Goal: Task Accomplishment & Management: Manage account settings

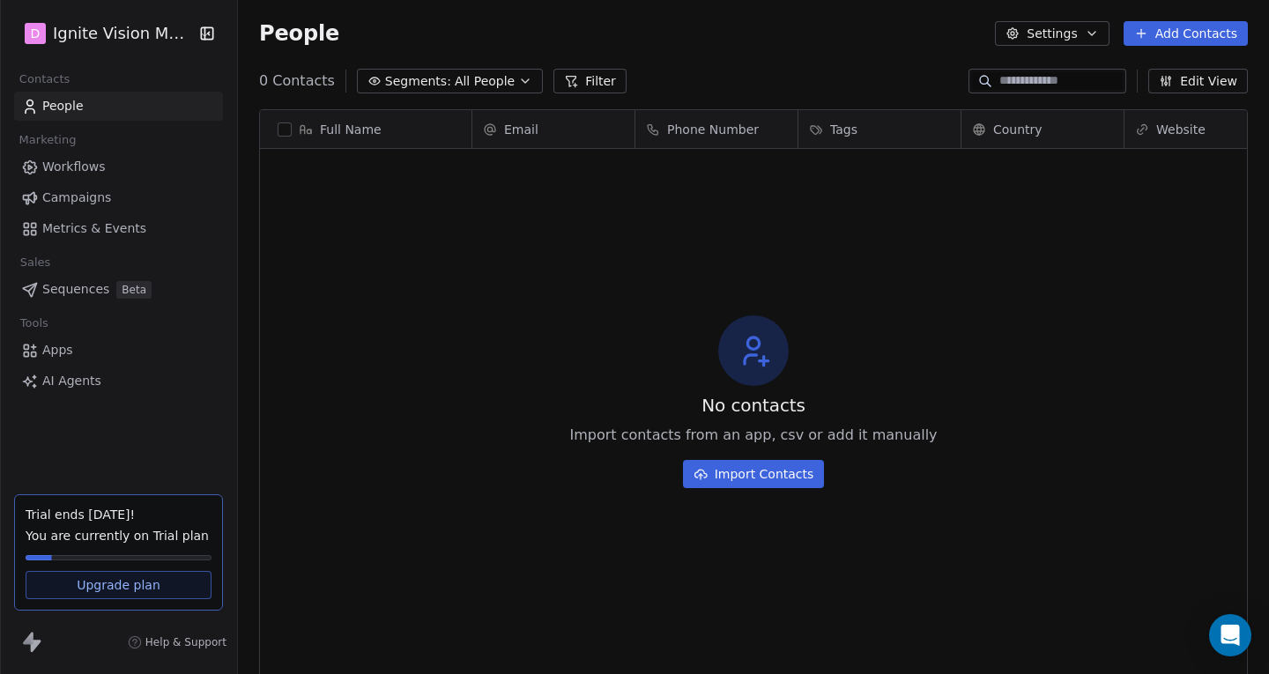
scroll to position [580, 1018]
click at [1068, 34] on button "Settings" at bounding box center [1052, 33] width 114 height 25
click at [99, 431] on html "D Ignite Vision Media Contacts People Marketing Workflows Campaigns Metrics & E…" at bounding box center [634, 337] width 1269 height 674
click at [36, 643] on icon at bounding box center [36, 646] width 11 height 12
click at [201, 33] on icon "button" at bounding box center [206, 32] width 11 height 11
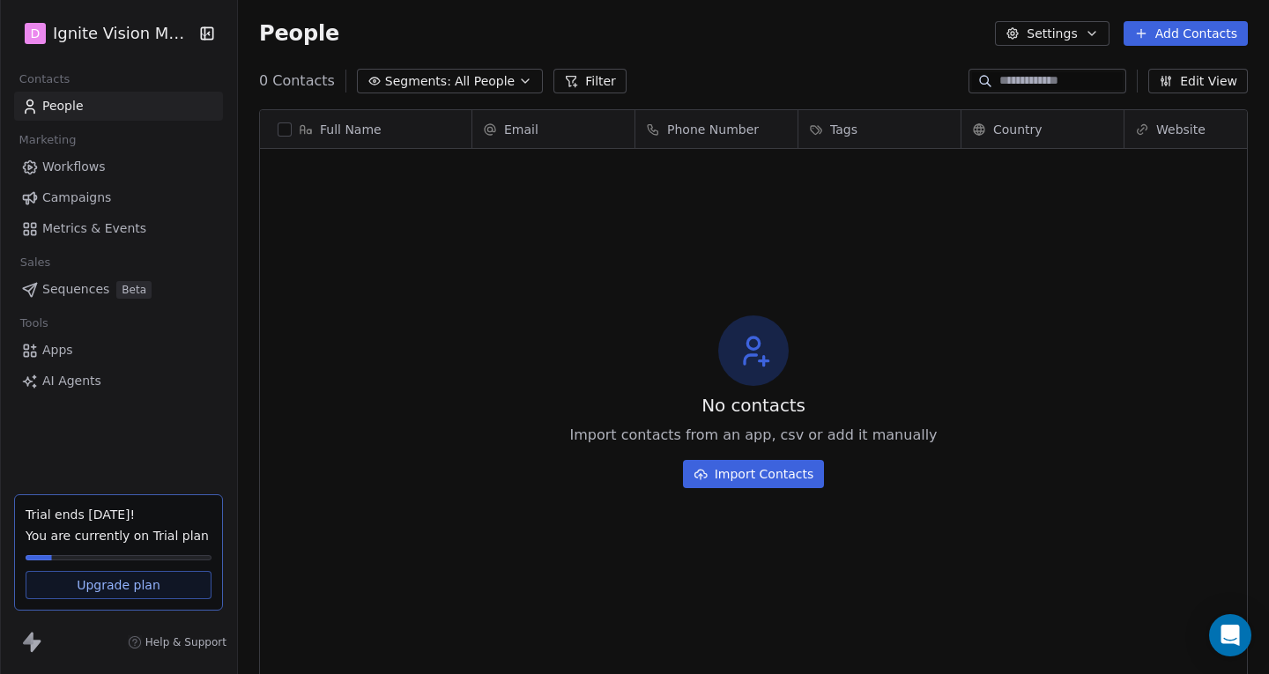
scroll to position [14, 14]
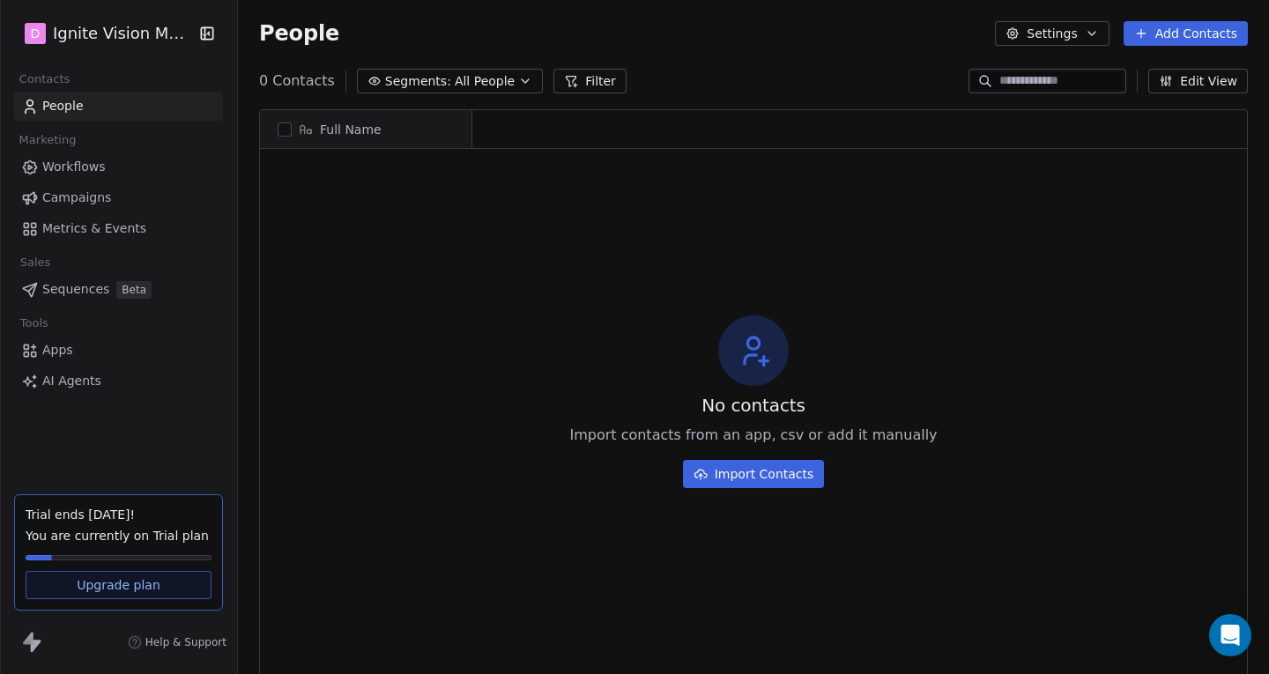
scroll to position [580, 1018]
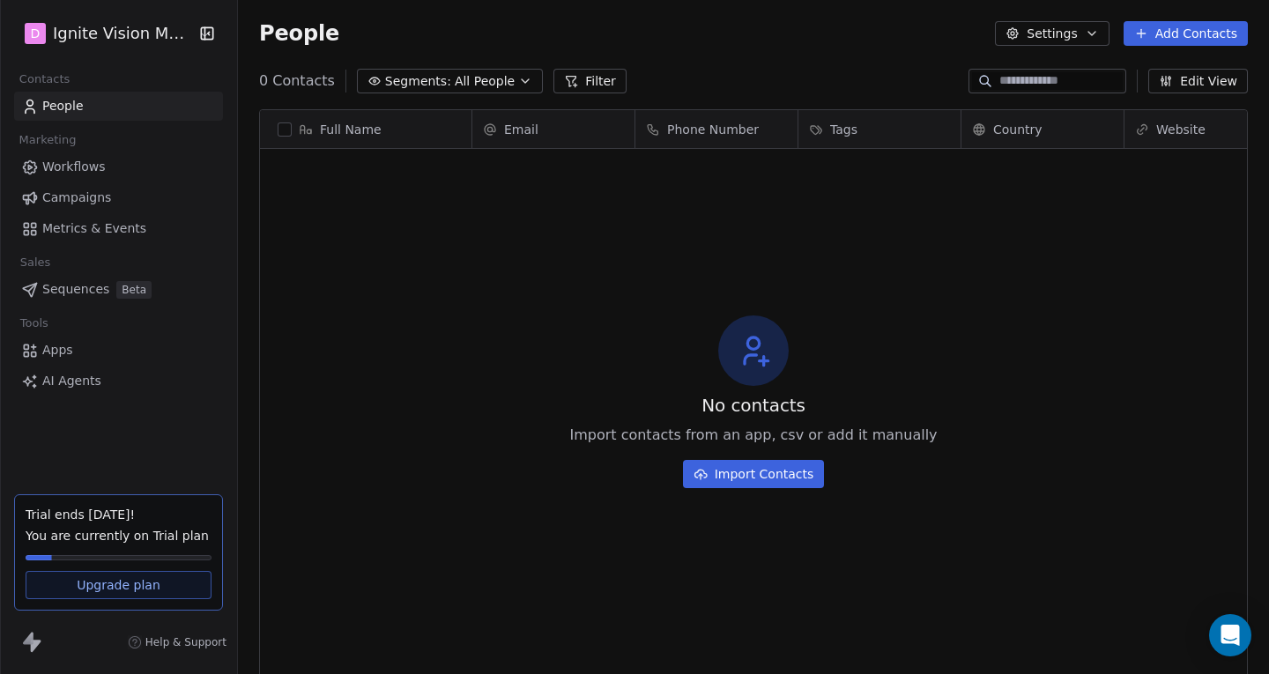
click at [1070, 32] on button "Settings" at bounding box center [1052, 33] width 114 height 25
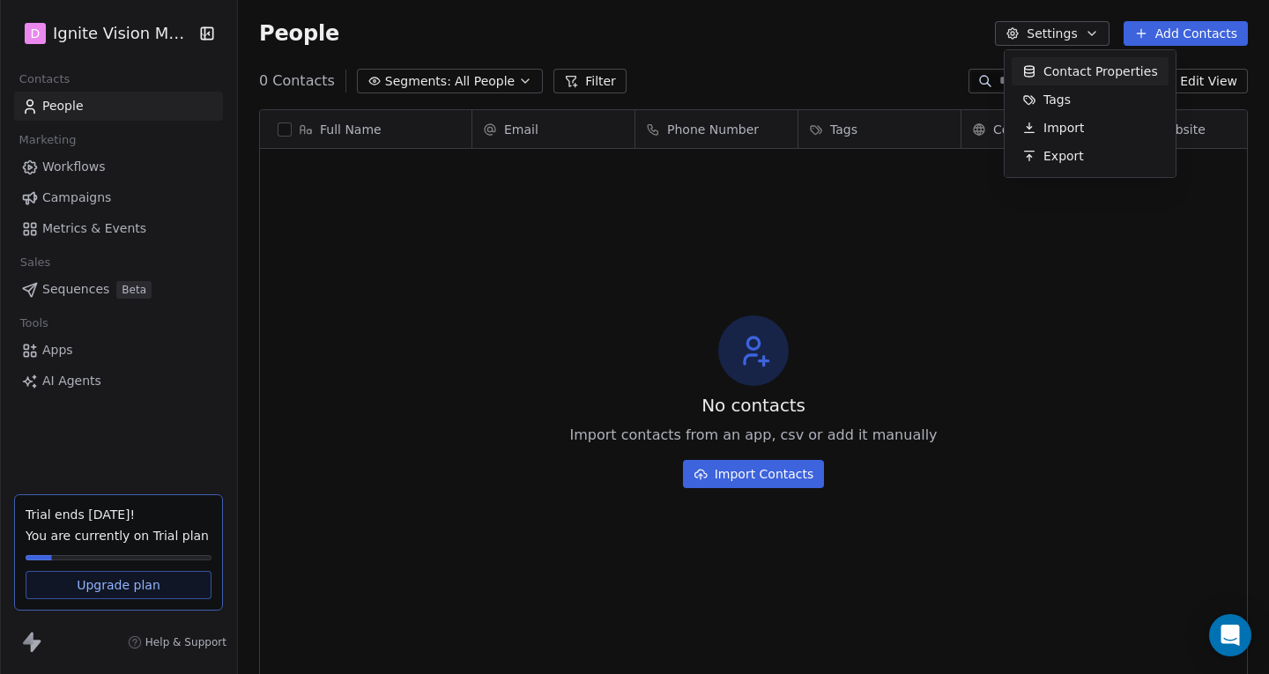
click at [1072, 68] on span "Contact Properties" at bounding box center [1101, 72] width 115 height 19
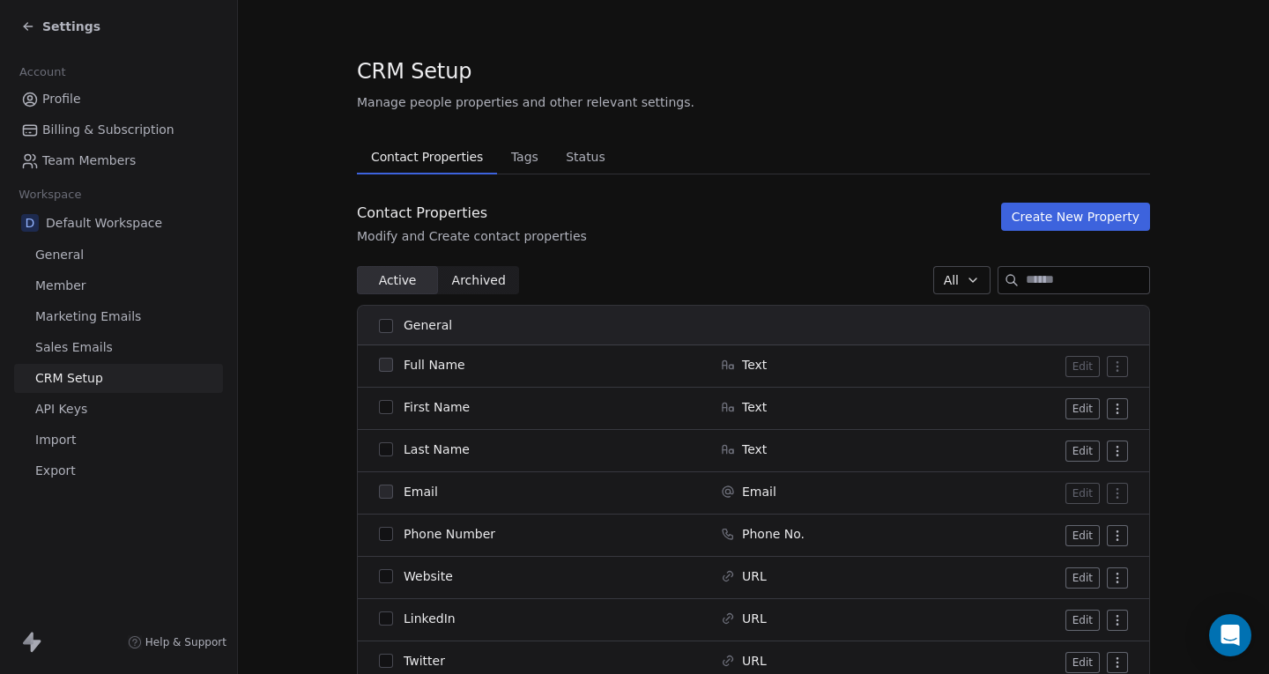
click at [67, 258] on span "General" at bounding box center [59, 255] width 48 height 19
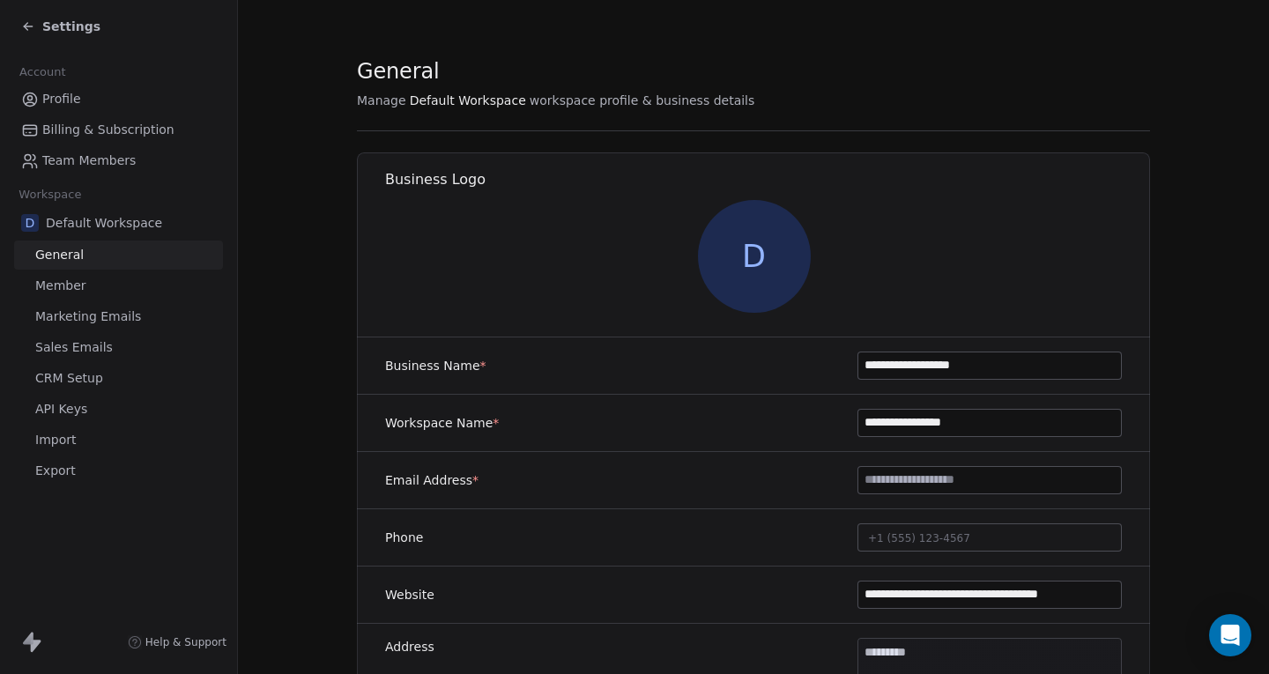
click at [114, 311] on span "Marketing Emails" at bounding box center [88, 317] width 106 height 19
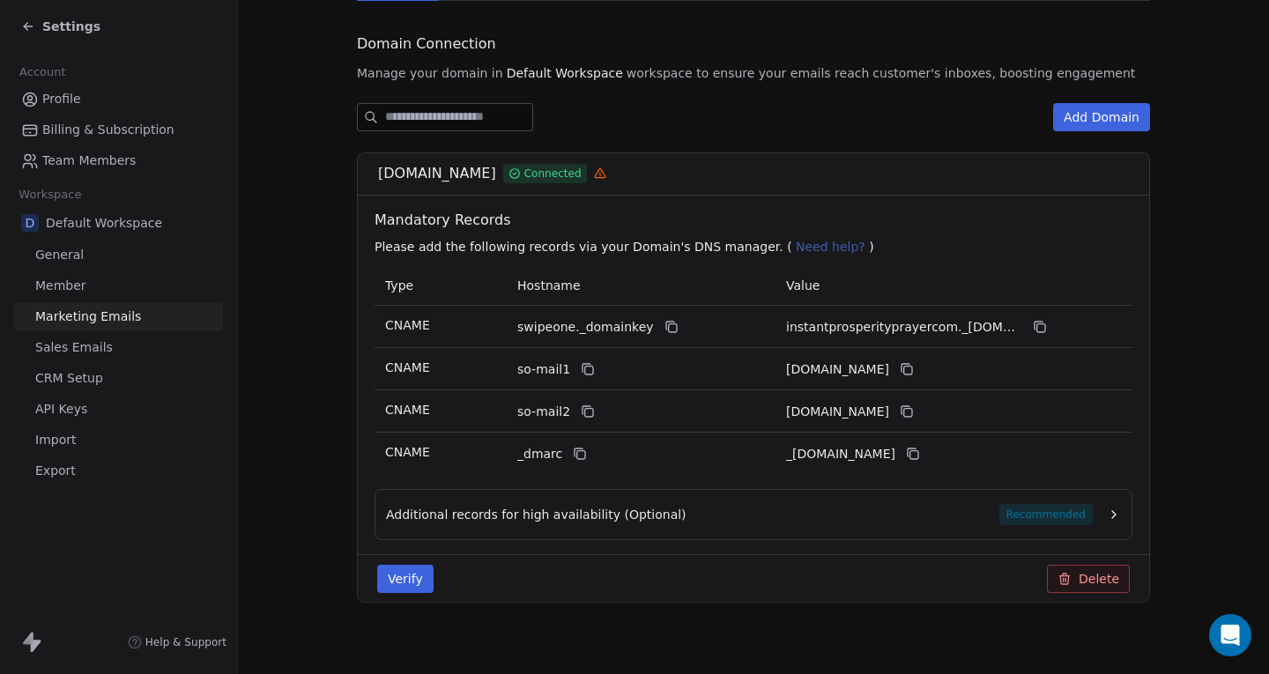
scroll to position [190, 0]
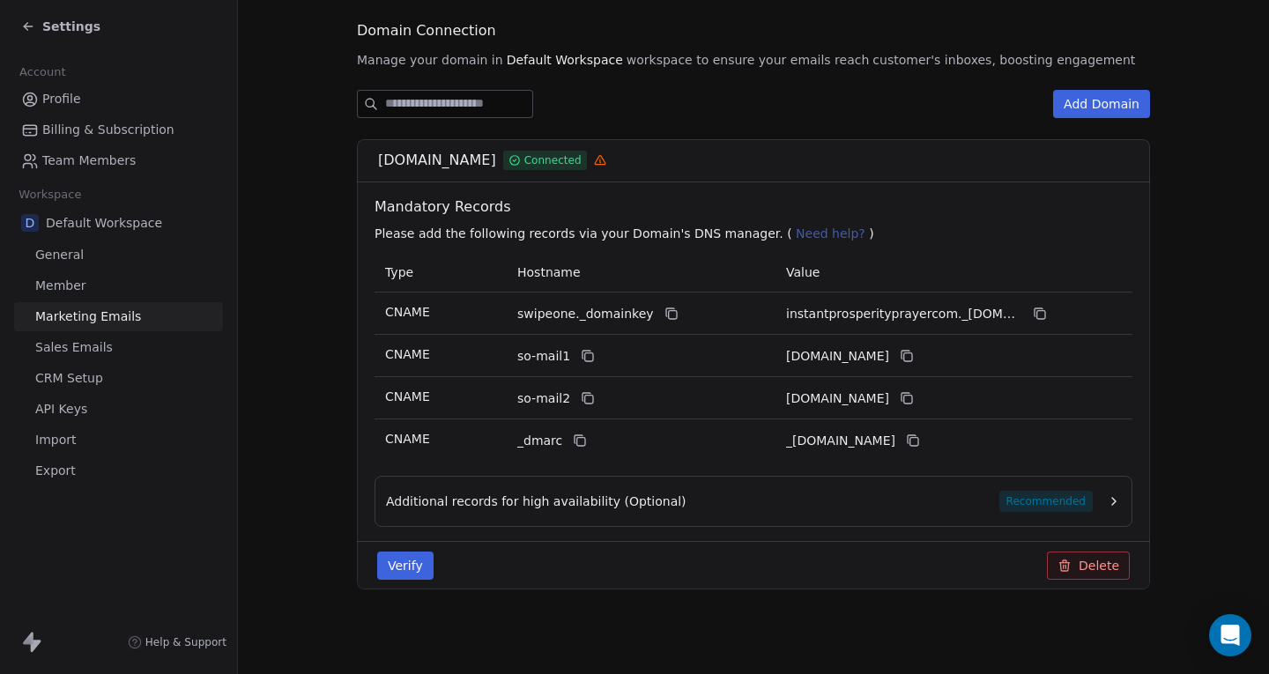
click at [413, 562] on button "Verify" at bounding box center [405, 566] width 56 height 28
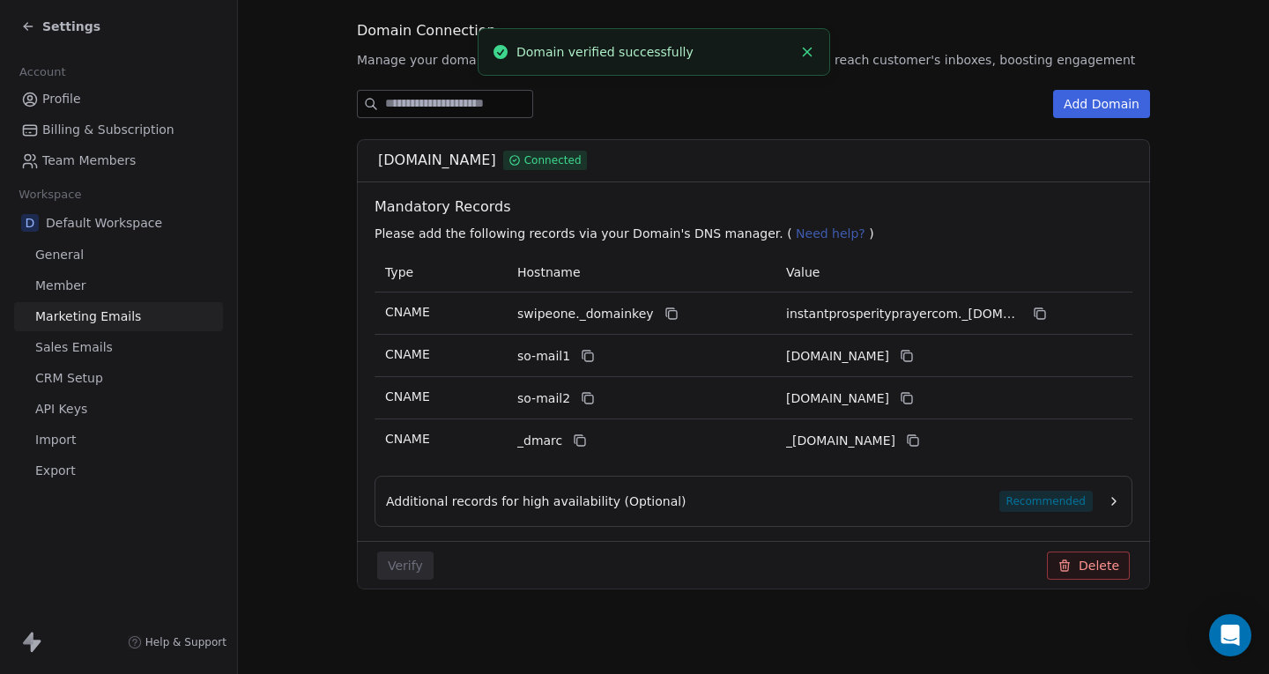
click at [812, 56] on line "Close toast" at bounding box center [808, 52] width 8 height 8
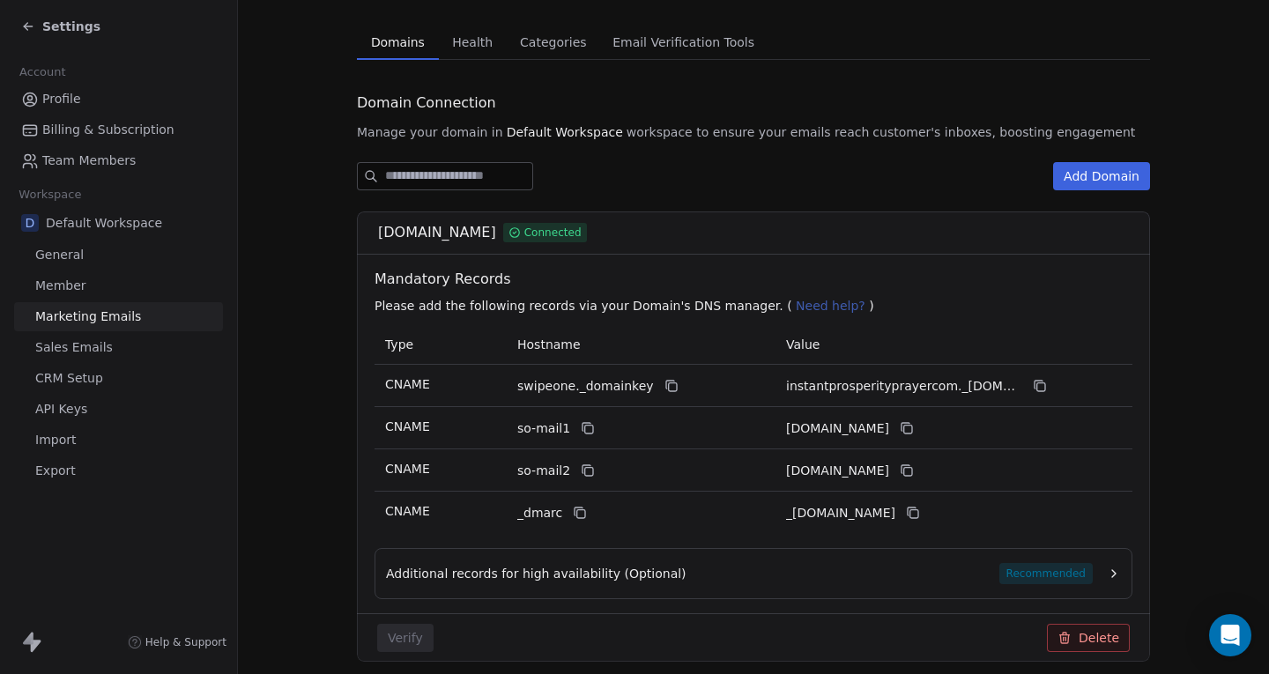
scroll to position [113, 0]
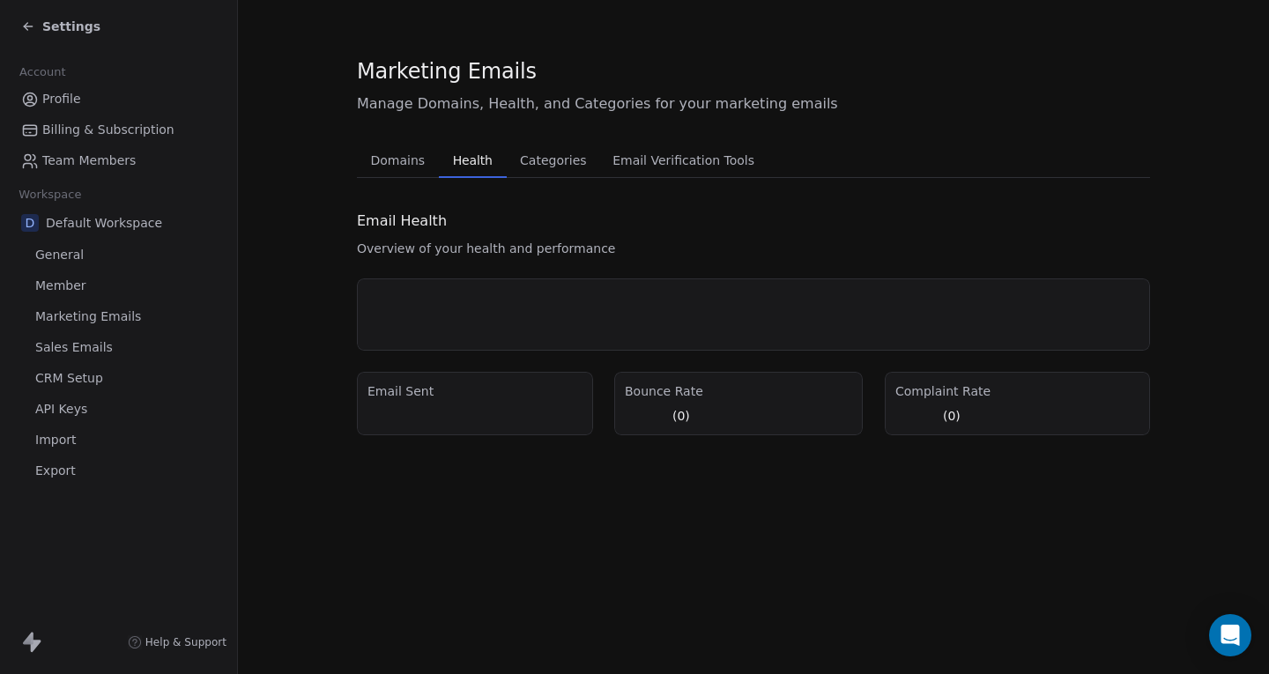
click at [453, 52] on section "Marketing Emails Manage Domains, Health, and Categories for your marketing emai…" at bounding box center [753, 246] width 1031 height 492
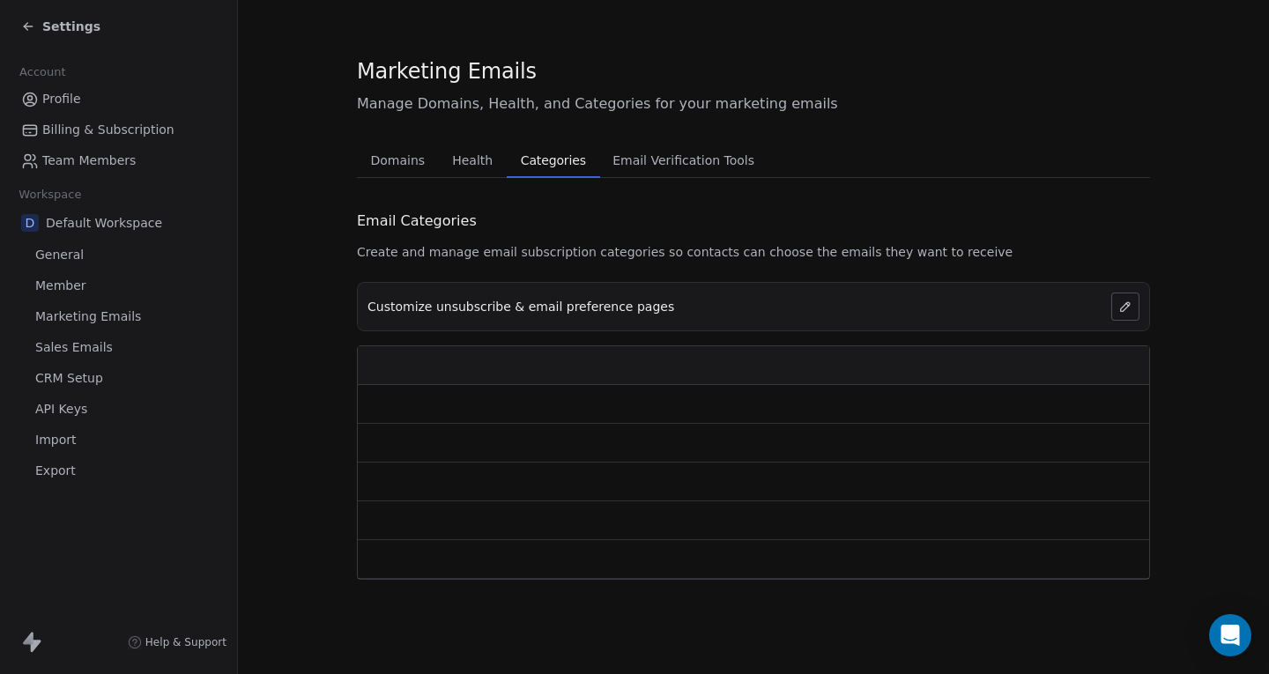
click at [525, 154] on span "Categories" at bounding box center [553, 160] width 79 height 25
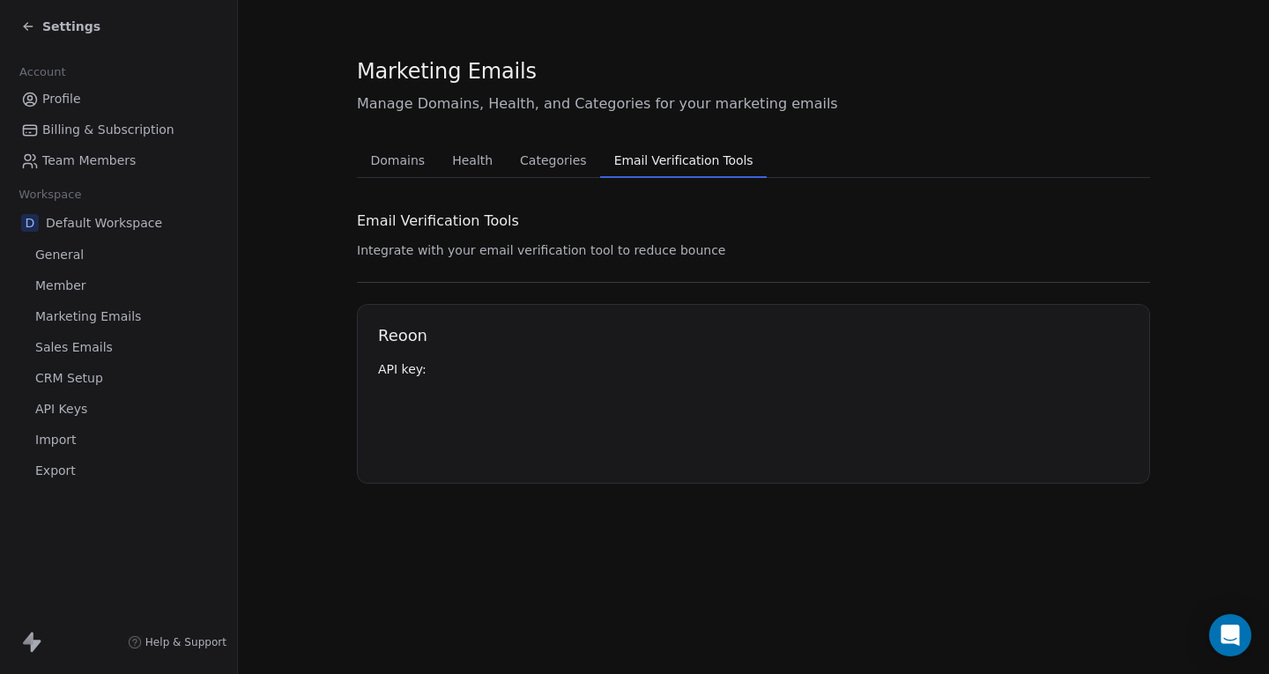
click at [627, 162] on span "Email Verification Tools" at bounding box center [683, 160] width 153 height 25
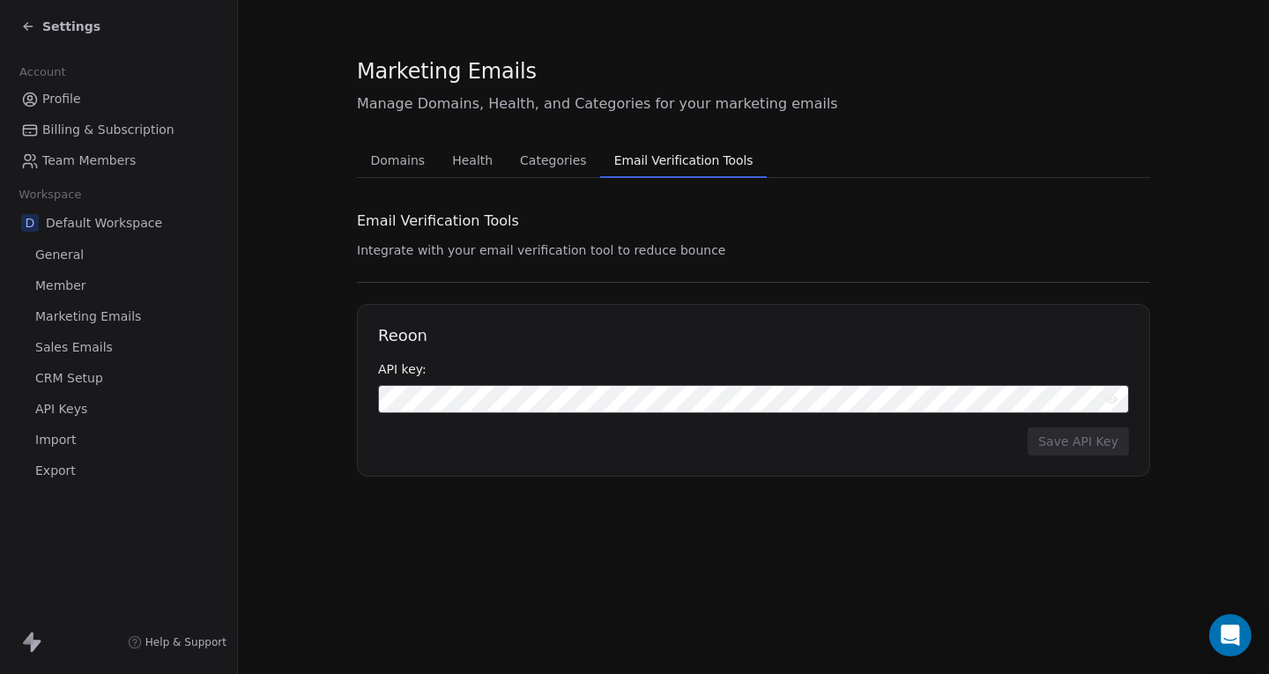
click at [407, 157] on span "Domains" at bounding box center [398, 160] width 69 height 25
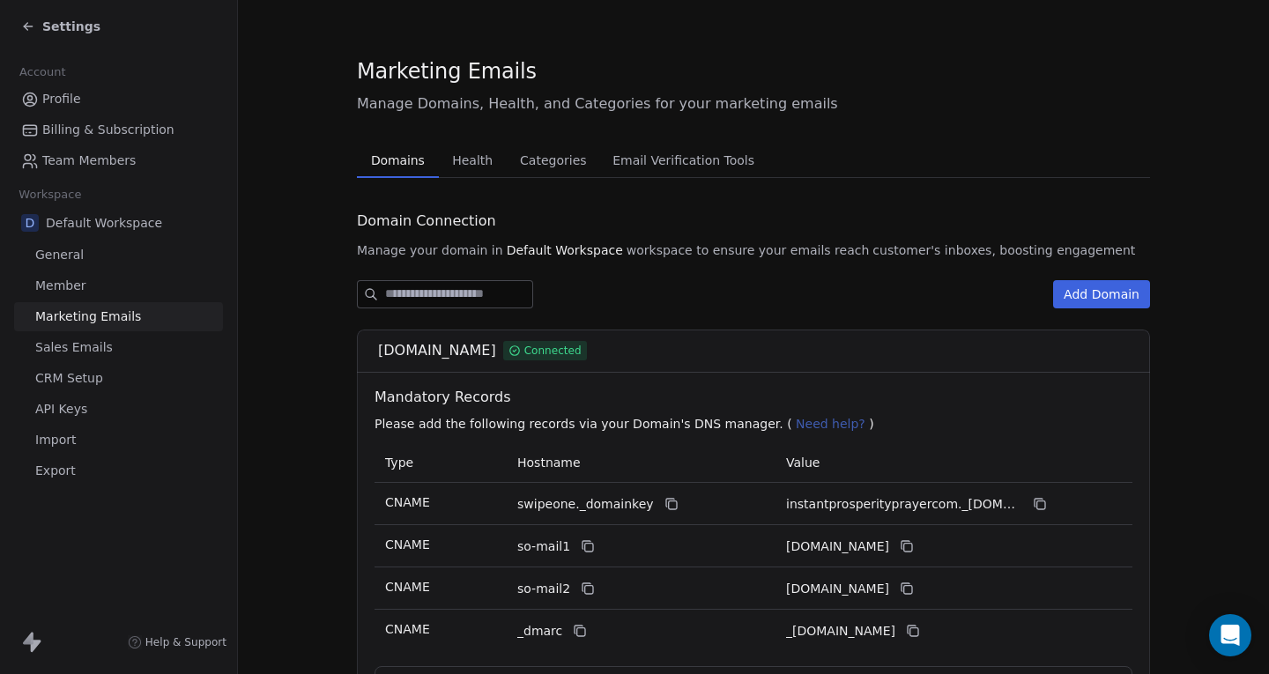
click at [94, 118] on link "Billing & Subscription" at bounding box center [118, 129] width 209 height 29
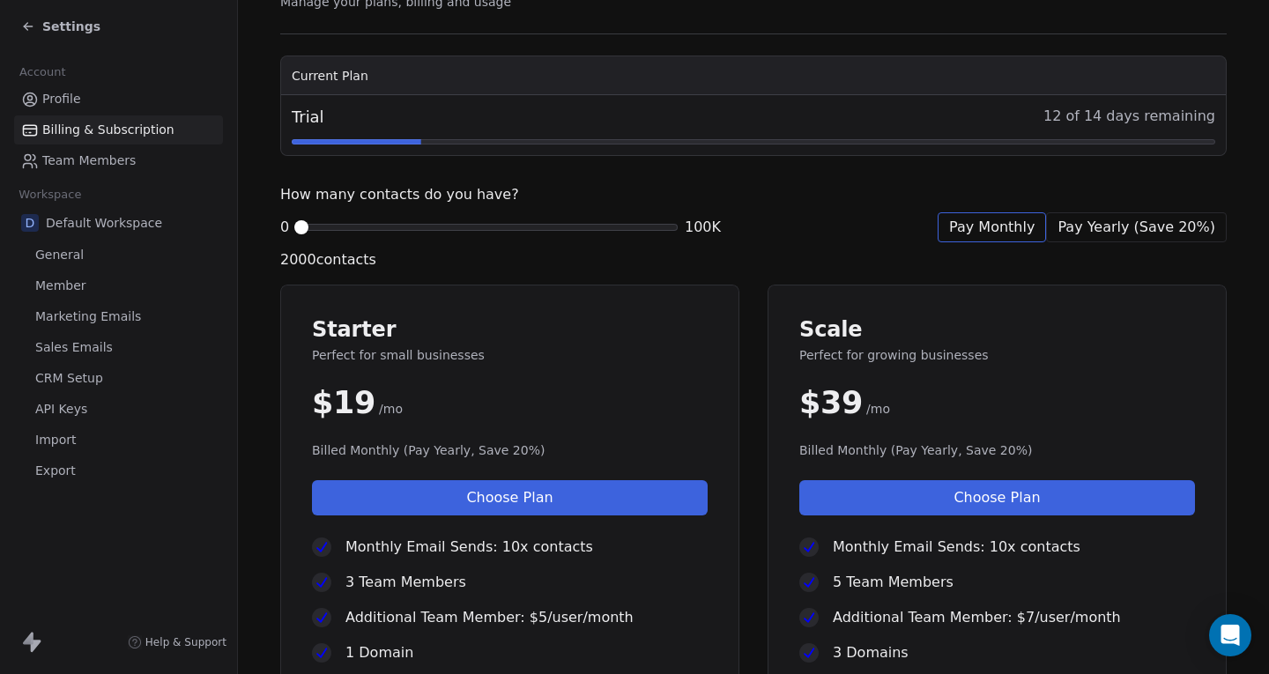
scroll to position [98, 0]
click at [296, 223] on span at bounding box center [301, 228] width 11 height 11
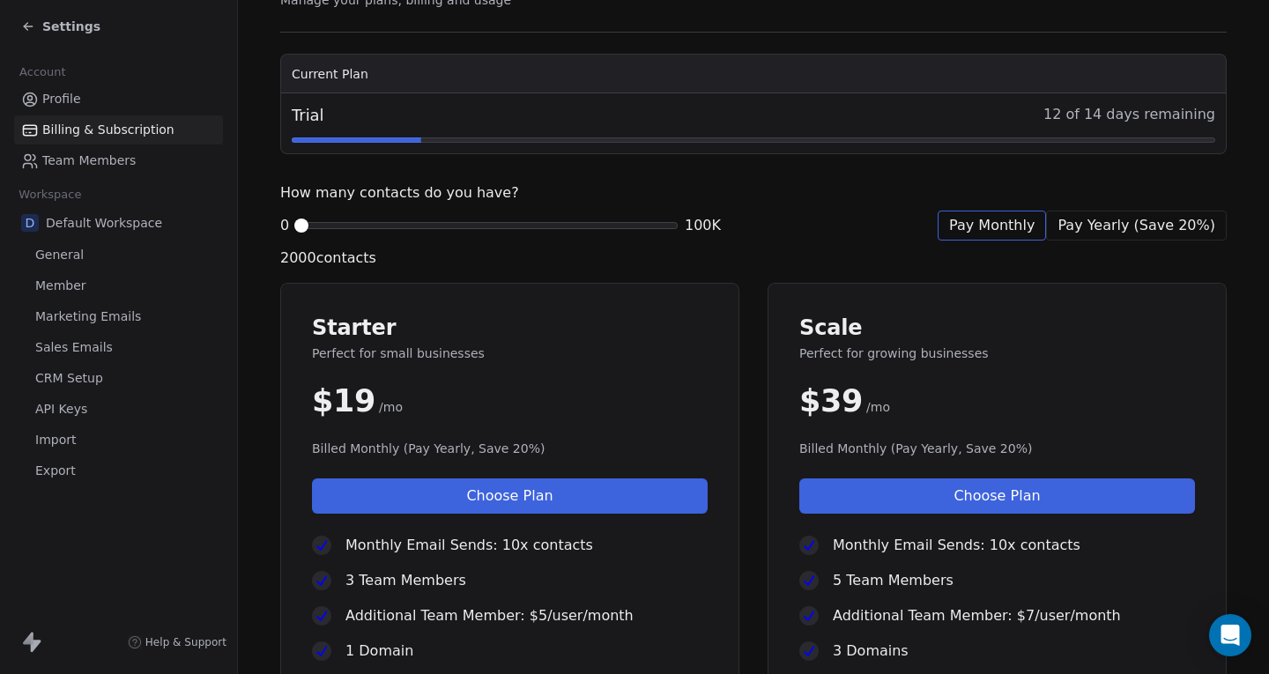
scroll to position [0, 0]
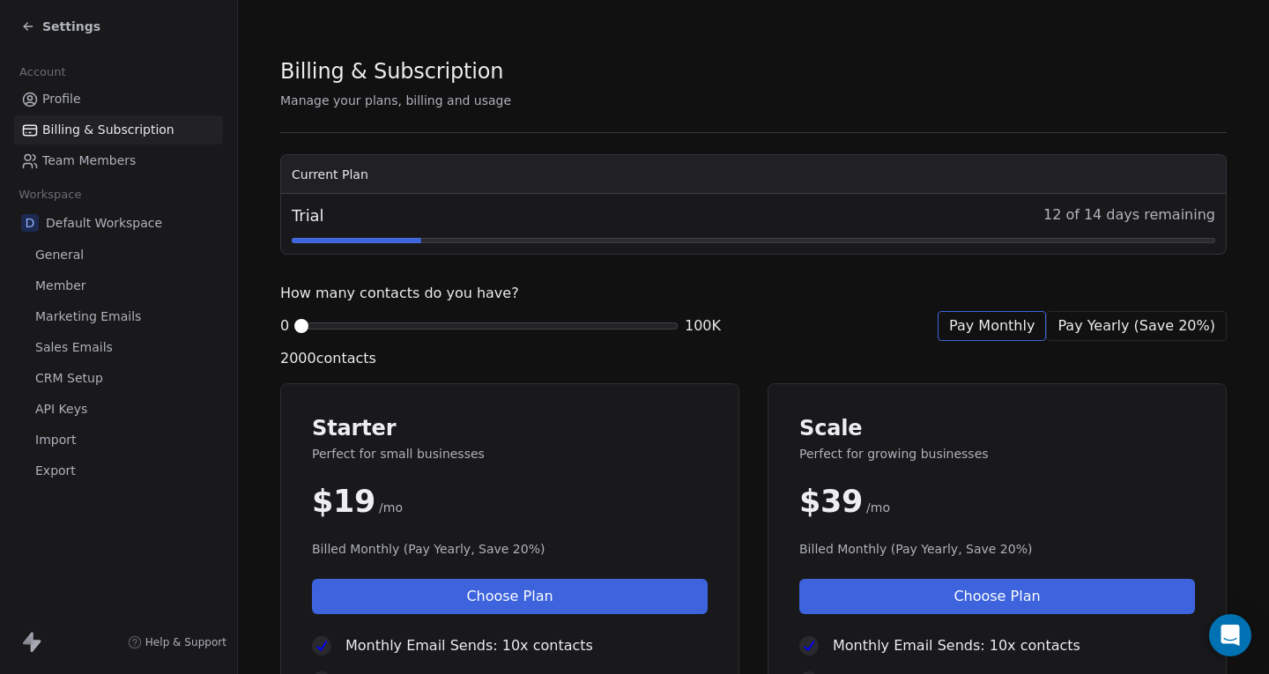
click at [82, 290] on span "Member" at bounding box center [60, 286] width 51 height 19
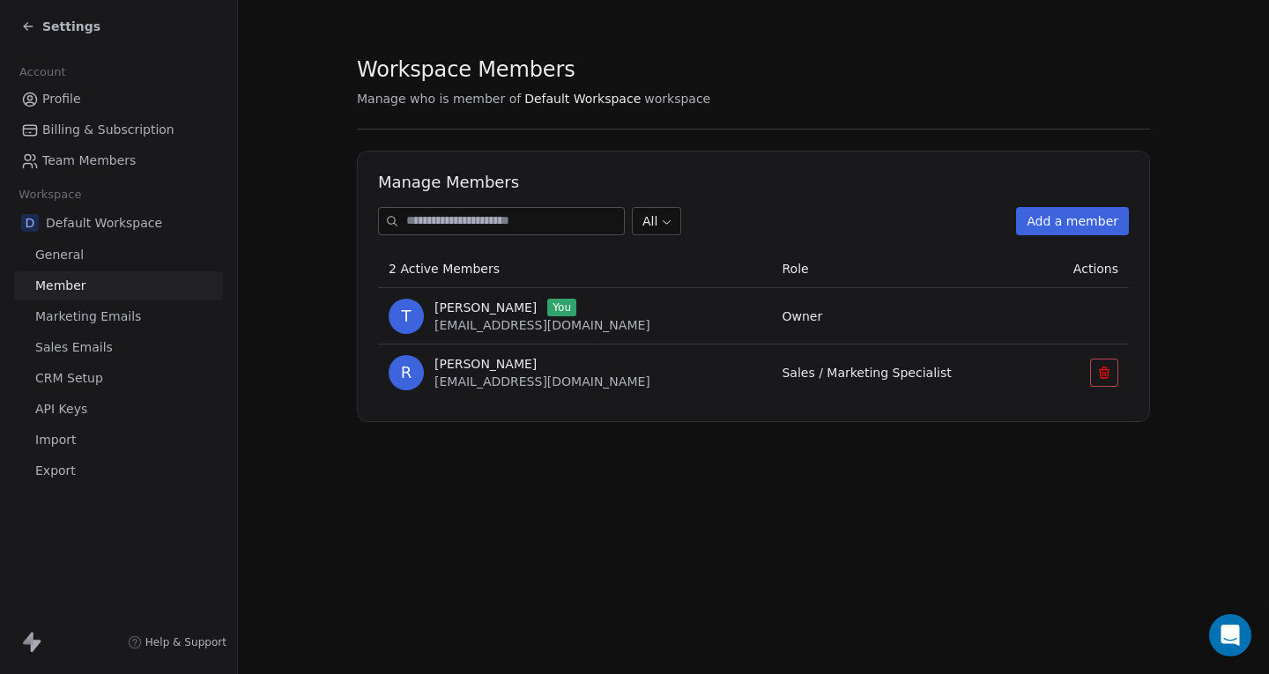
click at [61, 257] on span "General" at bounding box center [59, 255] width 48 height 19
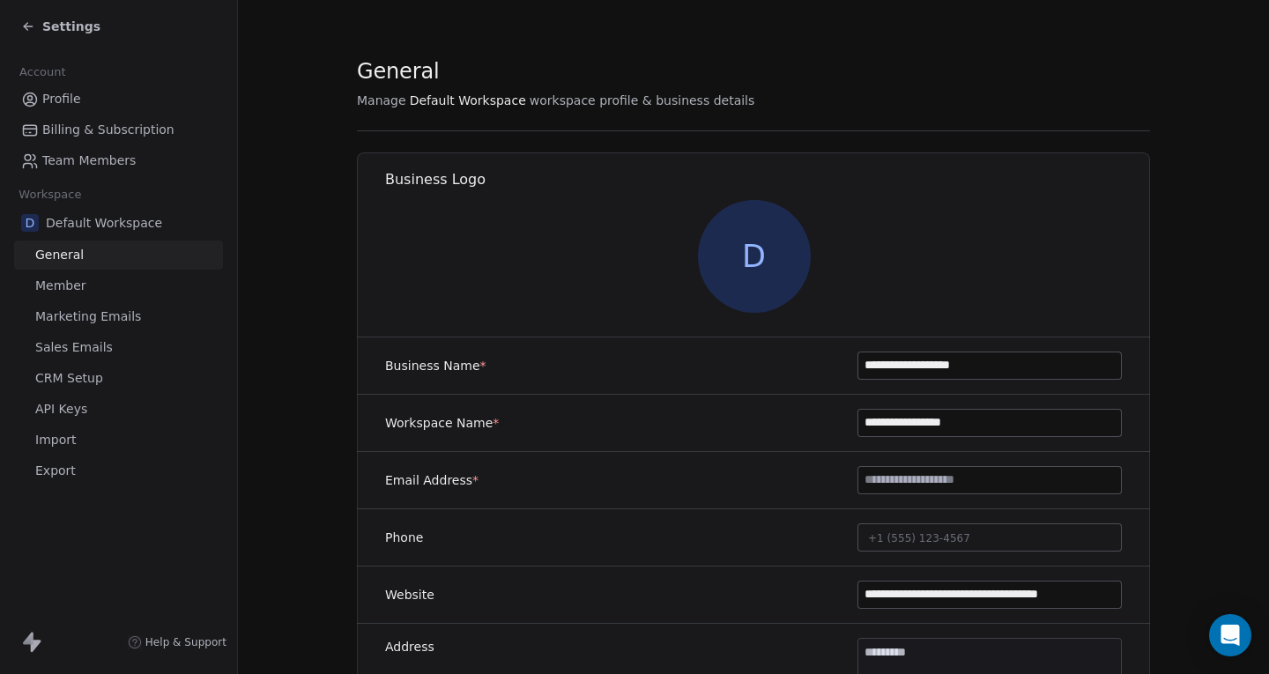
click at [59, 290] on span "Member" at bounding box center [60, 286] width 51 height 19
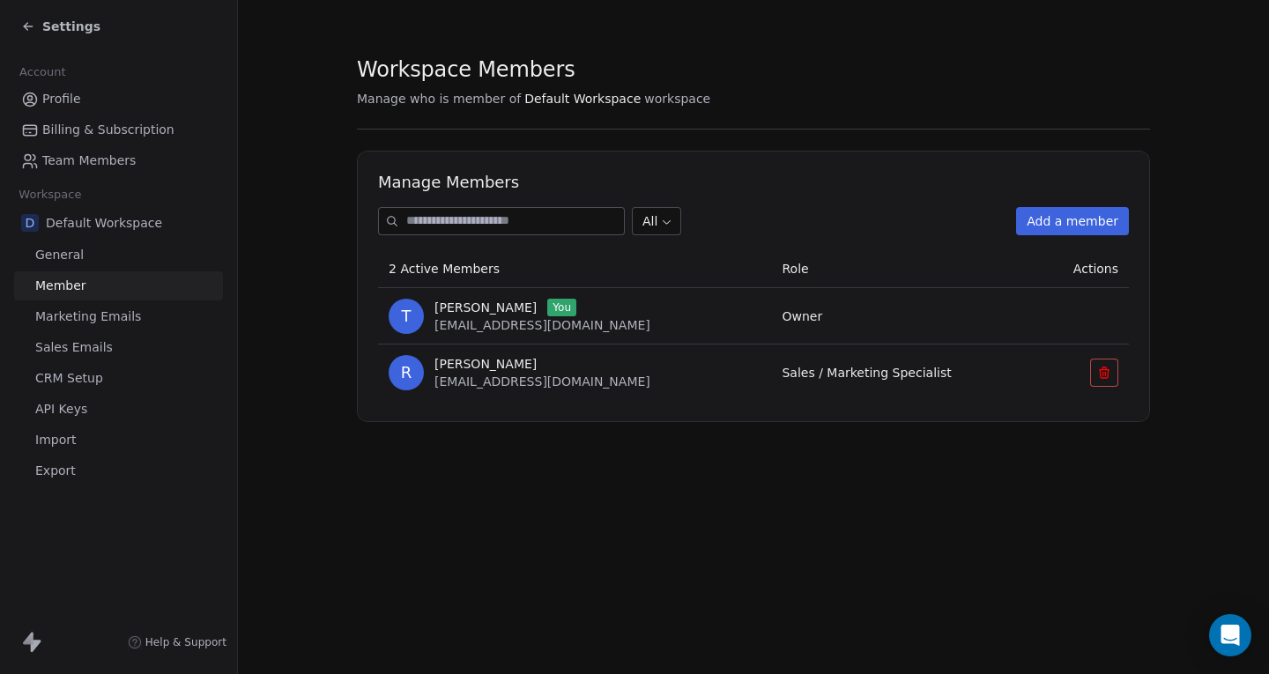
click at [63, 313] on span "Marketing Emails" at bounding box center [88, 317] width 106 height 19
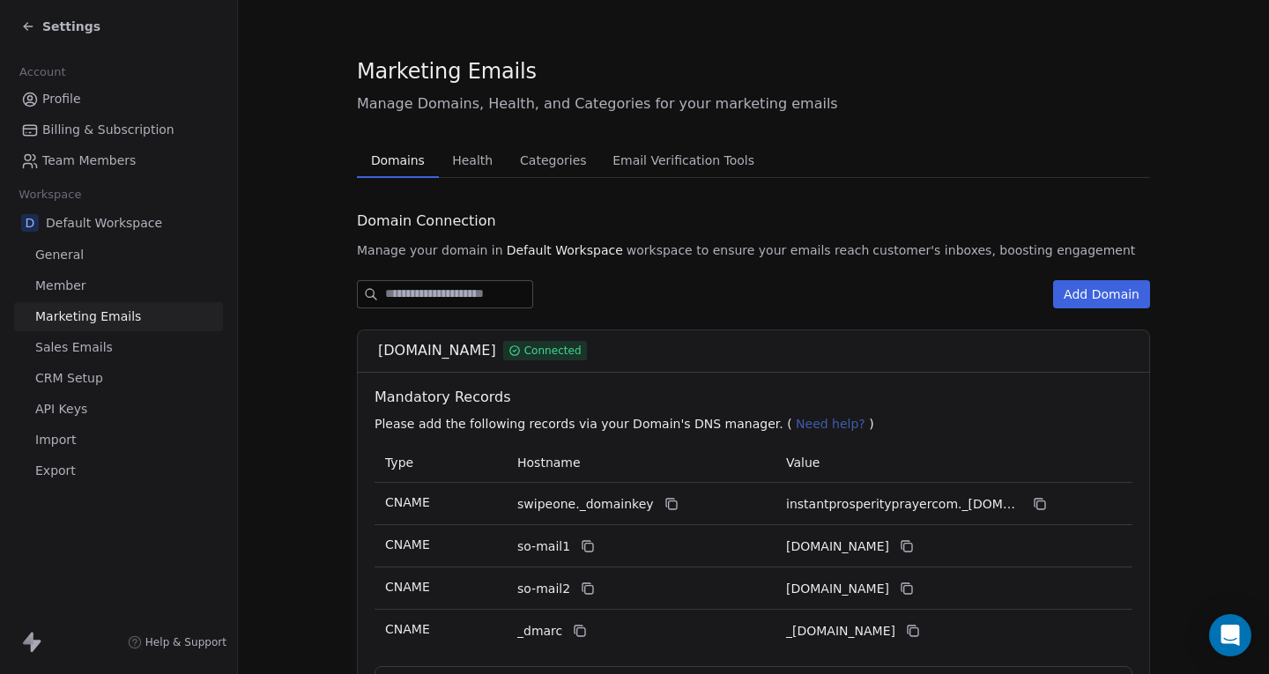
click at [56, 347] on span "Sales Emails" at bounding box center [74, 348] width 78 height 19
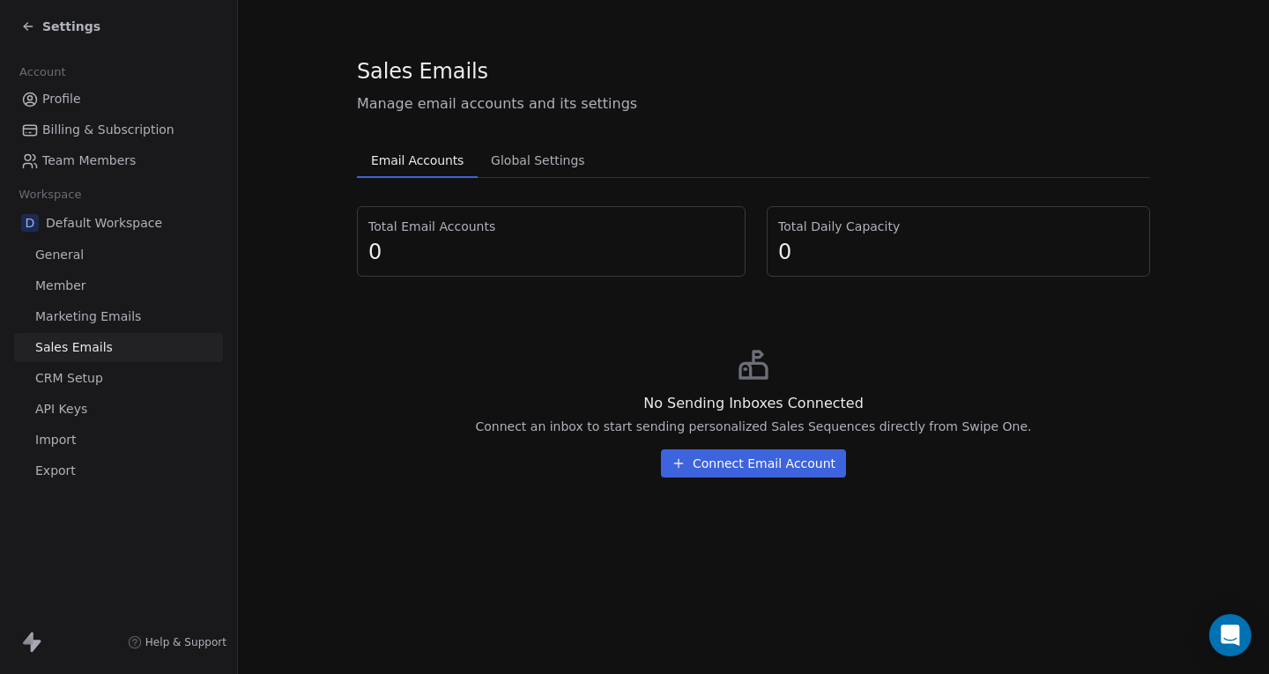
click at [26, 24] on icon at bounding box center [26, 25] width 4 height 4
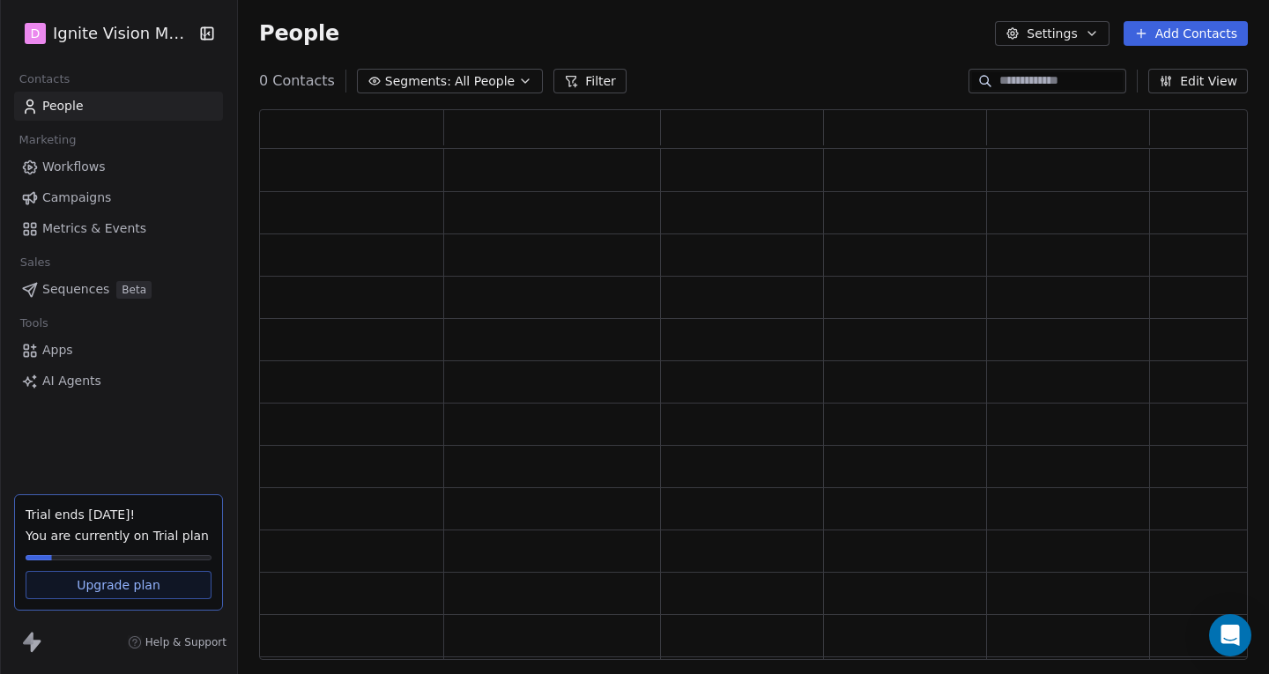
scroll to position [538, 976]
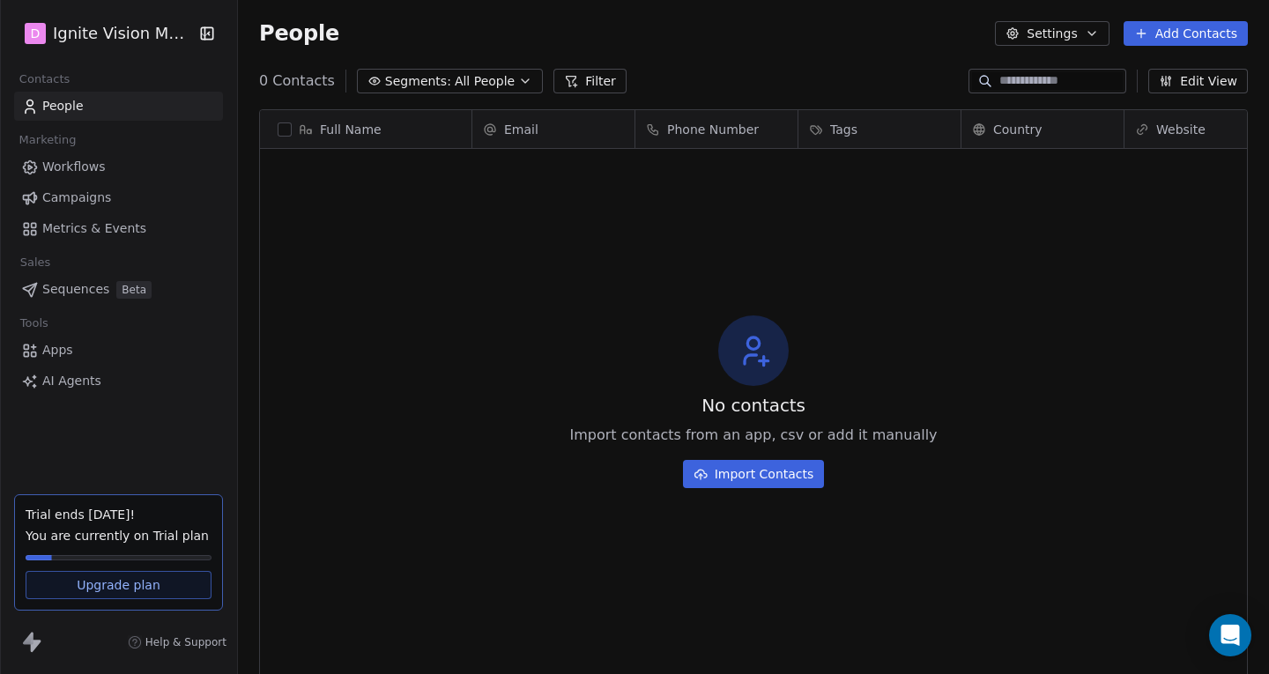
click at [1153, 35] on button "Add Contacts" at bounding box center [1186, 33] width 124 height 25
click at [1150, 95] on span "Import from CSV" at bounding box center [1186, 100] width 102 height 19
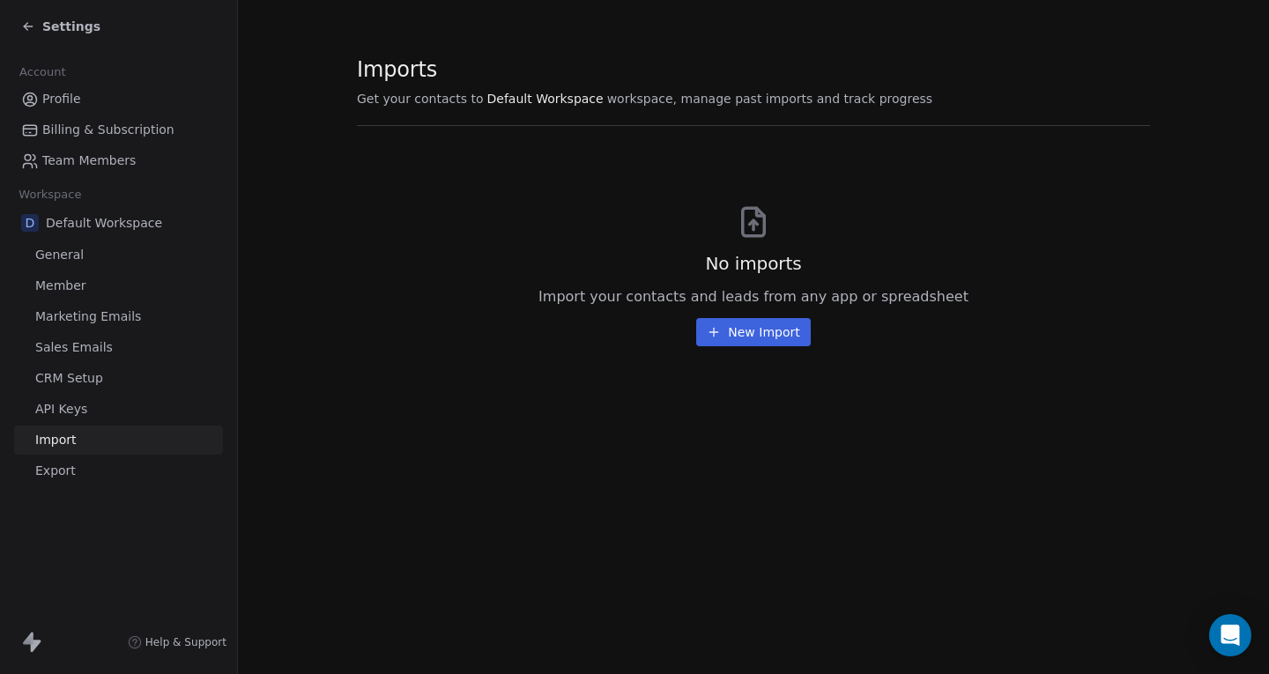
click at [797, 325] on button "New Import" at bounding box center [753, 332] width 114 height 28
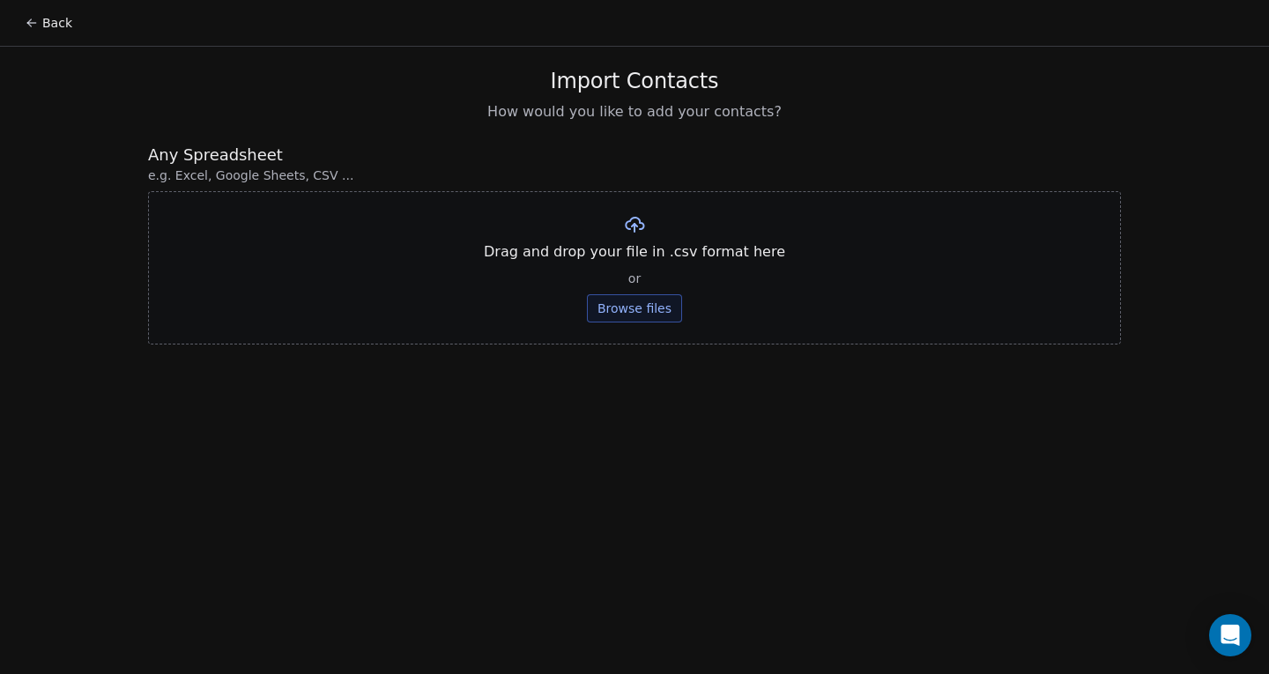
click at [619, 308] on button "Browse files" at bounding box center [634, 308] width 95 height 28
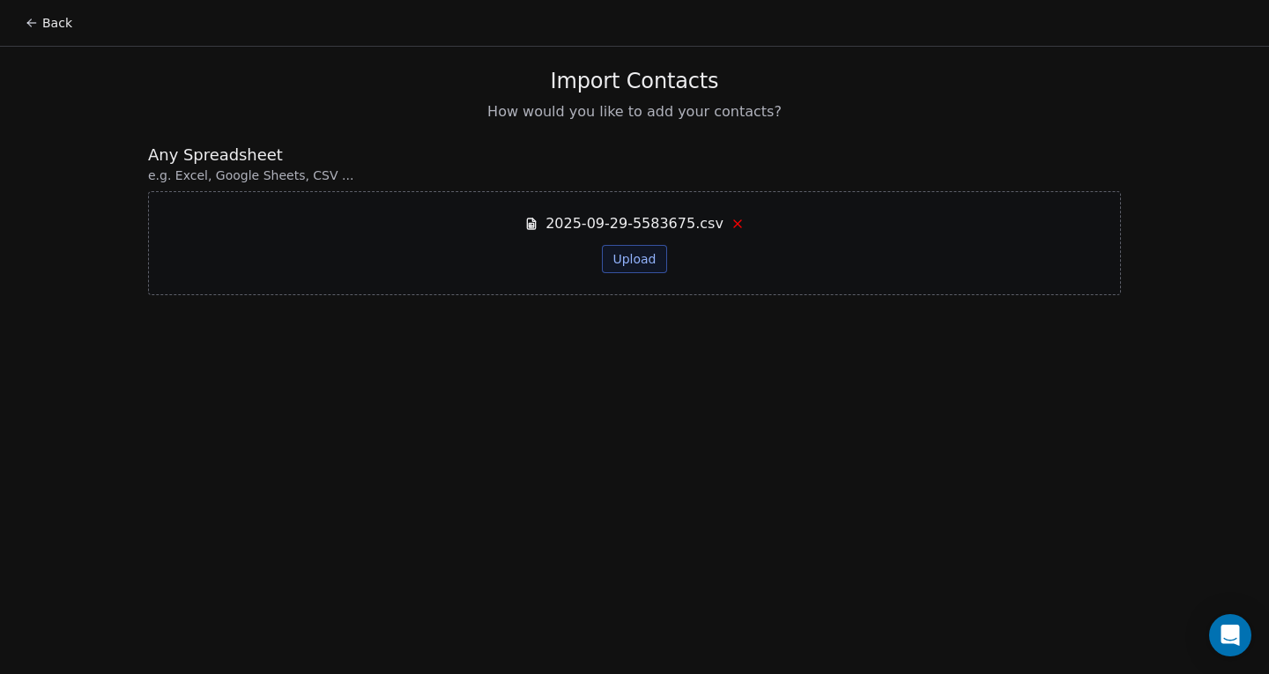
click at [628, 263] on button "Upload" at bounding box center [634, 259] width 64 height 28
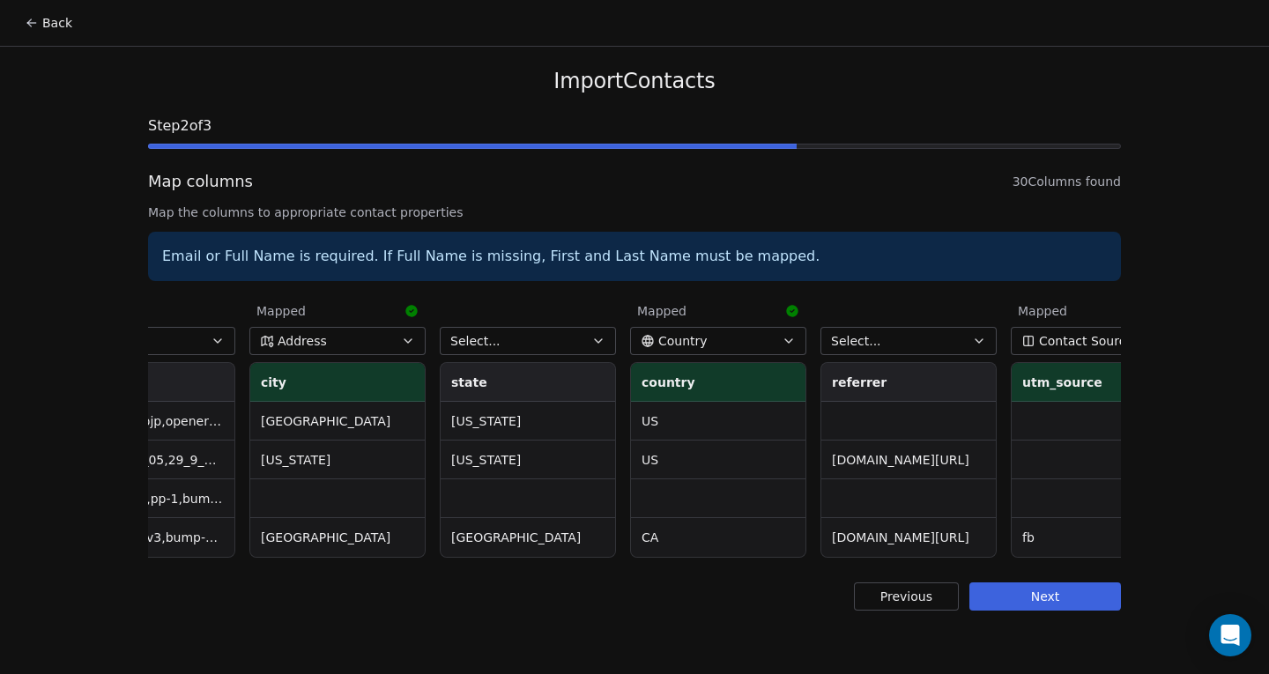
scroll to position [0, 843]
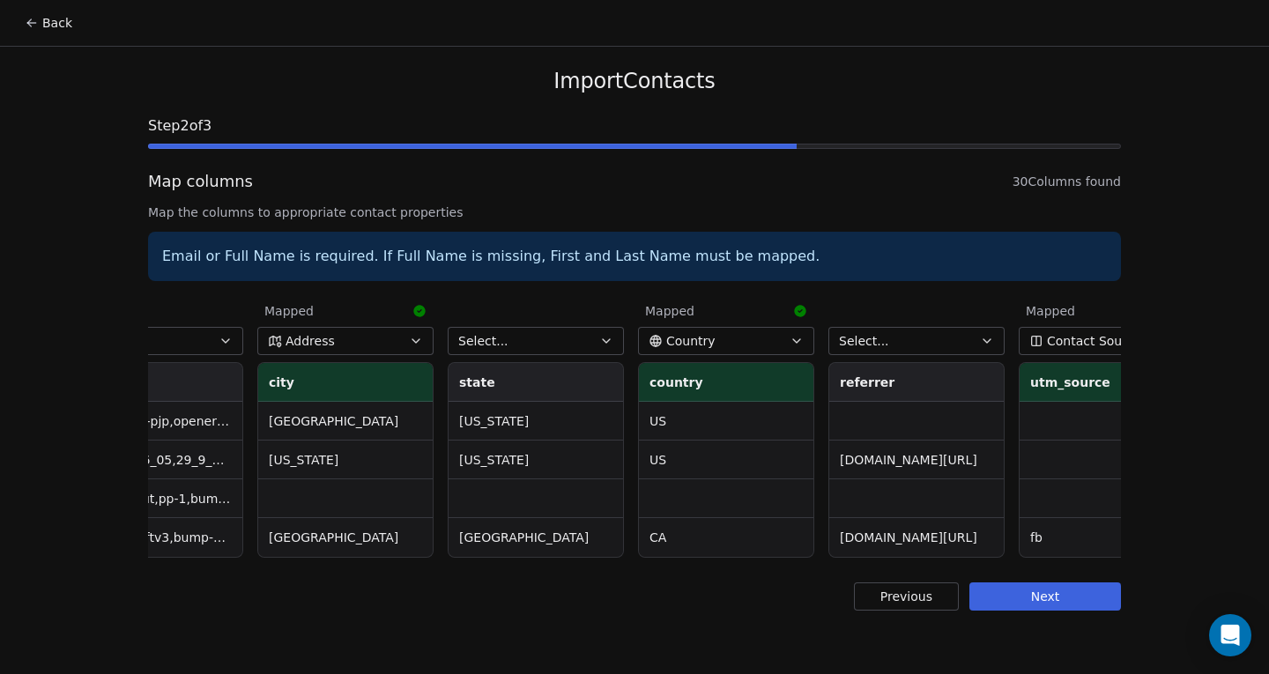
click at [470, 331] on button "Select..." at bounding box center [536, 341] width 176 height 28
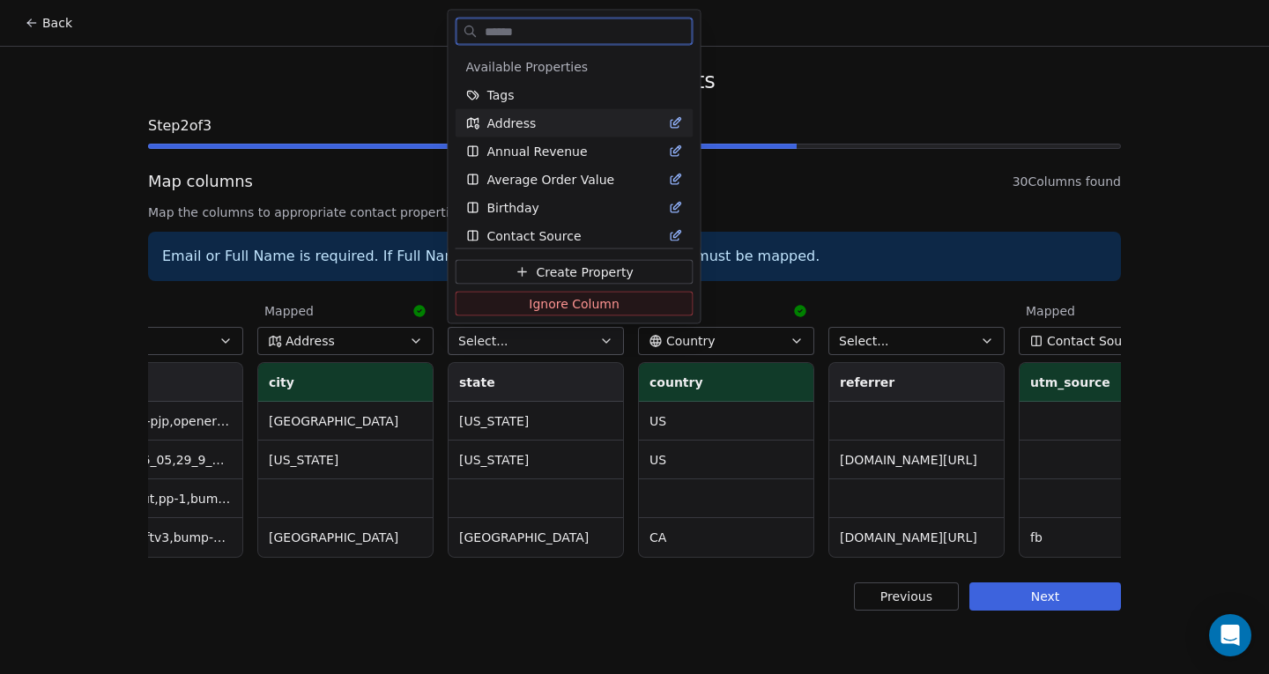
click at [555, 121] on div "Address" at bounding box center [574, 124] width 217 height 18
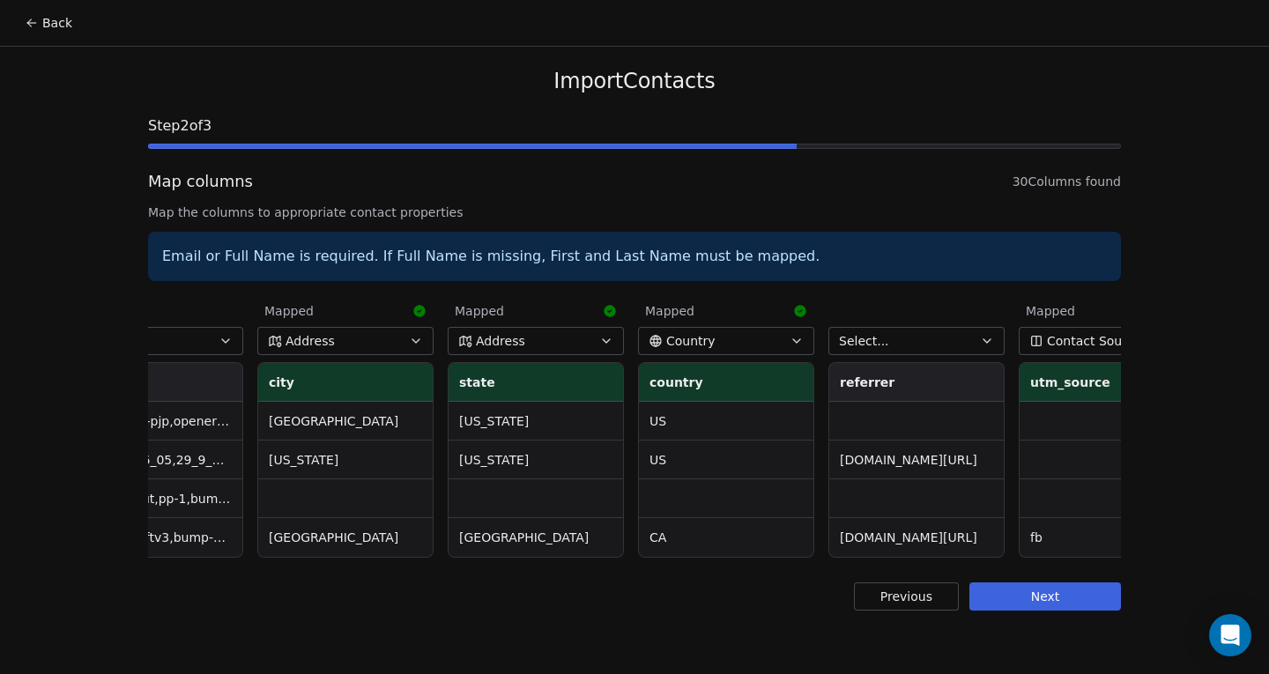
click at [536, 336] on button "Address" at bounding box center [536, 341] width 176 height 28
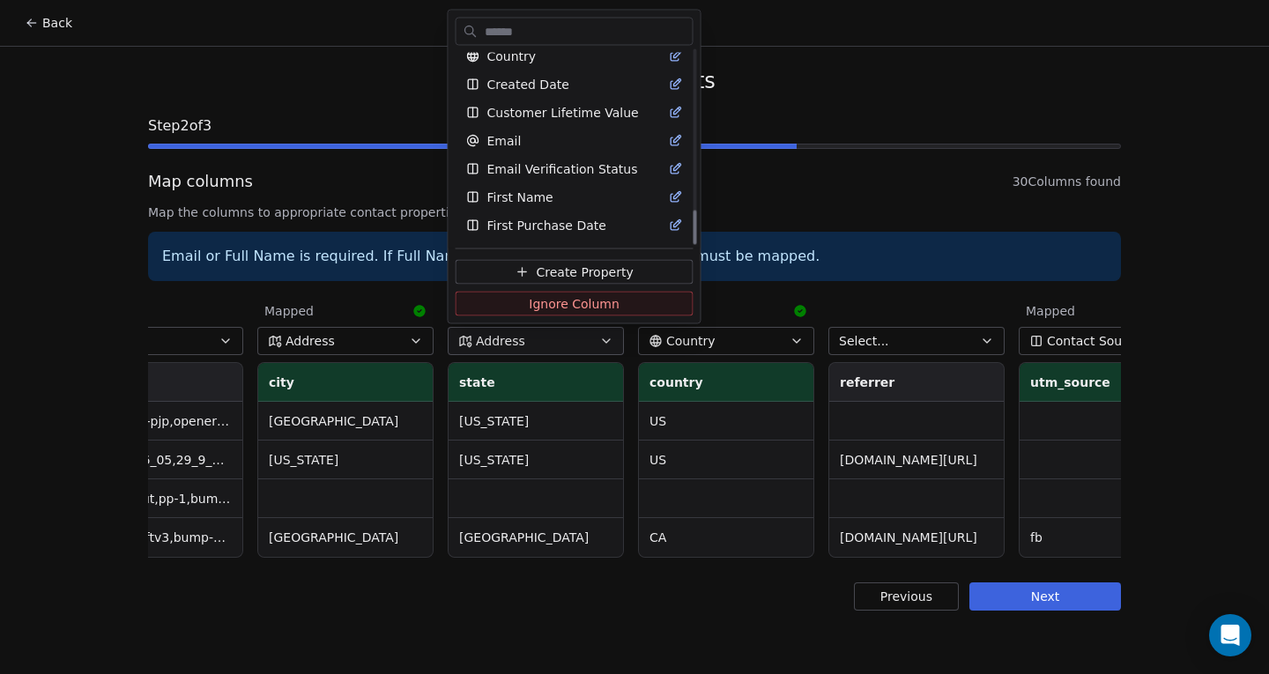
scroll to position [0, 0]
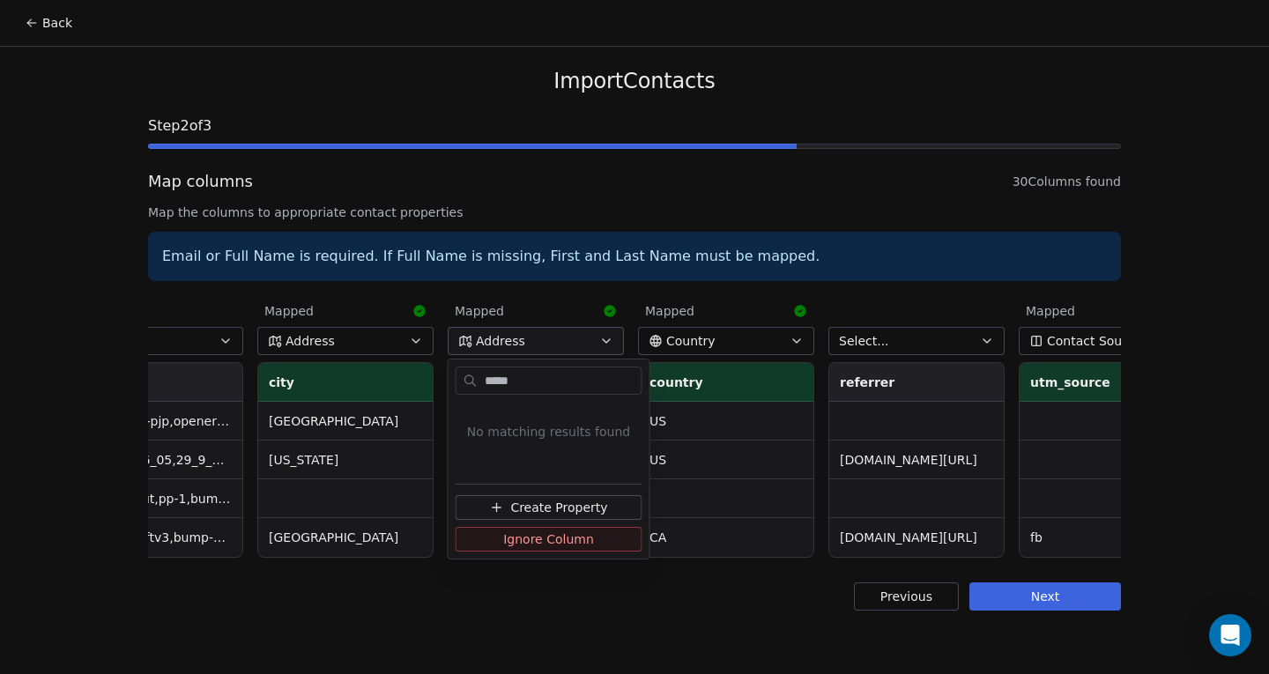
type input "*****"
click at [572, 300] on html "Back Import Contacts Step 2 of 3 Map columns 30 Columns found Map the columns t…" at bounding box center [634, 337] width 1269 height 674
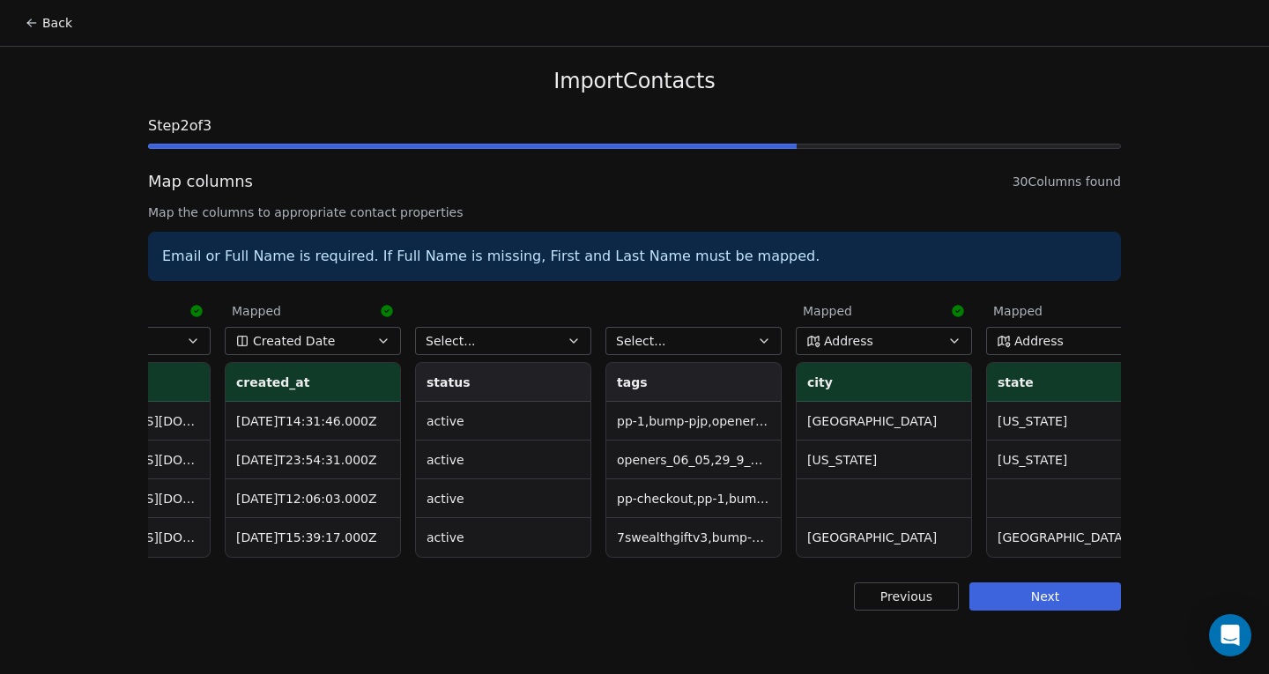
scroll to position [0, 307]
click at [659, 335] on button "Select..." at bounding box center [691, 341] width 176 height 28
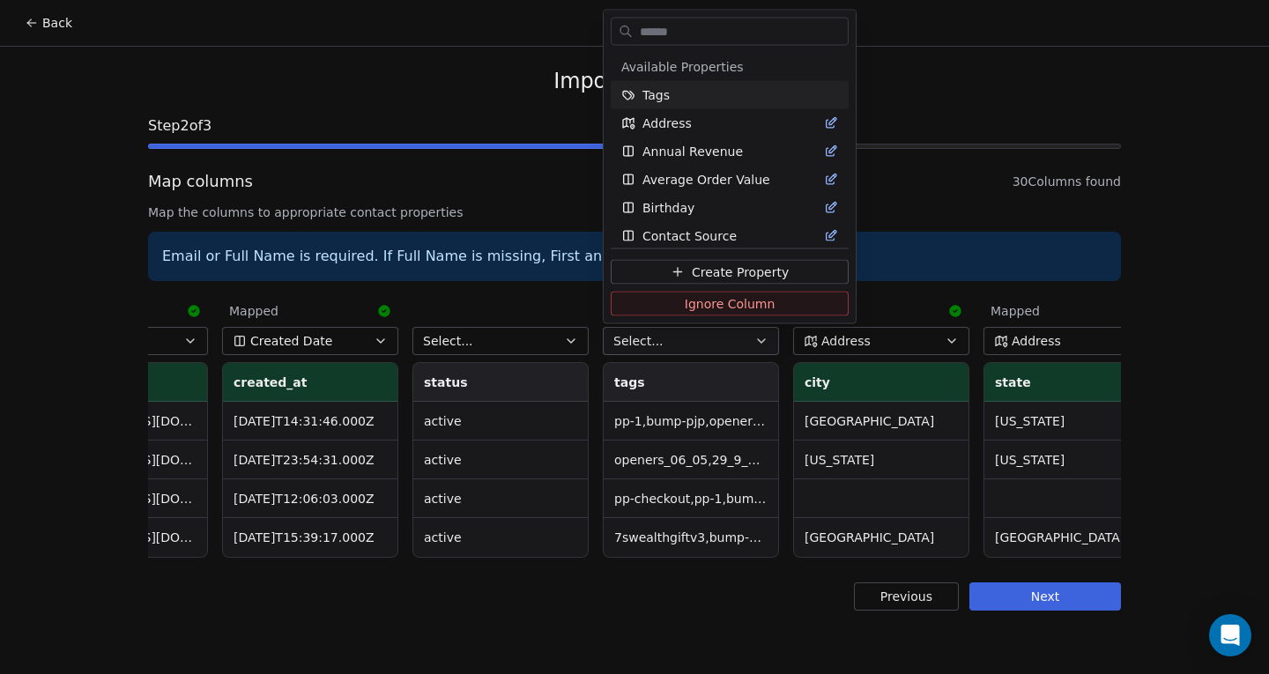
click at [658, 338] on html "Back Import Contacts Step 2 of 3 Map columns 30 Columns found Map the columns t…" at bounding box center [634, 337] width 1269 height 674
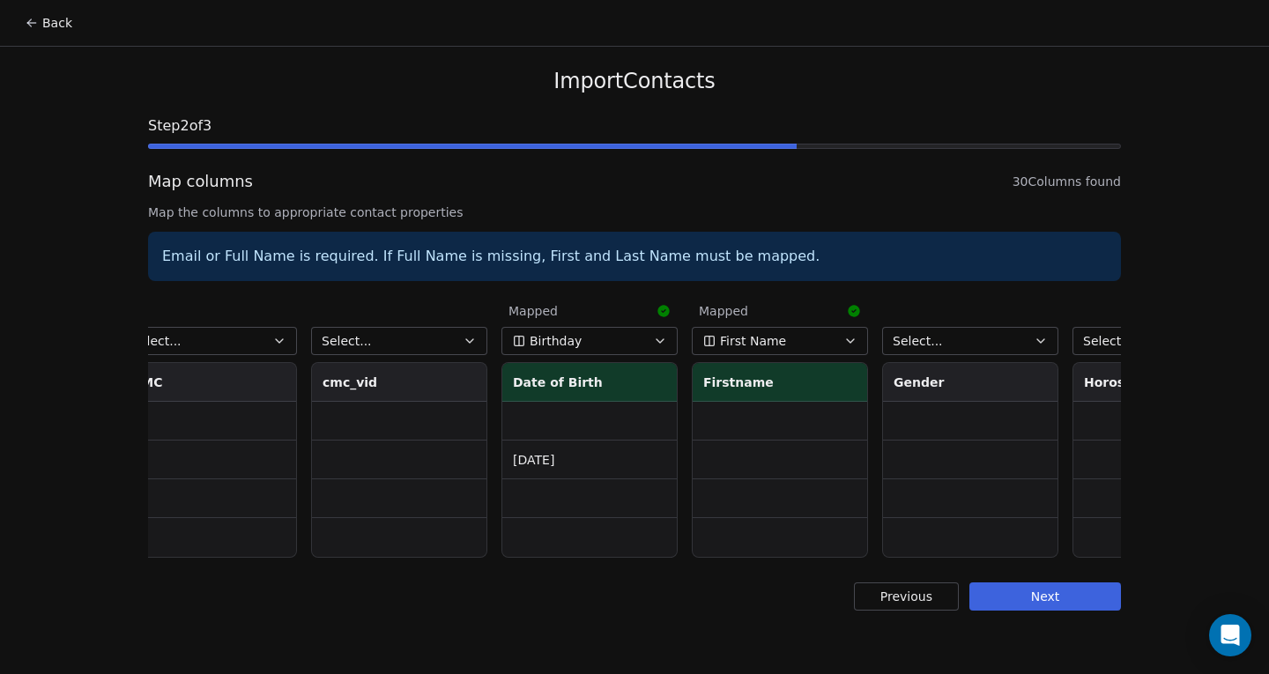
scroll to position [0, 2898]
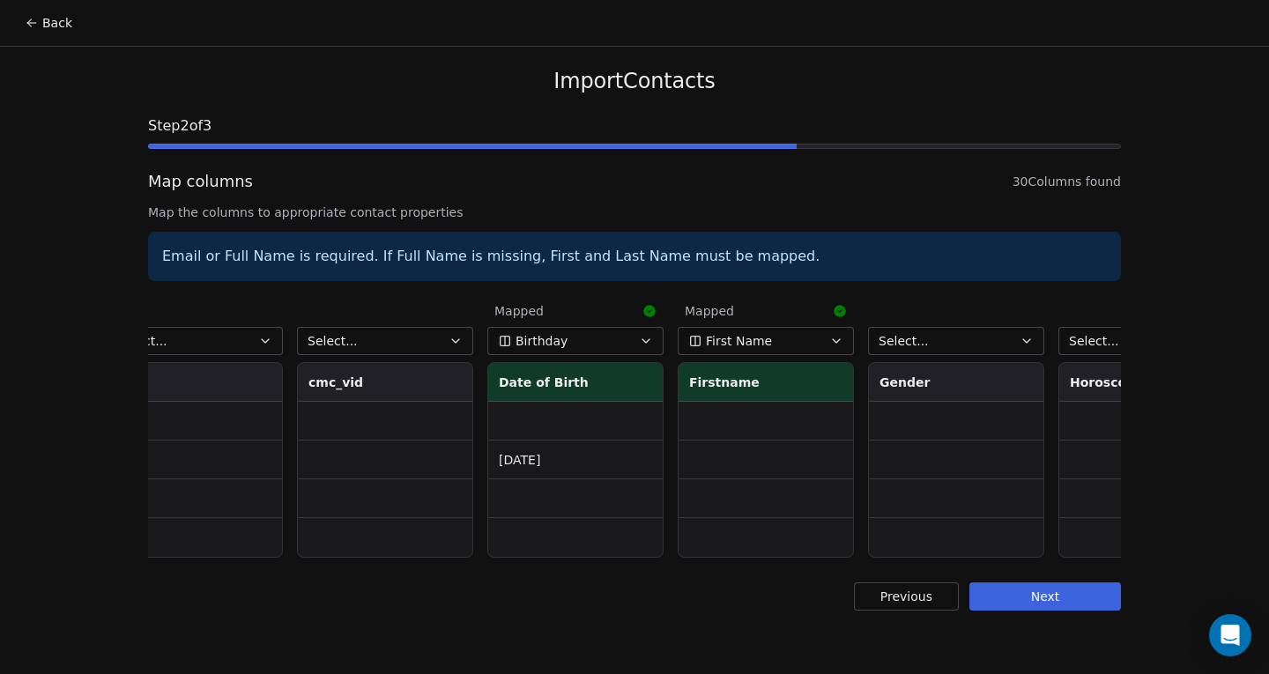
click at [775, 335] on button "First Name" at bounding box center [766, 341] width 176 height 28
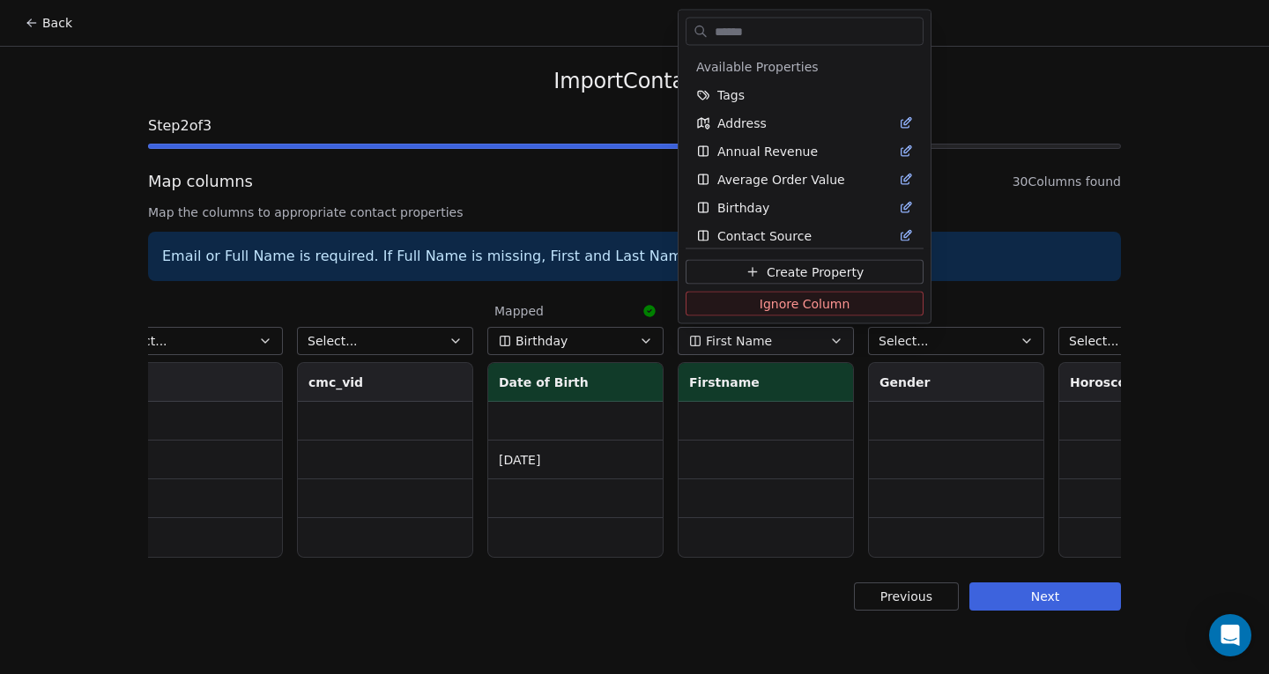
scroll to position [178, 0]
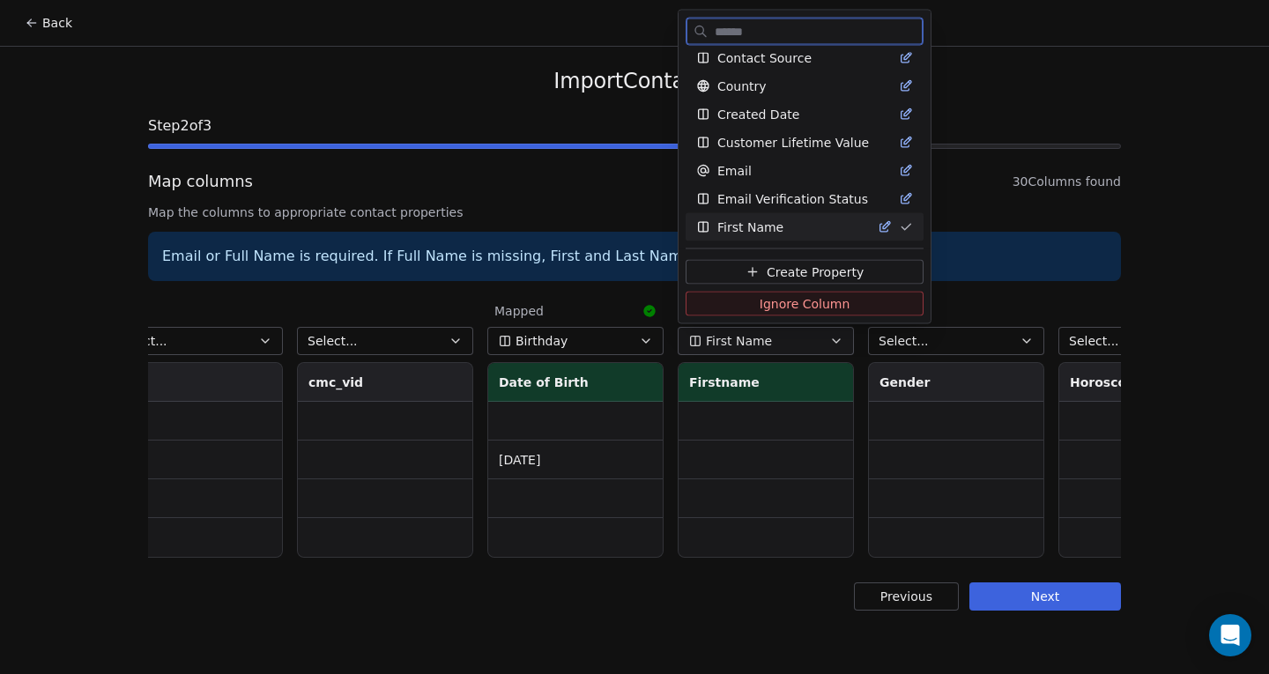
click at [764, 301] on span "Ignore Column" at bounding box center [805, 303] width 91 height 18
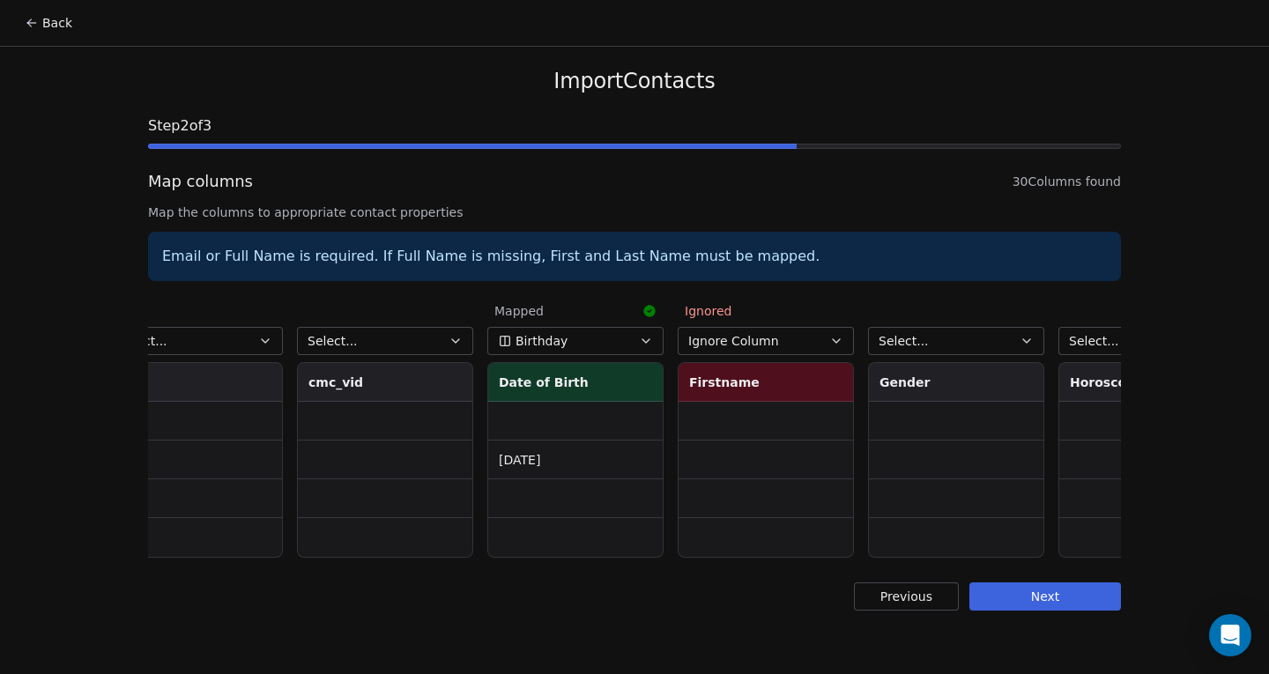
click at [581, 338] on button "Birthday" at bounding box center [575, 341] width 176 height 28
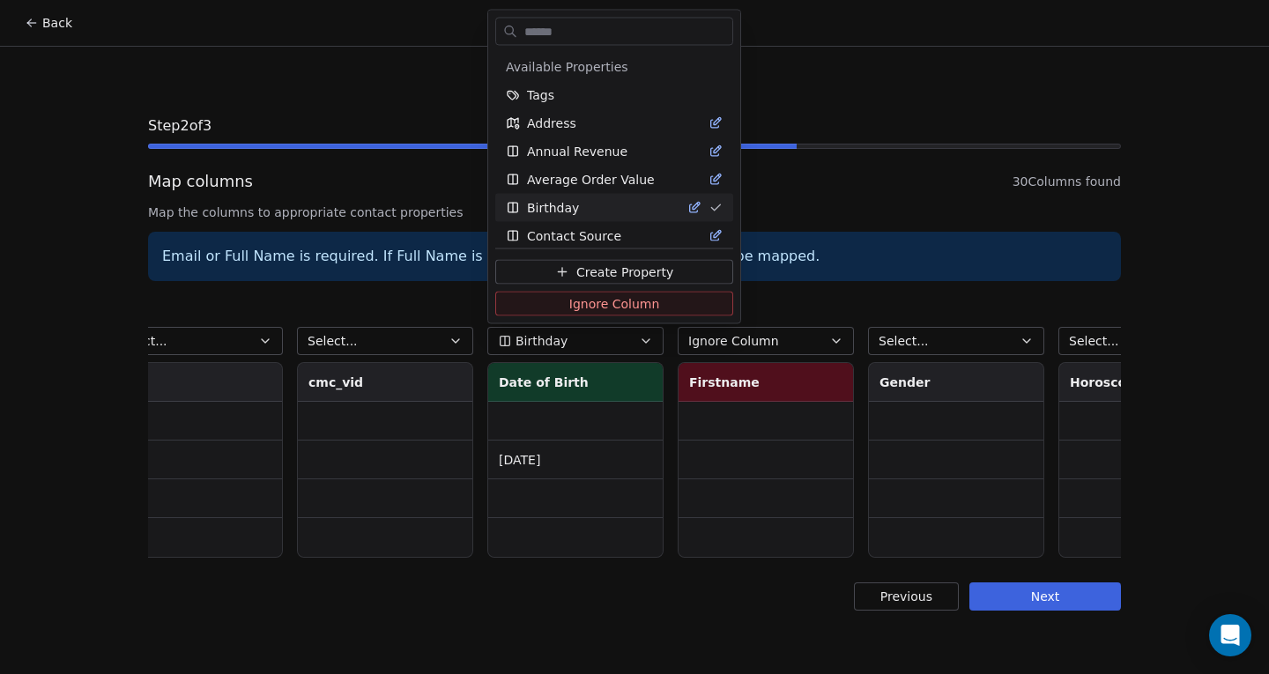
click at [581, 338] on html "Back Import Contacts Step 2 of 3 Map columns 30 Columns found Map the columns t…" at bounding box center [634, 337] width 1269 height 674
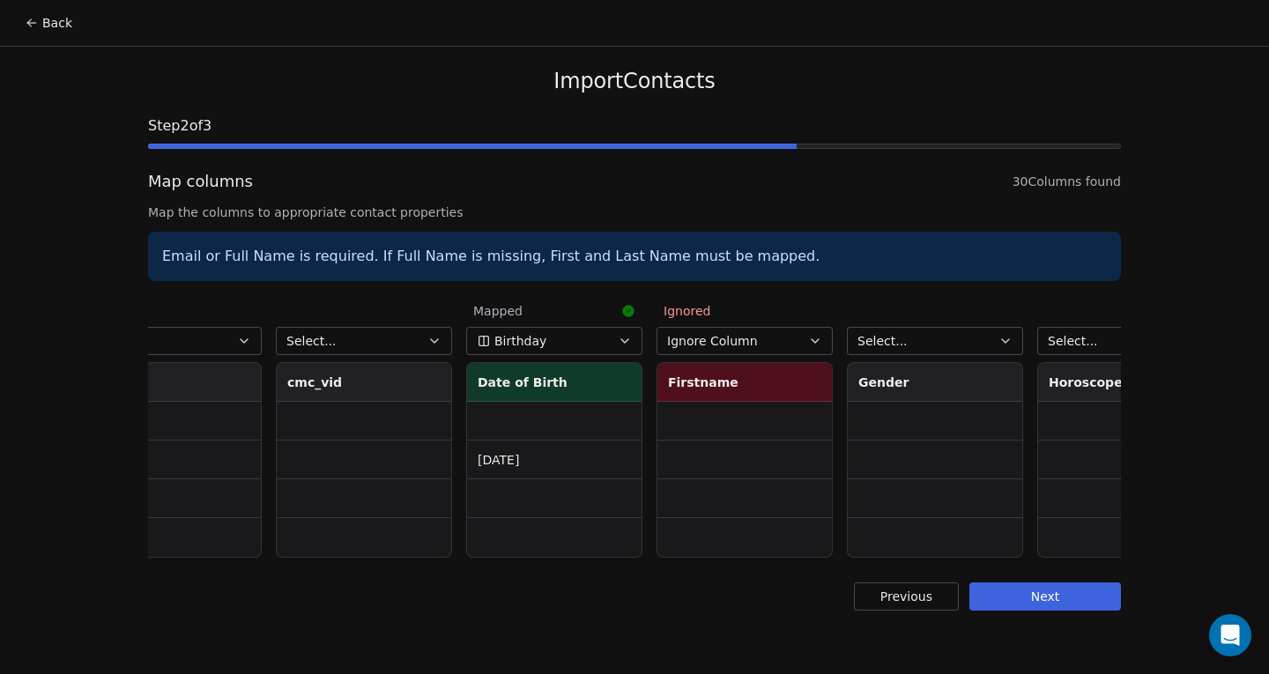
scroll to position [0, 2940]
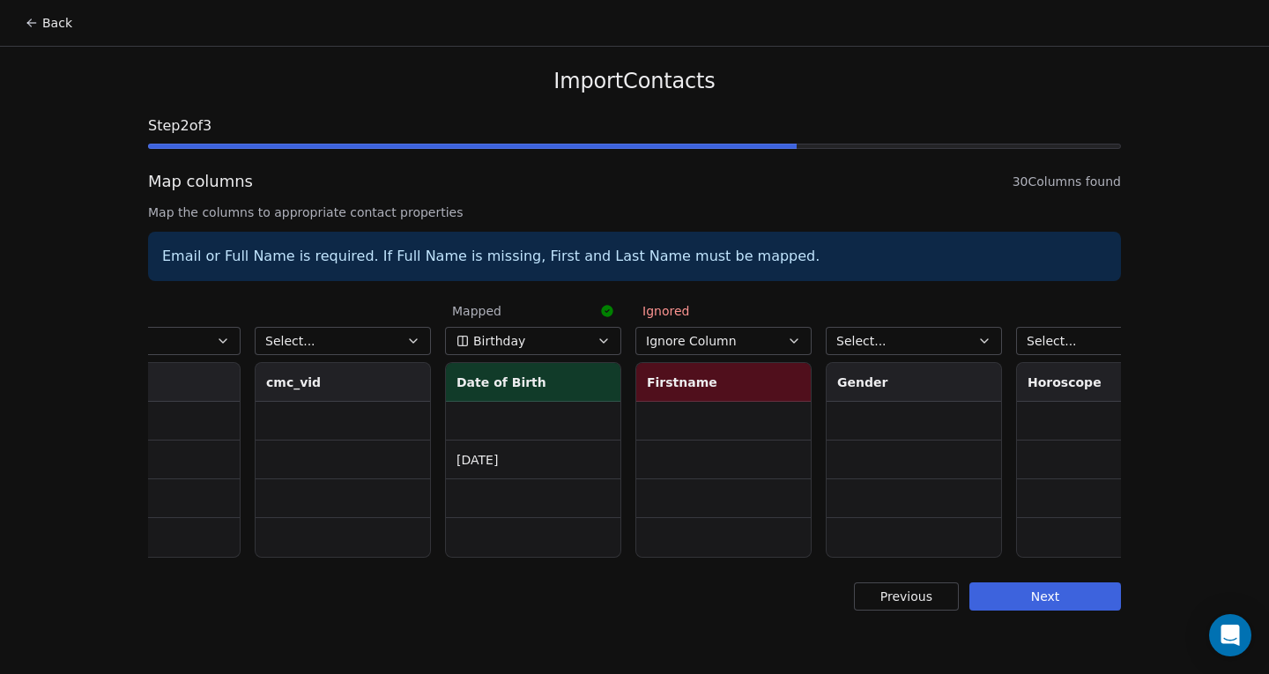
click at [854, 339] on span "Select..." at bounding box center [862, 341] width 50 height 18
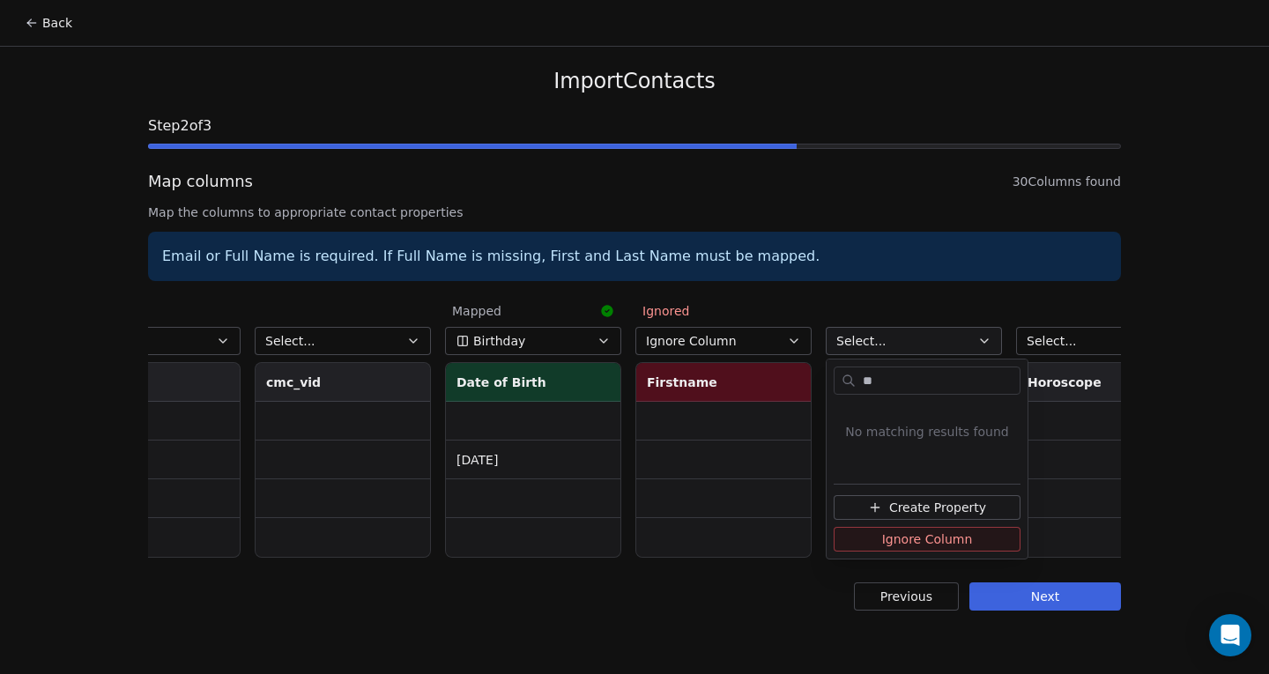
type input "*"
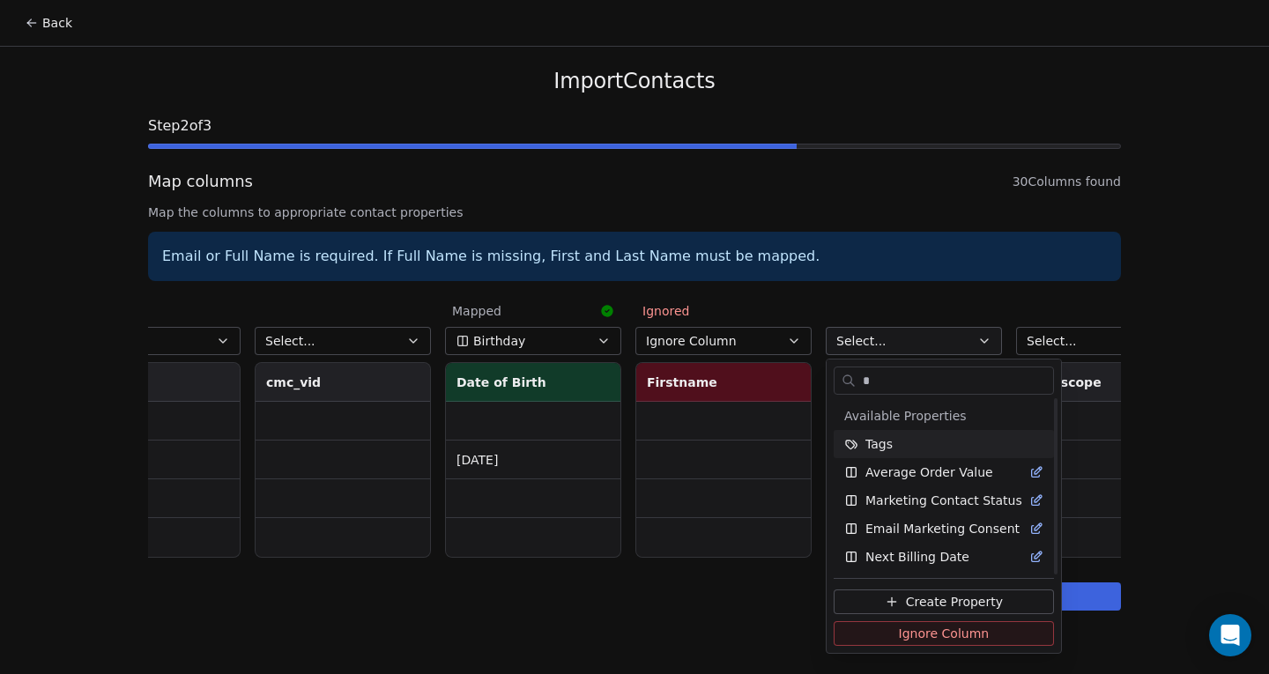
scroll to position [0, 0]
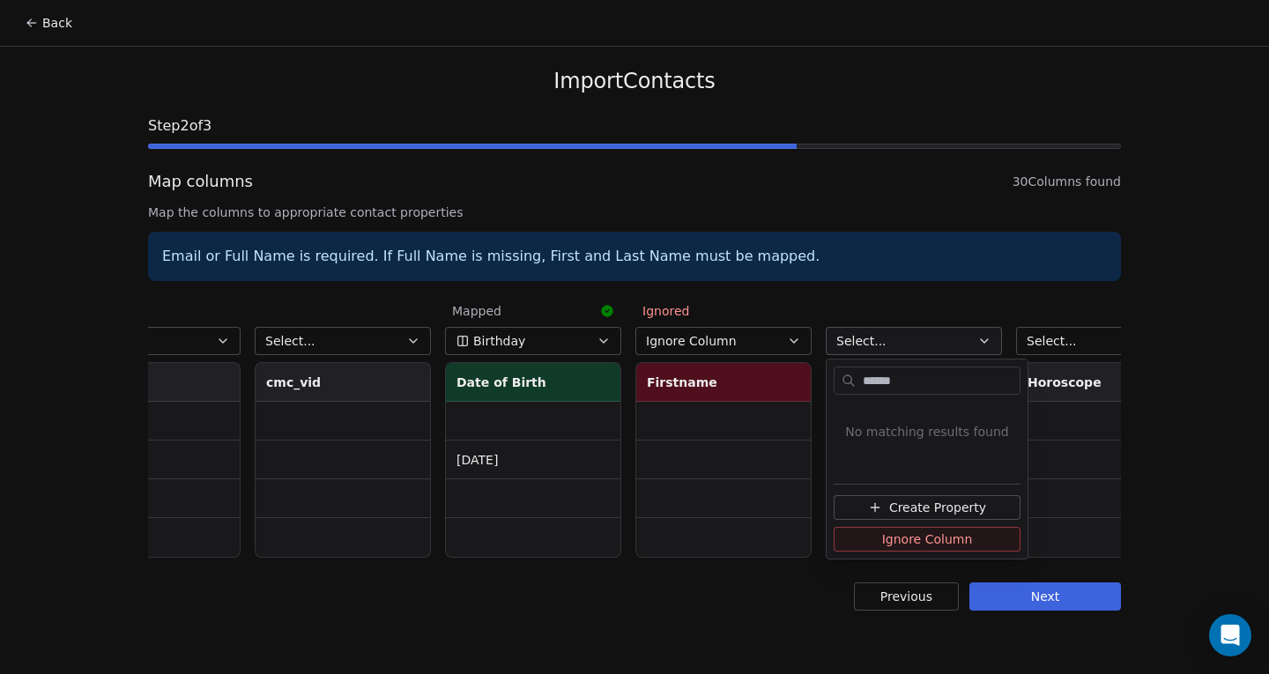
type input "******"
click at [898, 505] on span "Create Property" at bounding box center [937, 508] width 97 height 18
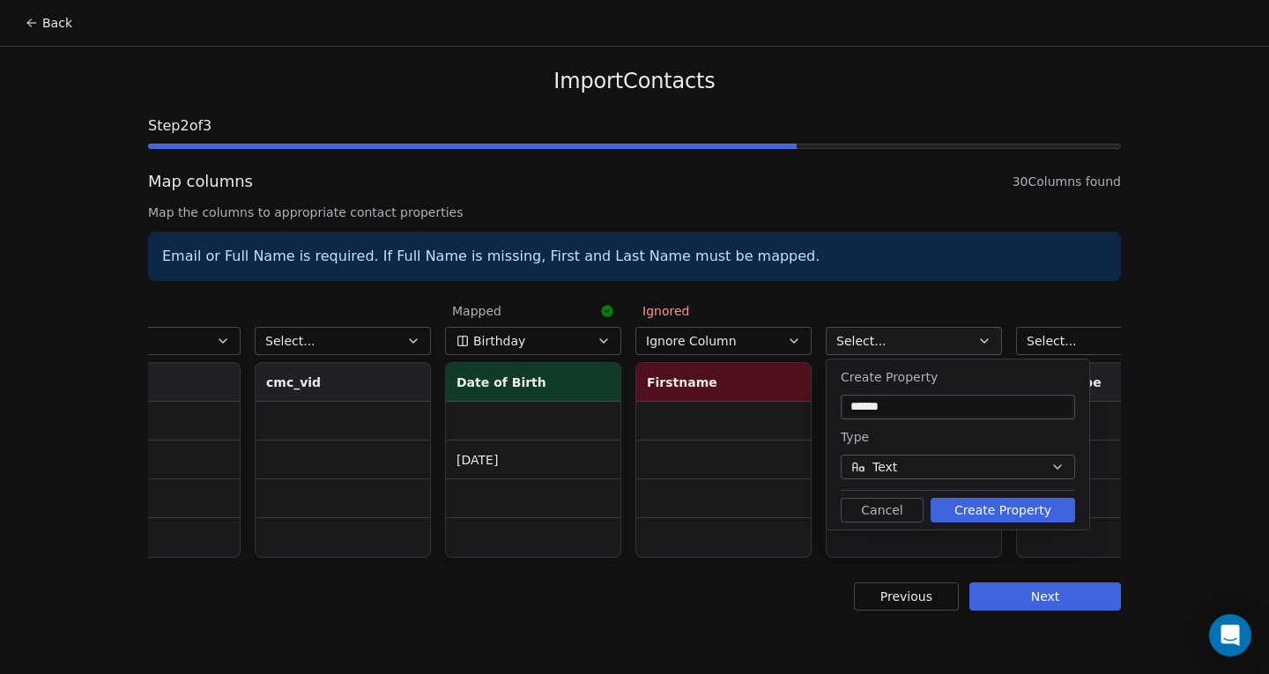
click at [919, 414] on input "******" at bounding box center [958, 407] width 227 height 18
type input "******"
click at [965, 509] on button "Create Property" at bounding box center [1003, 510] width 145 height 25
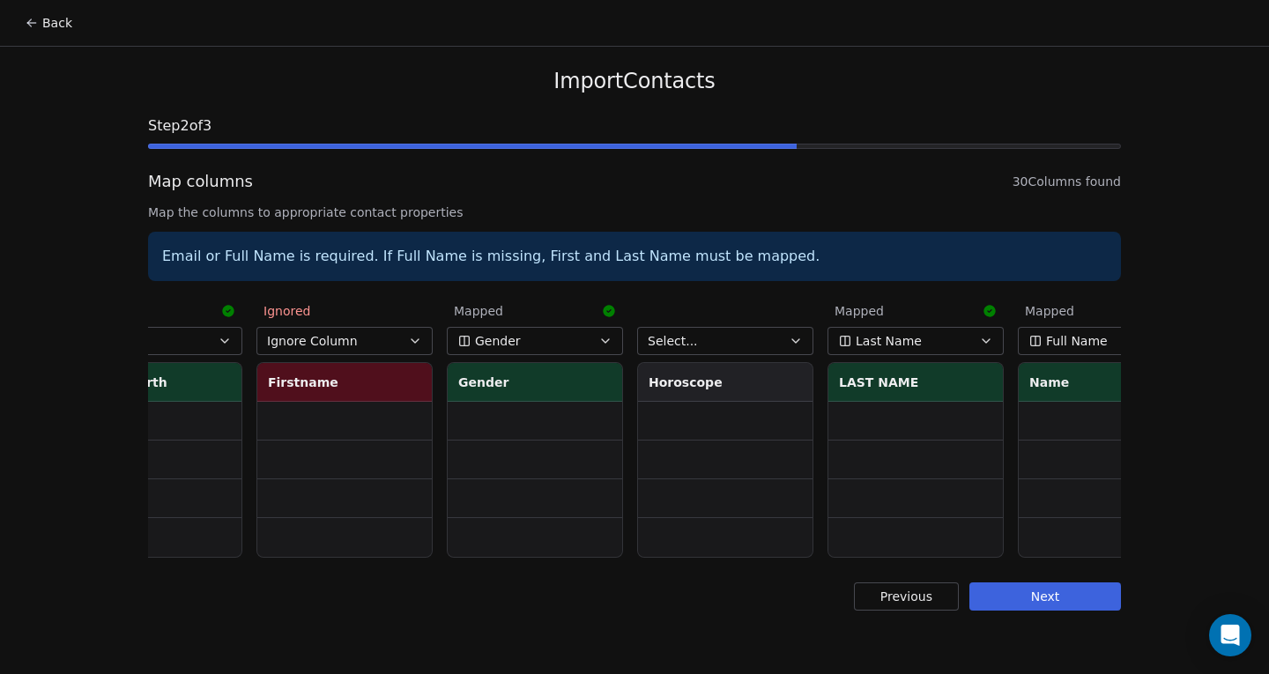
scroll to position [0, 3226]
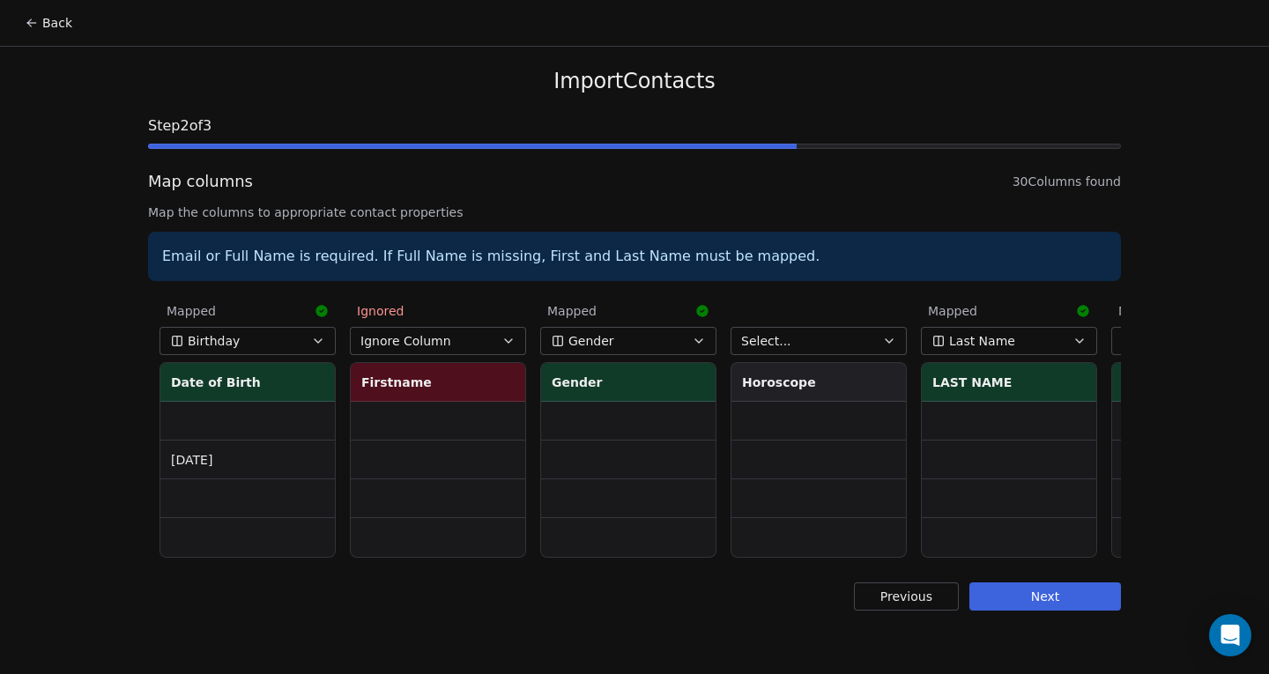
click at [793, 340] on button "Select..." at bounding box center [819, 341] width 176 height 28
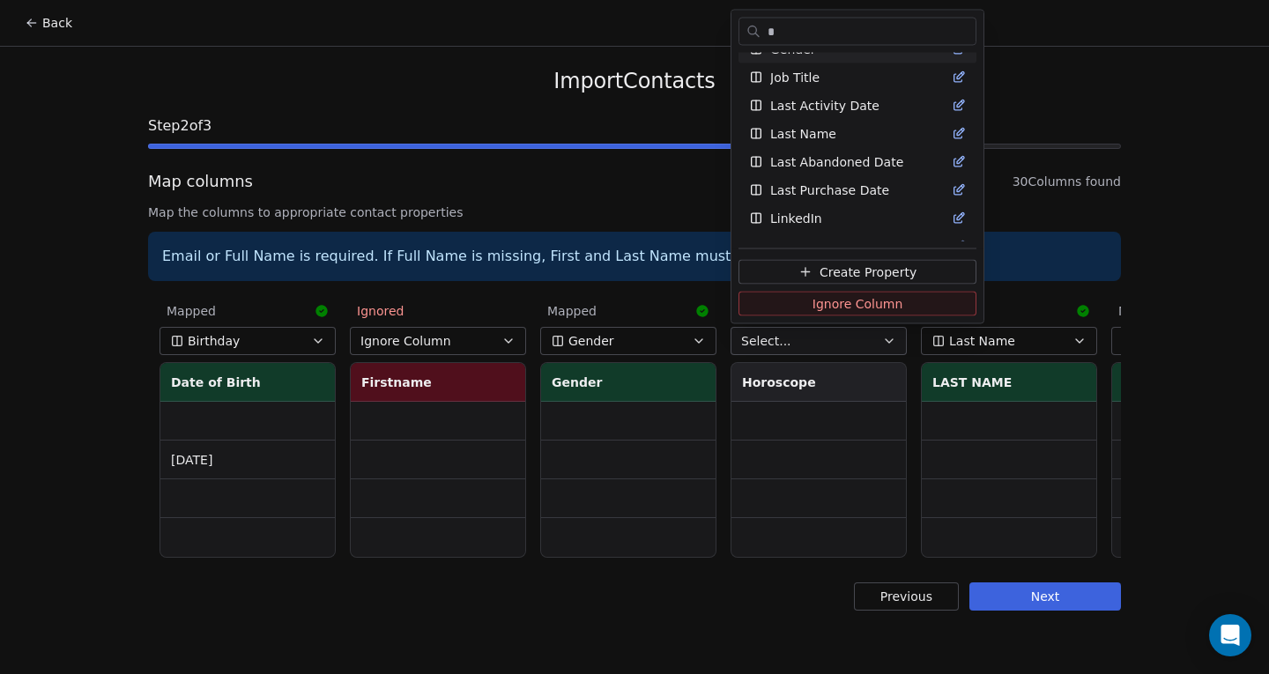
scroll to position [0, 0]
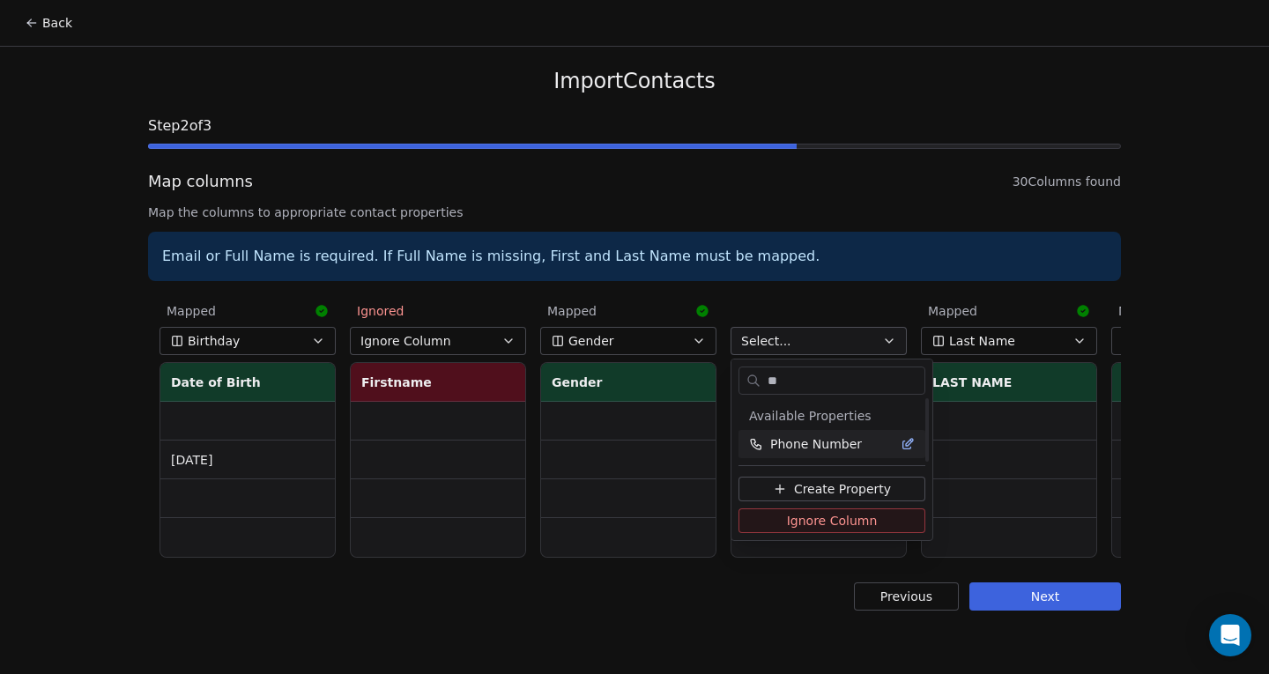
type input "*"
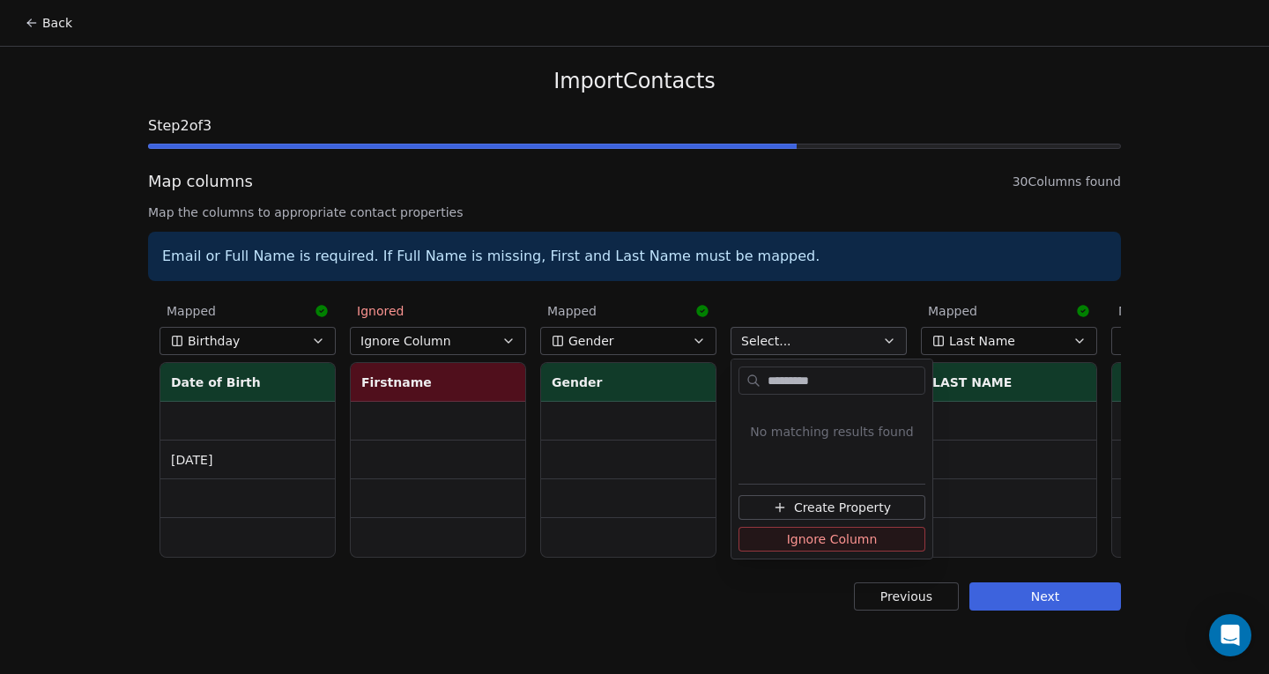
type input "*********"
click at [833, 503] on span "Create Property" at bounding box center [842, 508] width 97 height 18
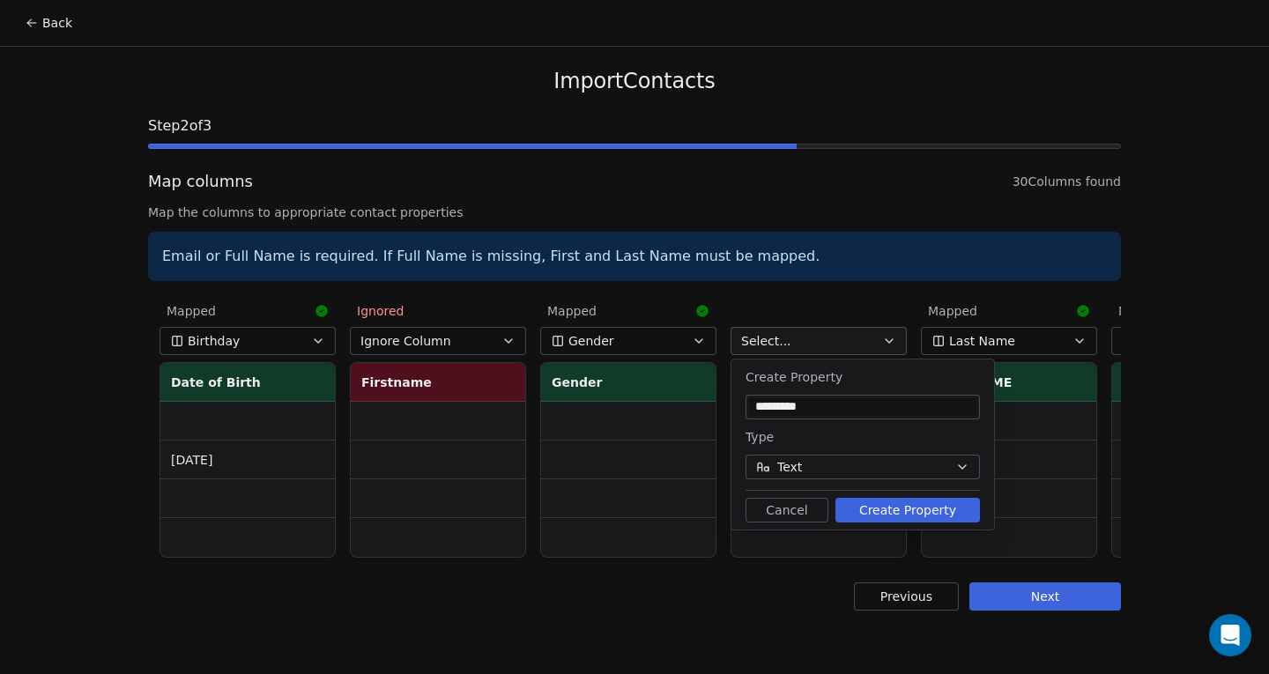
click at [867, 507] on button "Create Property" at bounding box center [908, 510] width 145 height 25
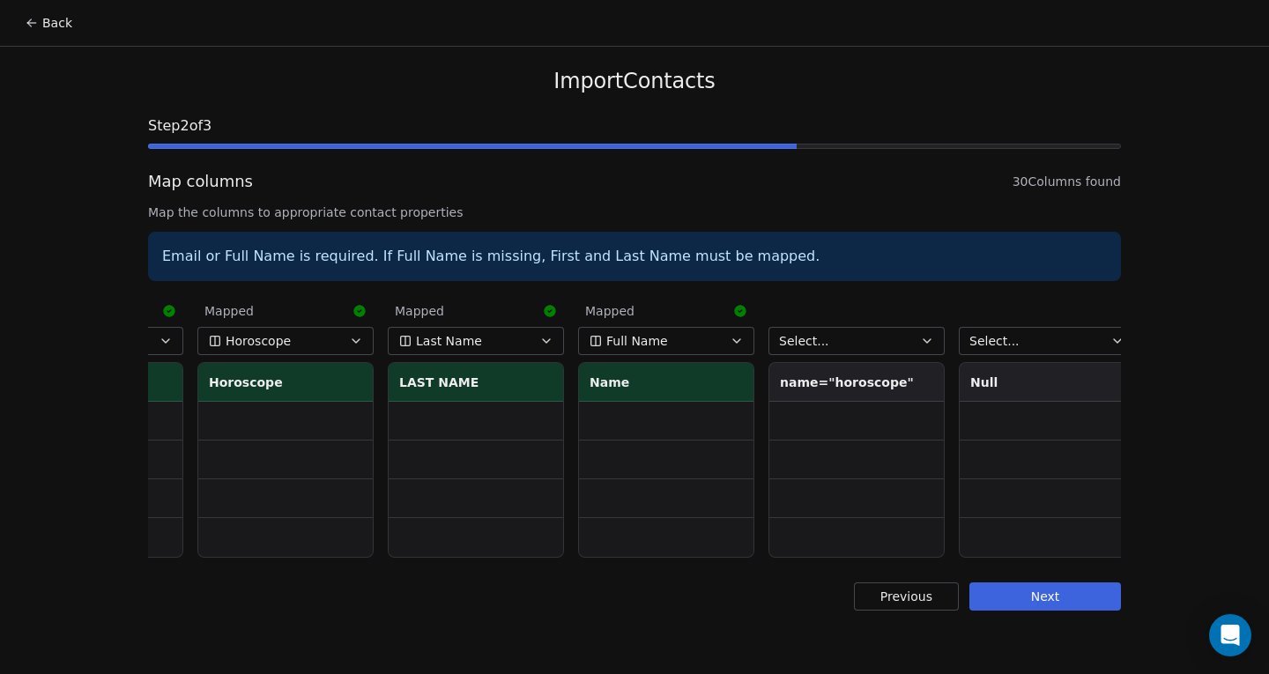
scroll to position [0, 3732]
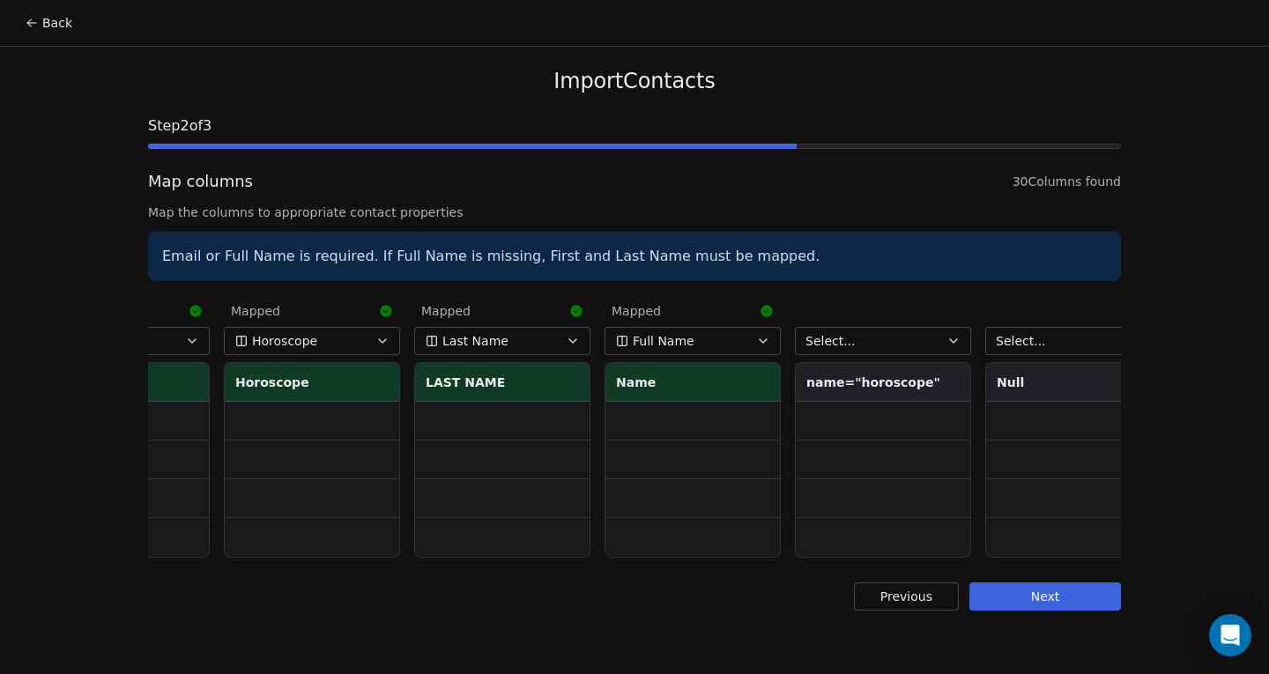
click at [1011, 604] on button "Next" at bounding box center [1046, 597] width 152 height 28
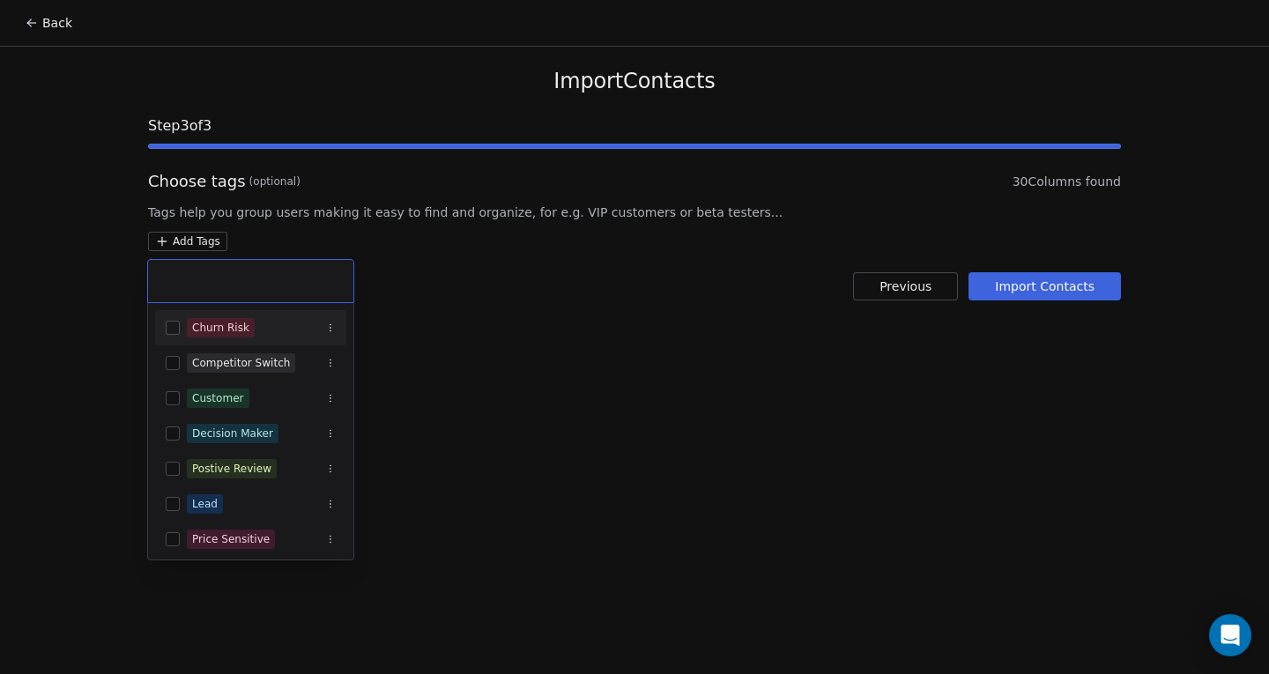
click at [197, 243] on html "Back Import Contacts Step 3 of 3 Choose tags (optional) 30 Columns found Tags h…" at bounding box center [634, 337] width 1269 height 674
click at [170, 508] on button "Suggestions" at bounding box center [173, 504] width 14 height 14
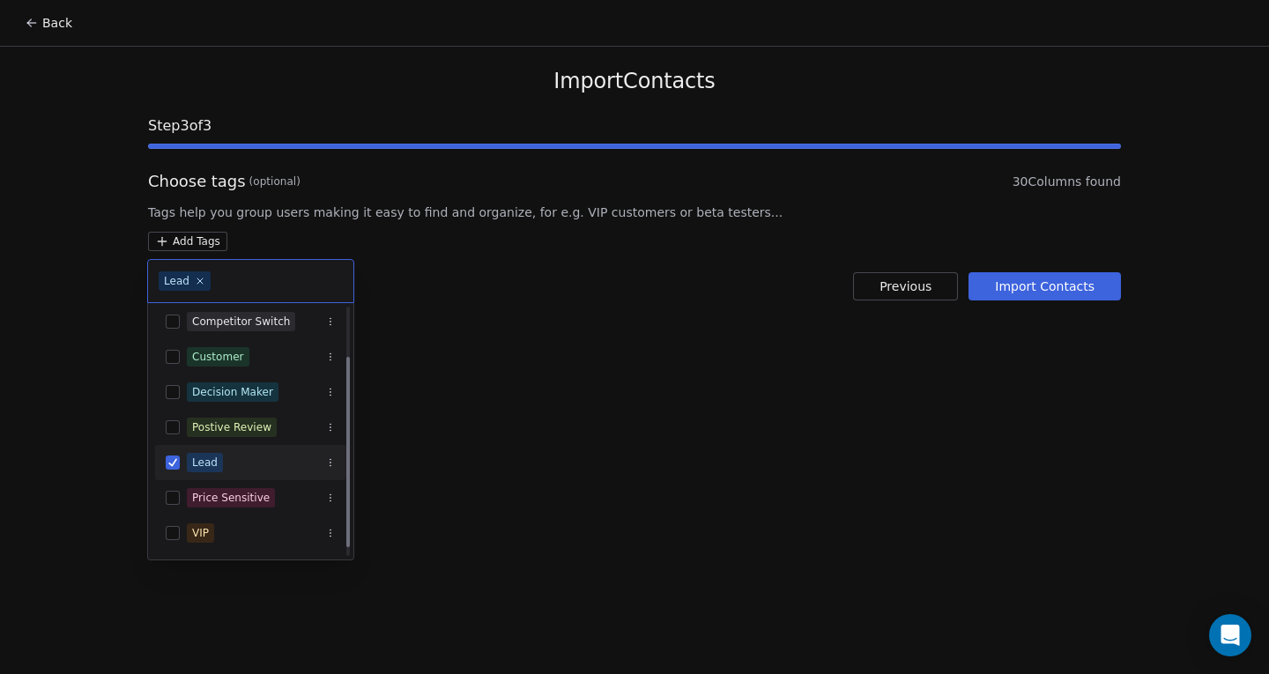
scroll to position [75, 0]
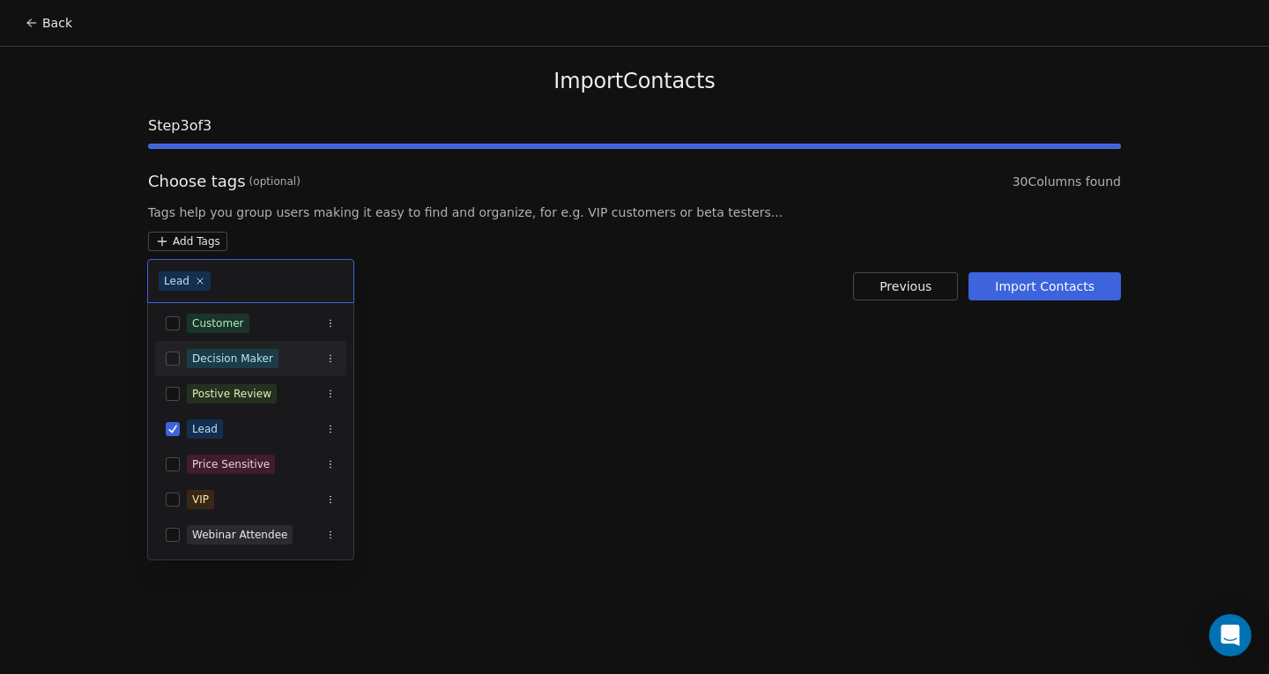
click at [235, 274] on input "text" at bounding box center [278, 281] width 129 height 19
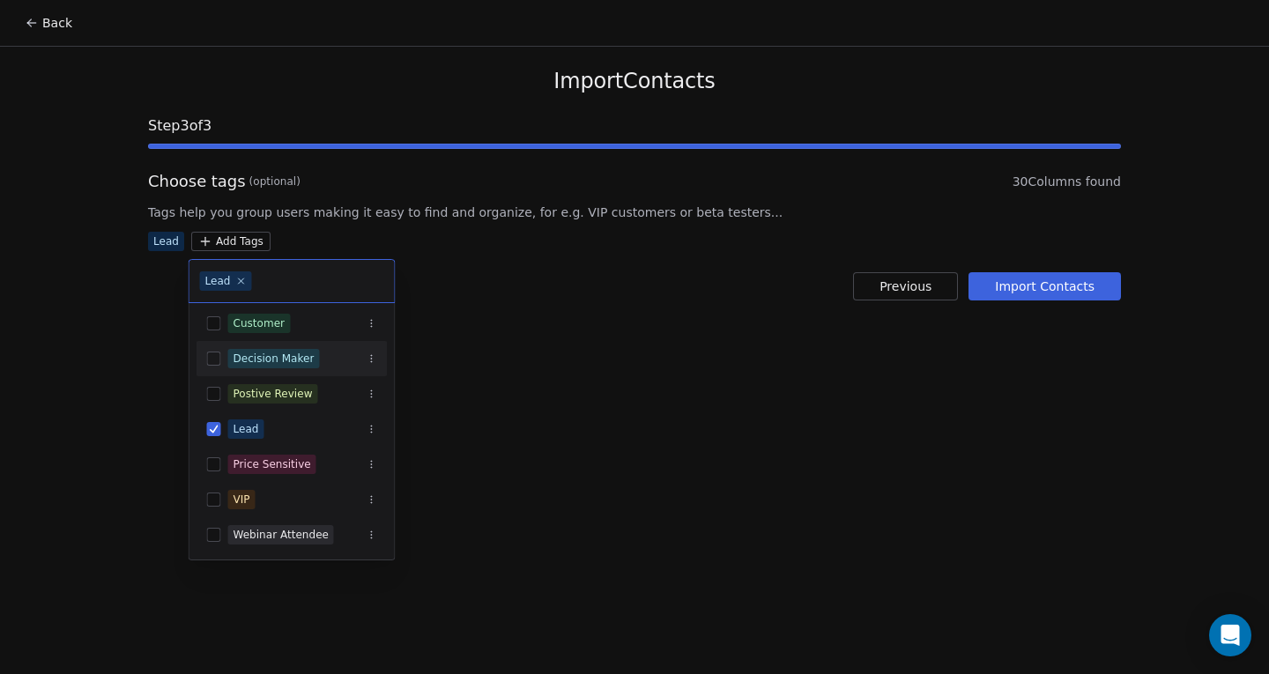
click at [167, 237] on html "Back Import Contacts Step 3 of 3 Choose tags (optional) 30 Columns found Tags h…" at bounding box center [634, 337] width 1269 height 674
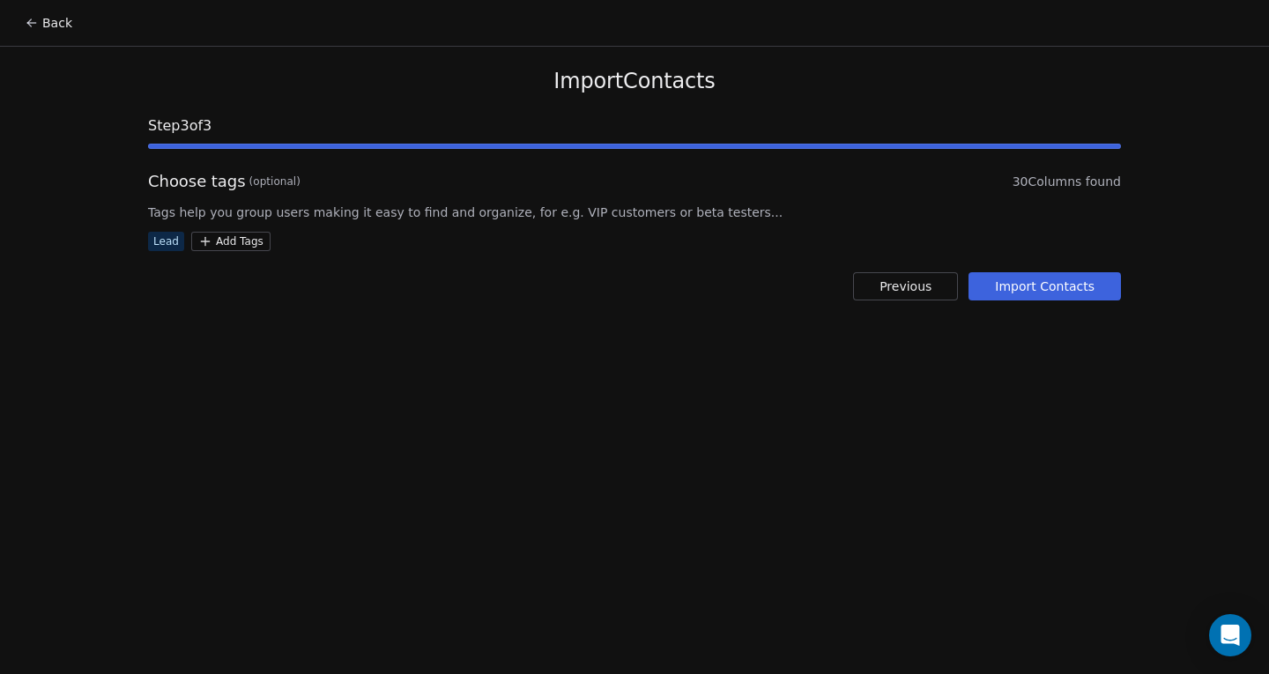
click at [221, 234] on html "Back Import Contacts Step 3 of 3 Choose tags (optional) 30 Columns found Tags h…" at bounding box center [634, 337] width 1269 height 674
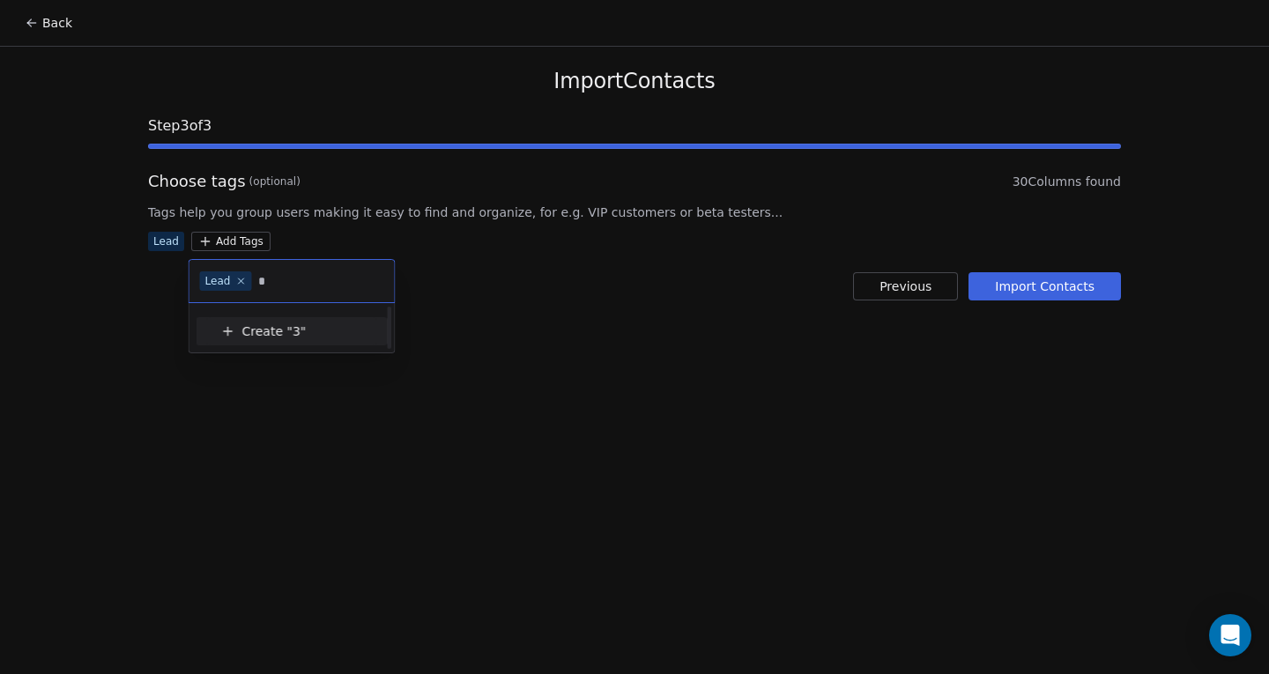
scroll to position [0, 0]
type input "*"
type input "**********"
click at [303, 334] on span "29_9_Openers" at bounding box center [325, 332] width 64 height 19
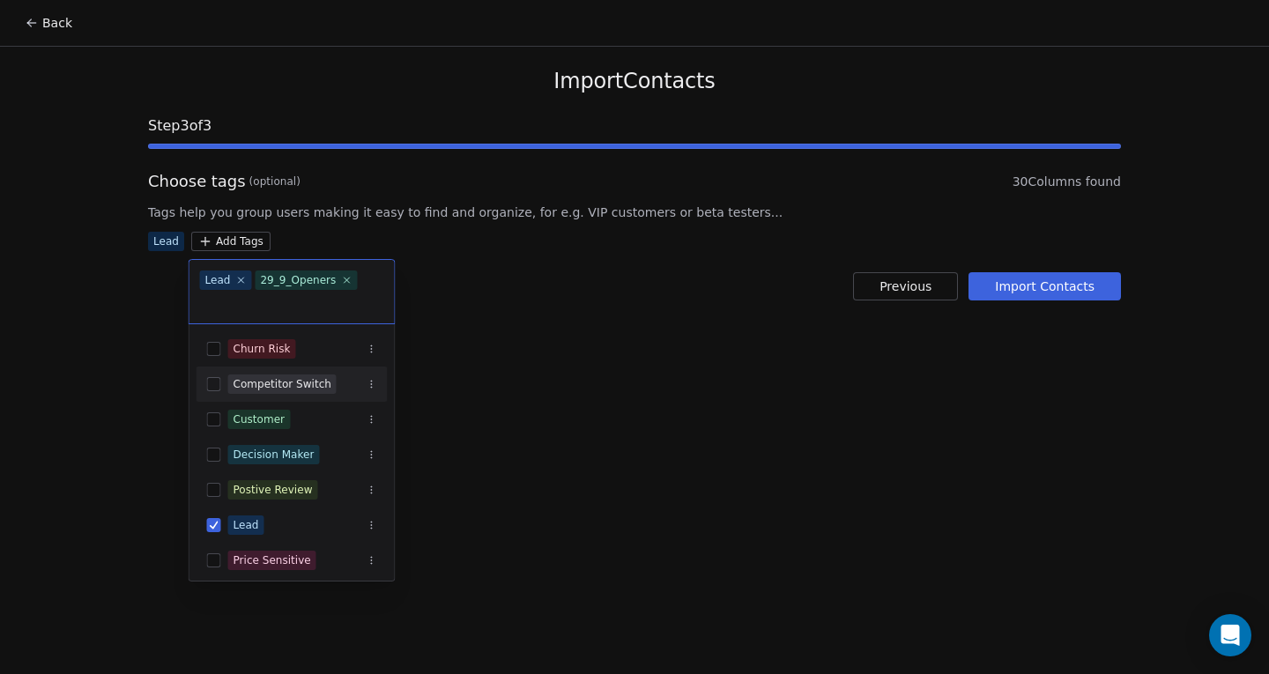
click at [696, 342] on html "Back Import Contacts Step 3 of 3 Choose tags (optional) 30 Columns found Tags h…" at bounding box center [634, 337] width 1269 height 674
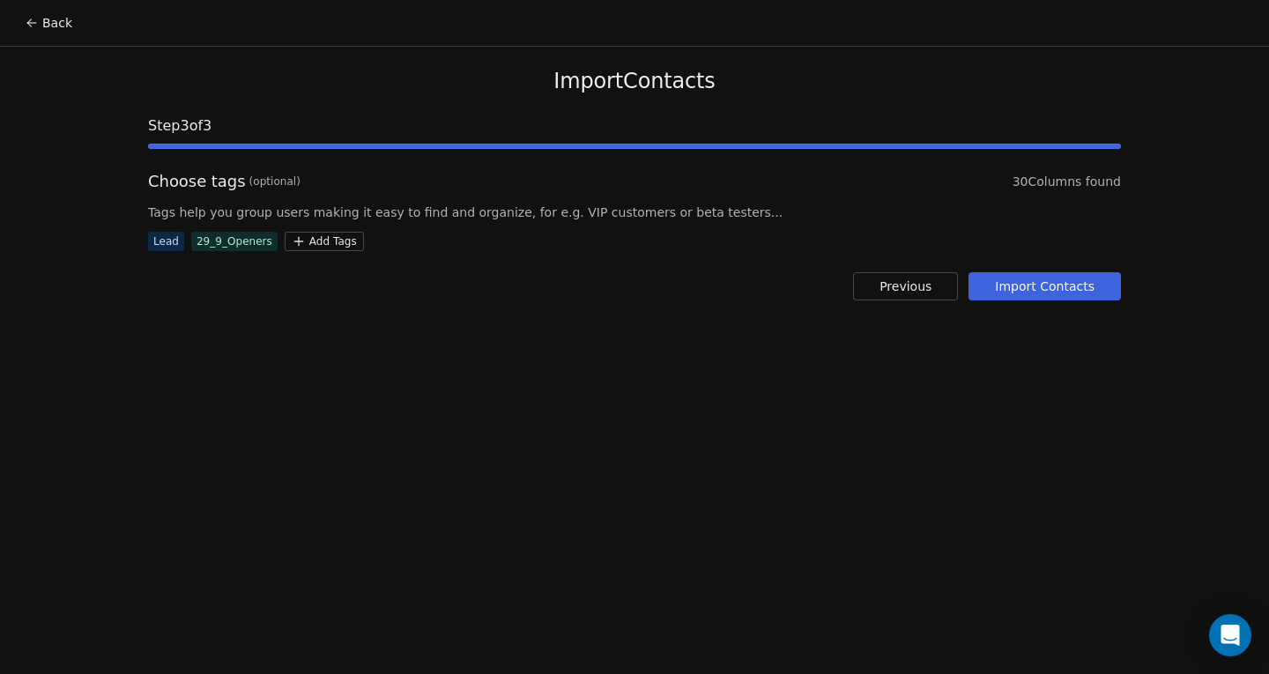
click at [1026, 288] on button "Import Contacts" at bounding box center [1045, 286] width 153 height 28
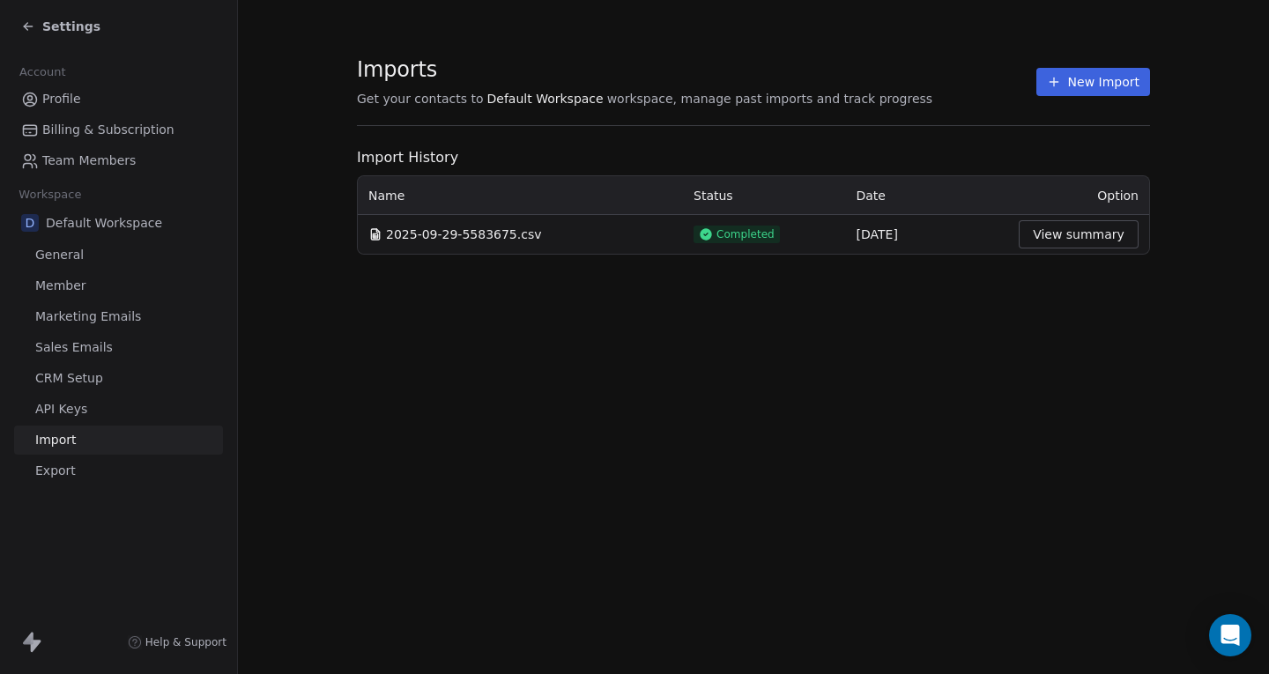
click at [1054, 233] on button "View summary" at bounding box center [1079, 234] width 120 height 28
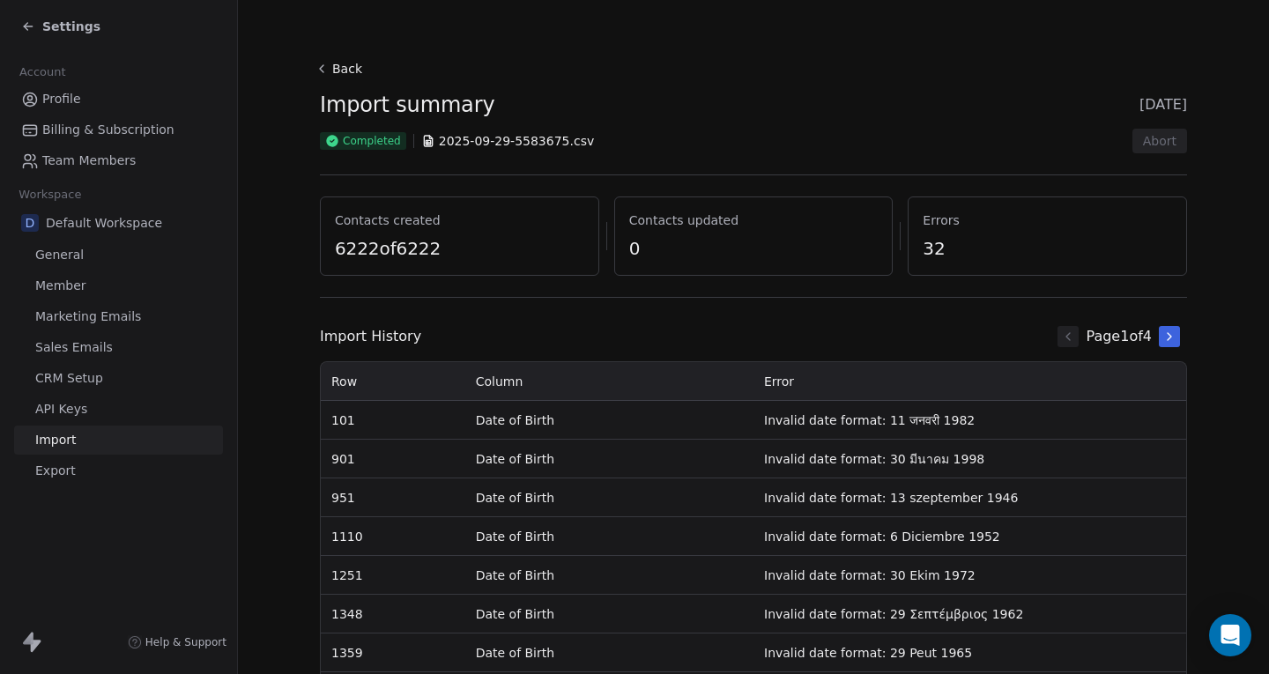
scroll to position [172, 0]
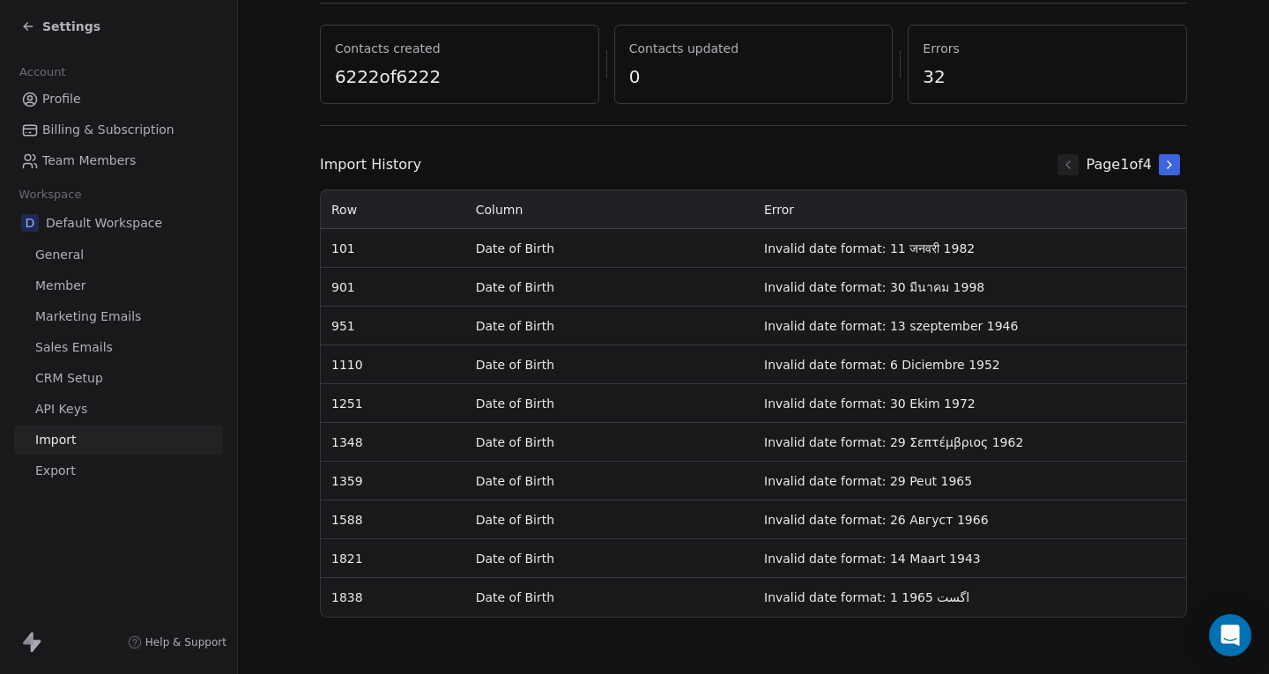
click at [1159, 167] on button at bounding box center [1169, 164] width 21 height 21
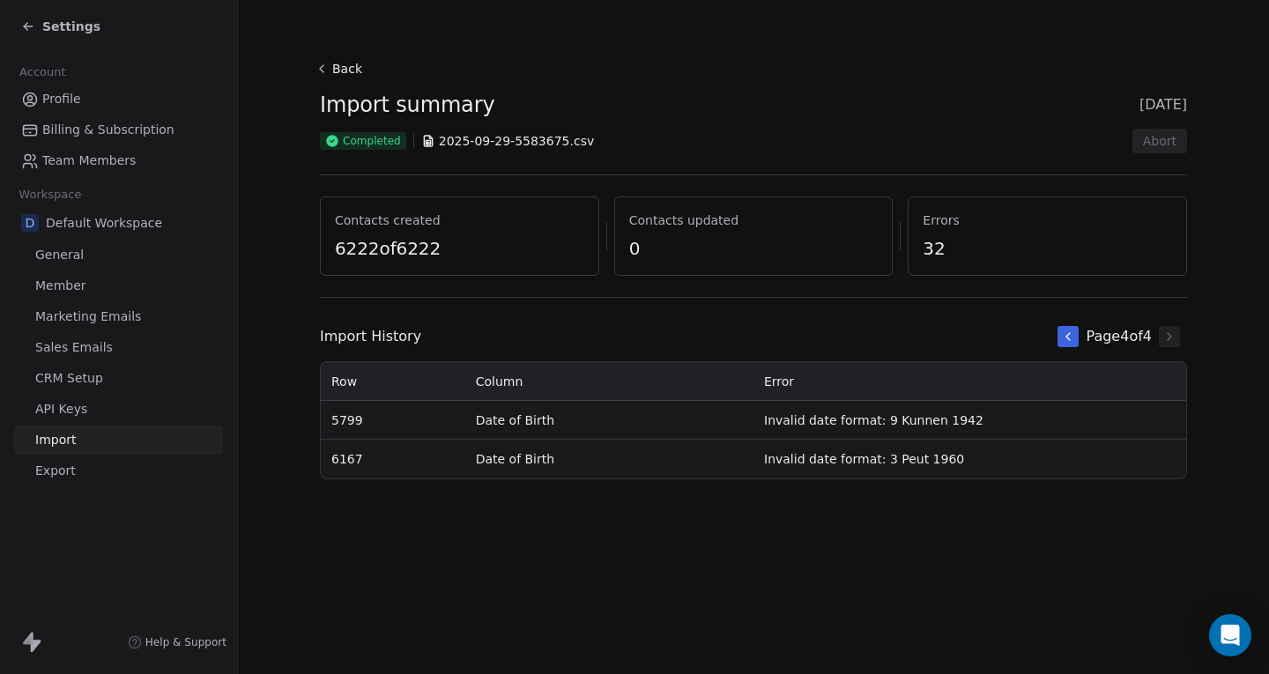
scroll to position [0, 0]
click at [334, 63] on button "Back" at bounding box center [341, 69] width 56 height 32
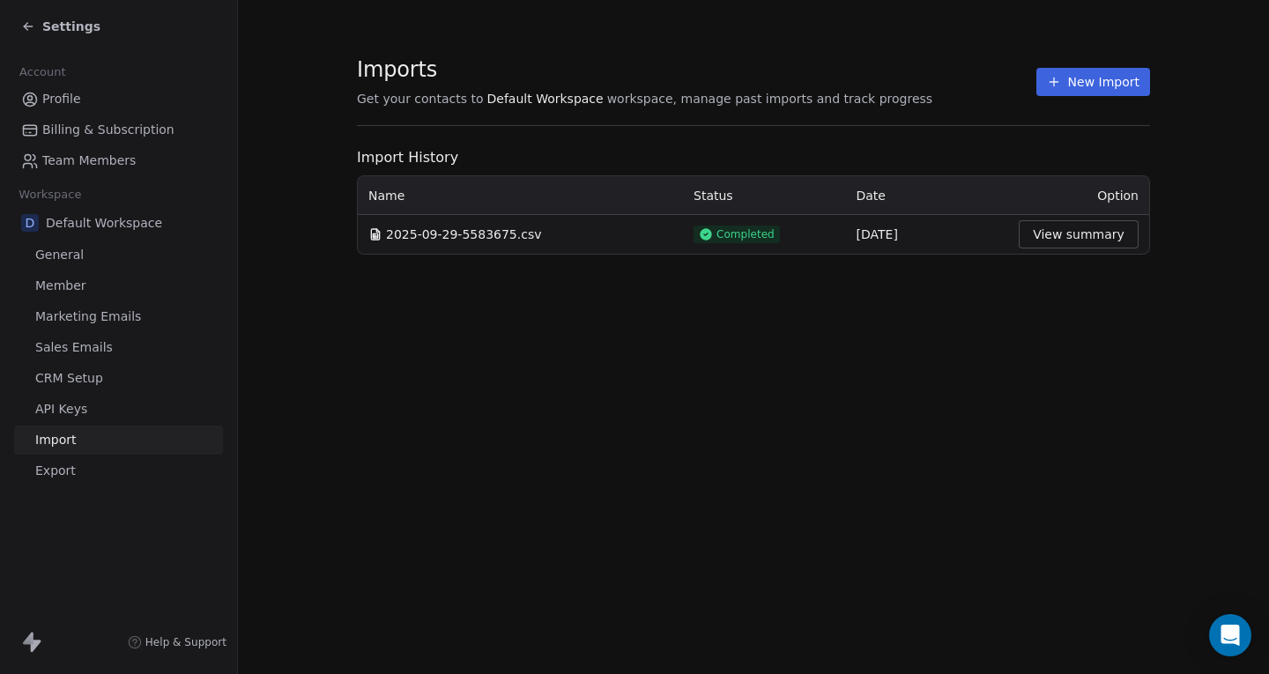
click at [26, 28] on icon at bounding box center [26, 28] width 4 height 4
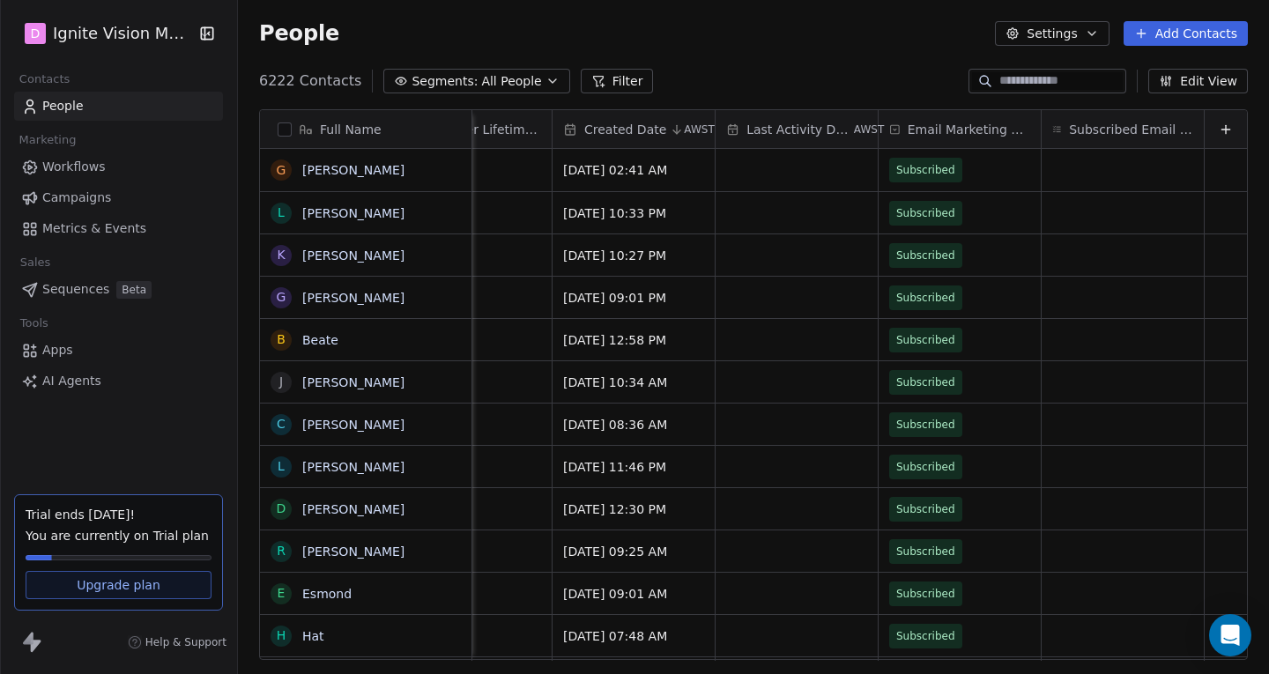
scroll to position [13, 0]
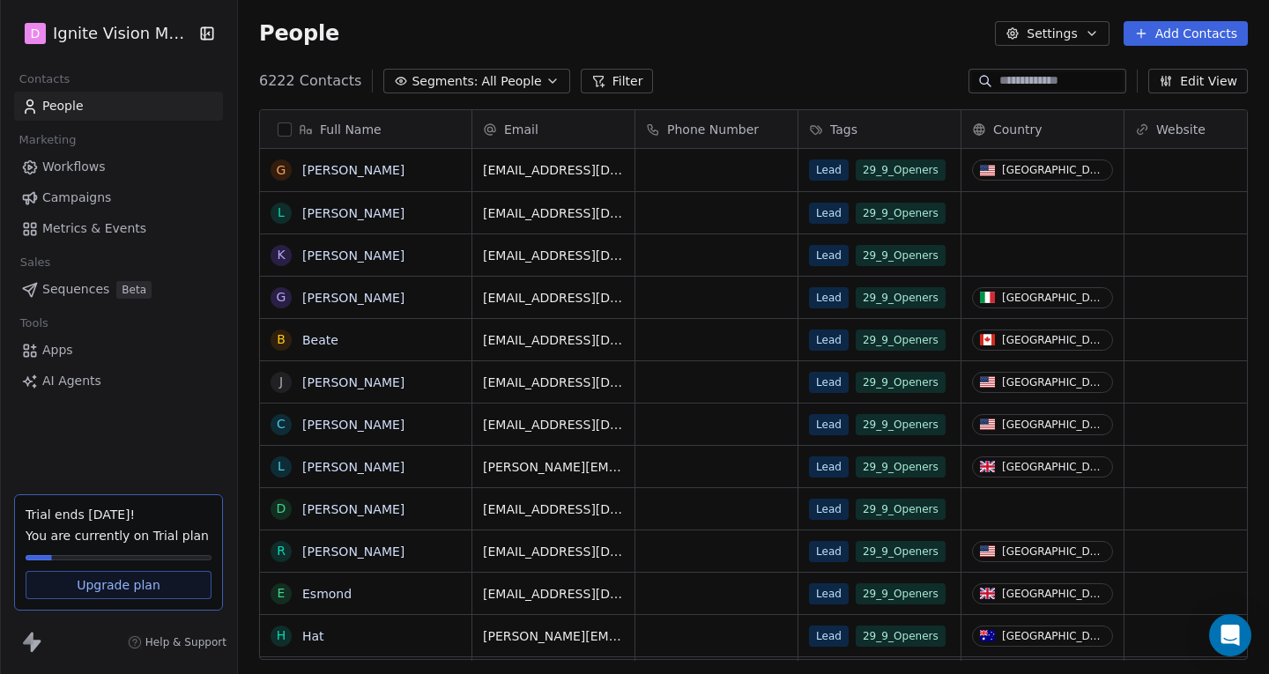
click at [68, 30] on html "D Ignite Vision Media Contacts People Marketing Workflows Campaigns Metrics & E…" at bounding box center [634, 337] width 1269 height 674
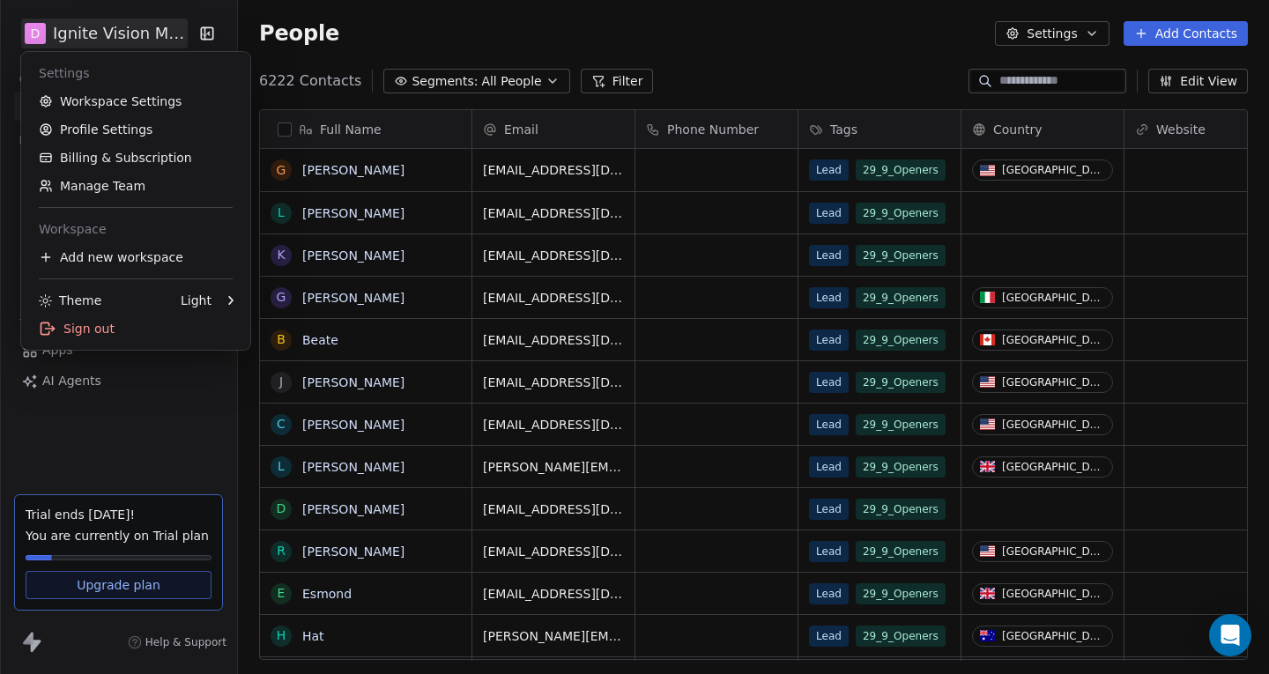
click at [68, 30] on html "D Ignite Vision Media Contacts People Marketing Workflows Campaigns Metrics & E…" at bounding box center [634, 337] width 1269 height 674
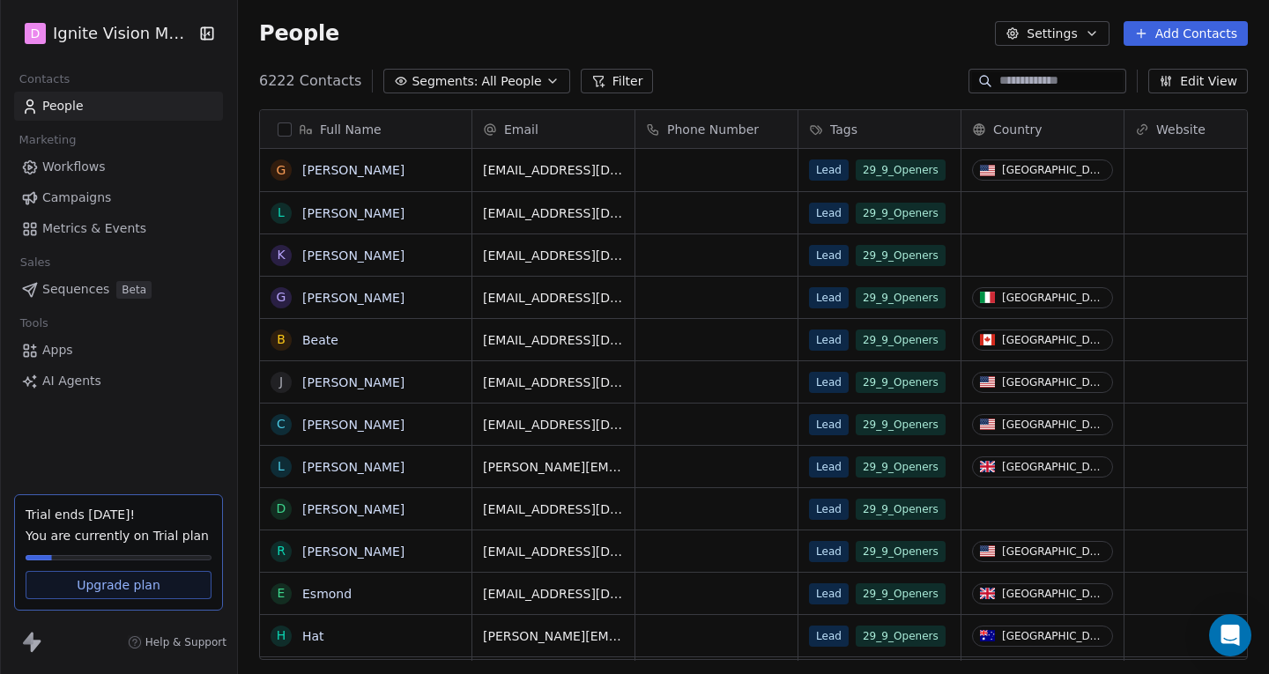
click at [395, 18] on div "People Settings Add Contacts" at bounding box center [753, 33] width 1031 height 67
click at [261, 34] on span "People" at bounding box center [299, 33] width 80 height 26
click at [273, 31] on span "People" at bounding box center [299, 33] width 80 height 26
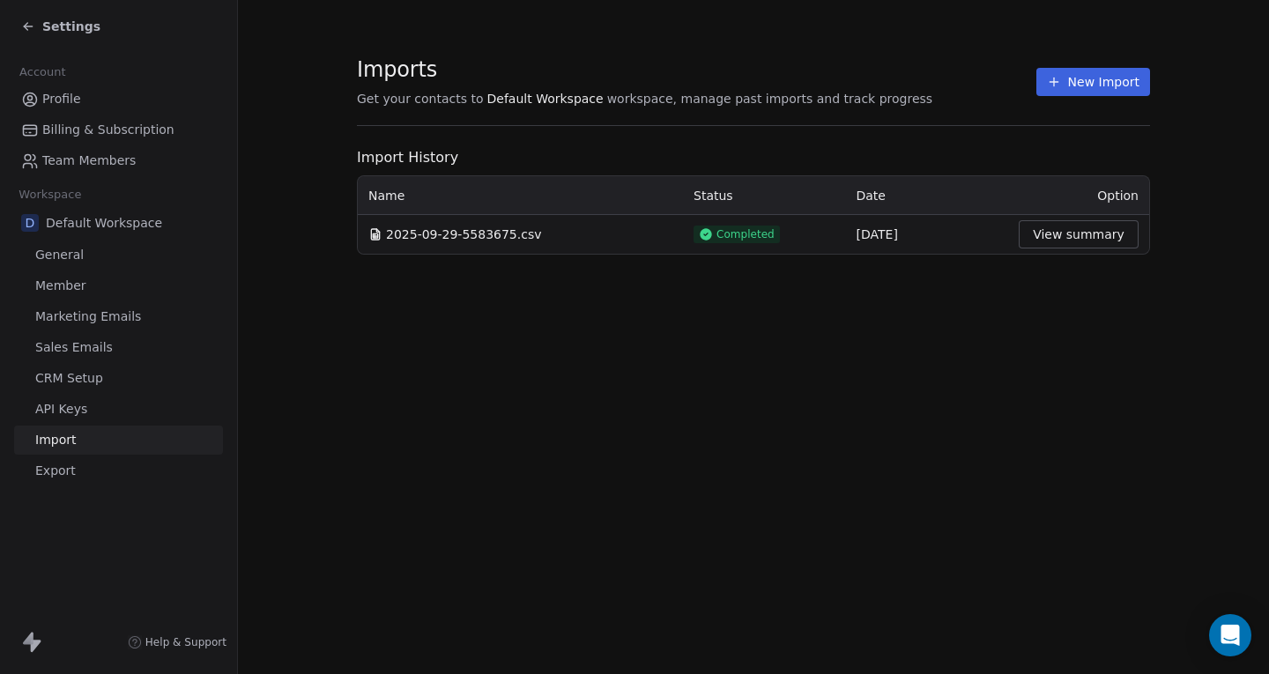
click at [67, 353] on span "Sales Emails" at bounding box center [74, 348] width 78 height 19
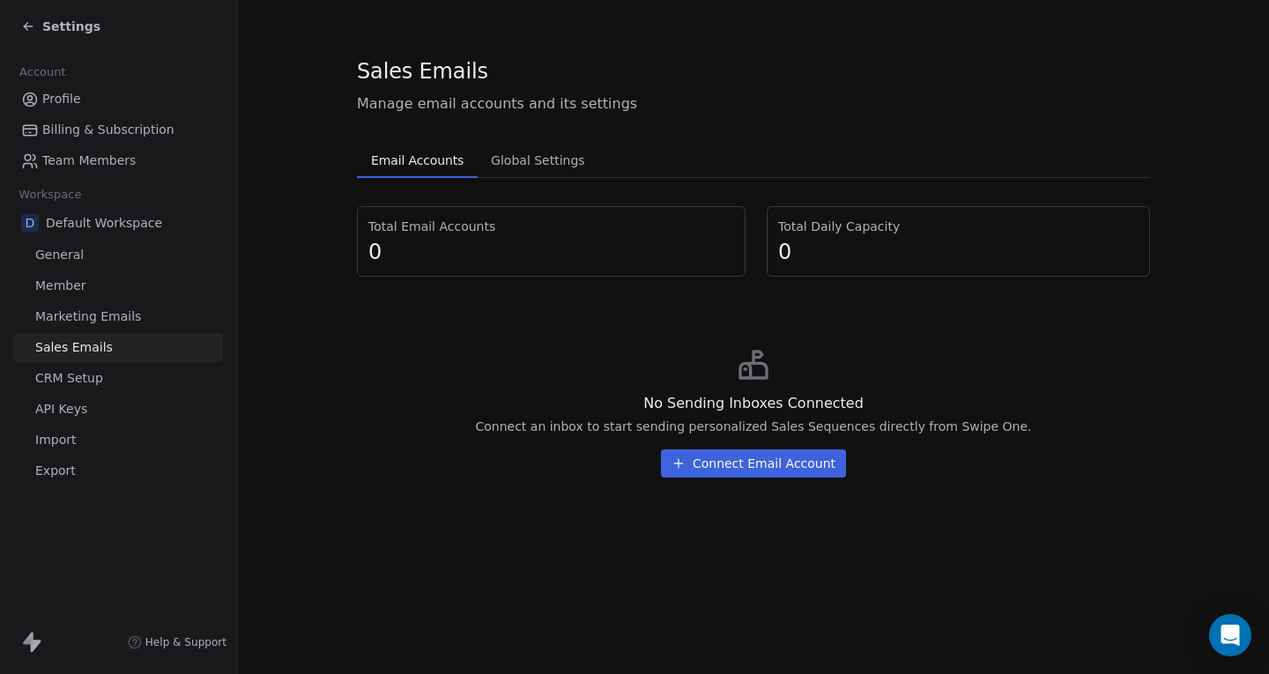
click at [79, 323] on span "Marketing Emails" at bounding box center [88, 317] width 106 height 19
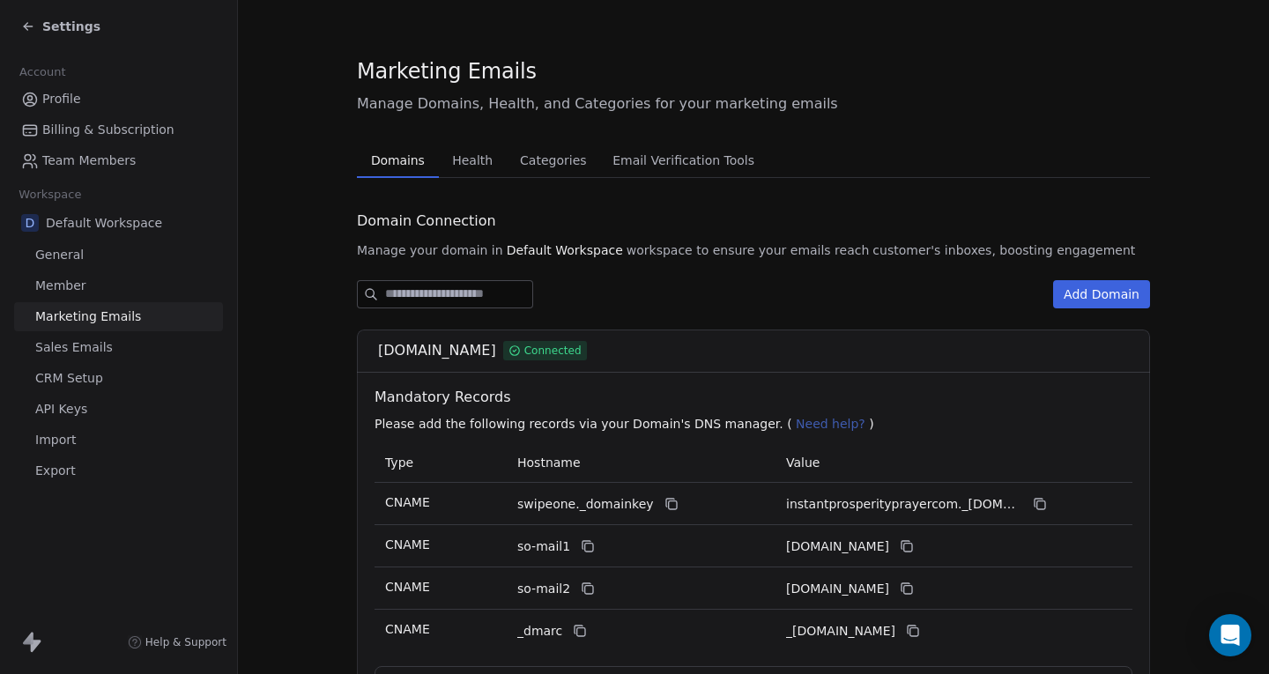
click at [26, 26] on icon at bounding box center [28, 26] width 8 height 0
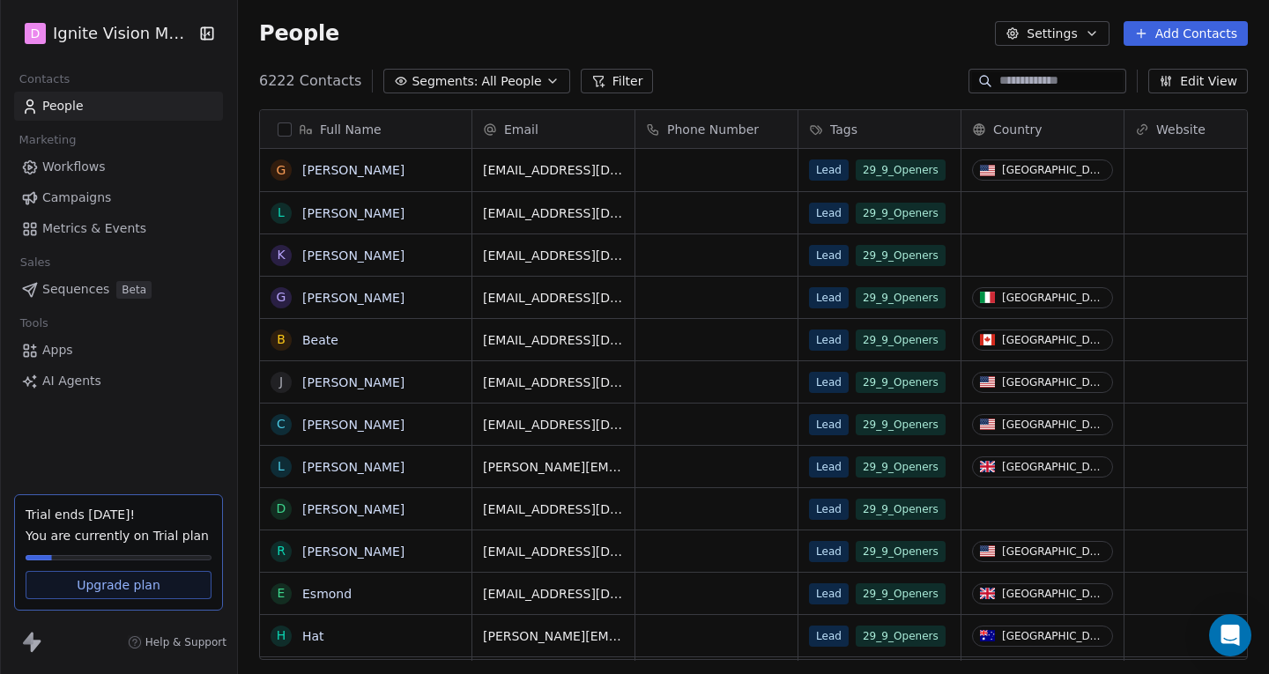
scroll to position [580, 1018]
click at [74, 196] on span "Campaigns" at bounding box center [76, 198] width 69 height 19
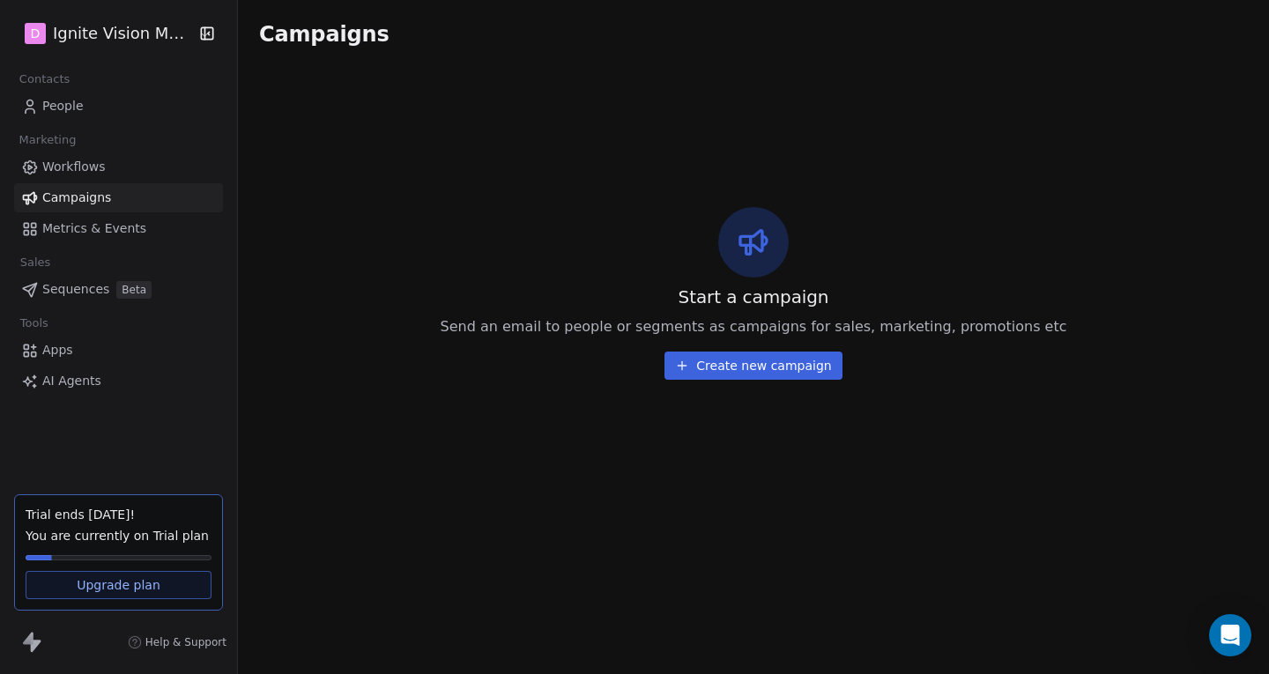
click at [63, 232] on span "Metrics & Events" at bounding box center [94, 229] width 104 height 19
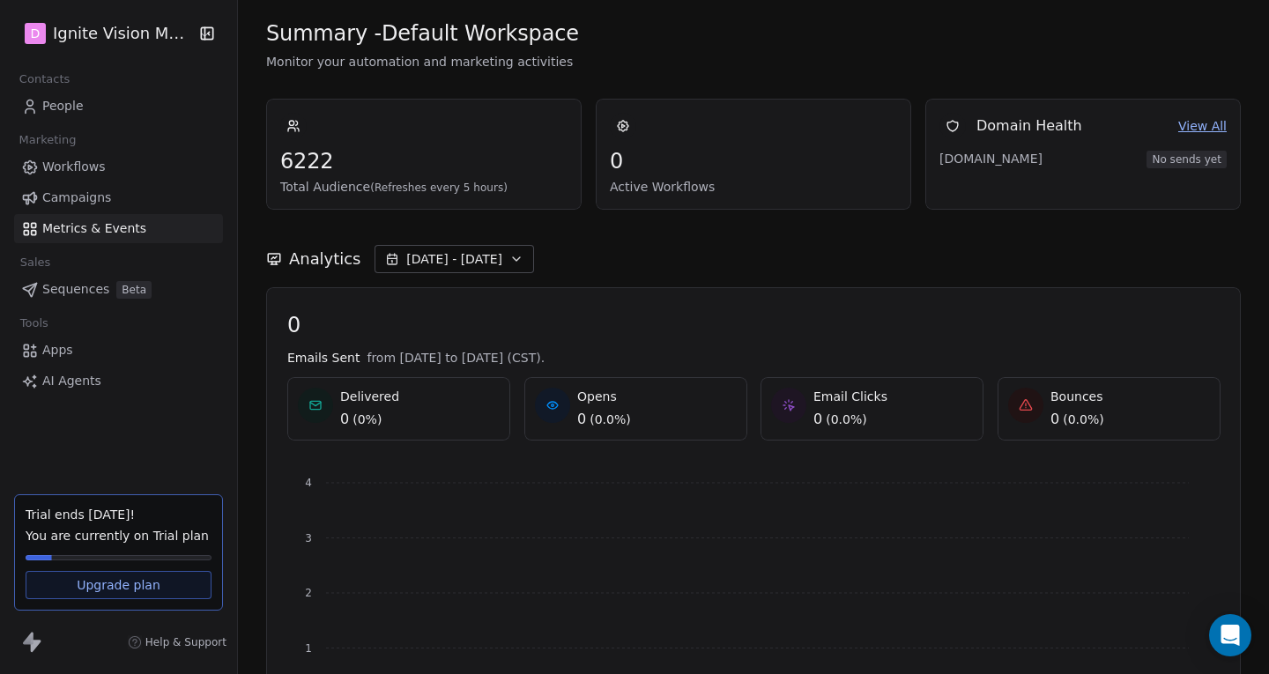
click at [53, 288] on span "Sequences" at bounding box center [75, 289] width 67 height 19
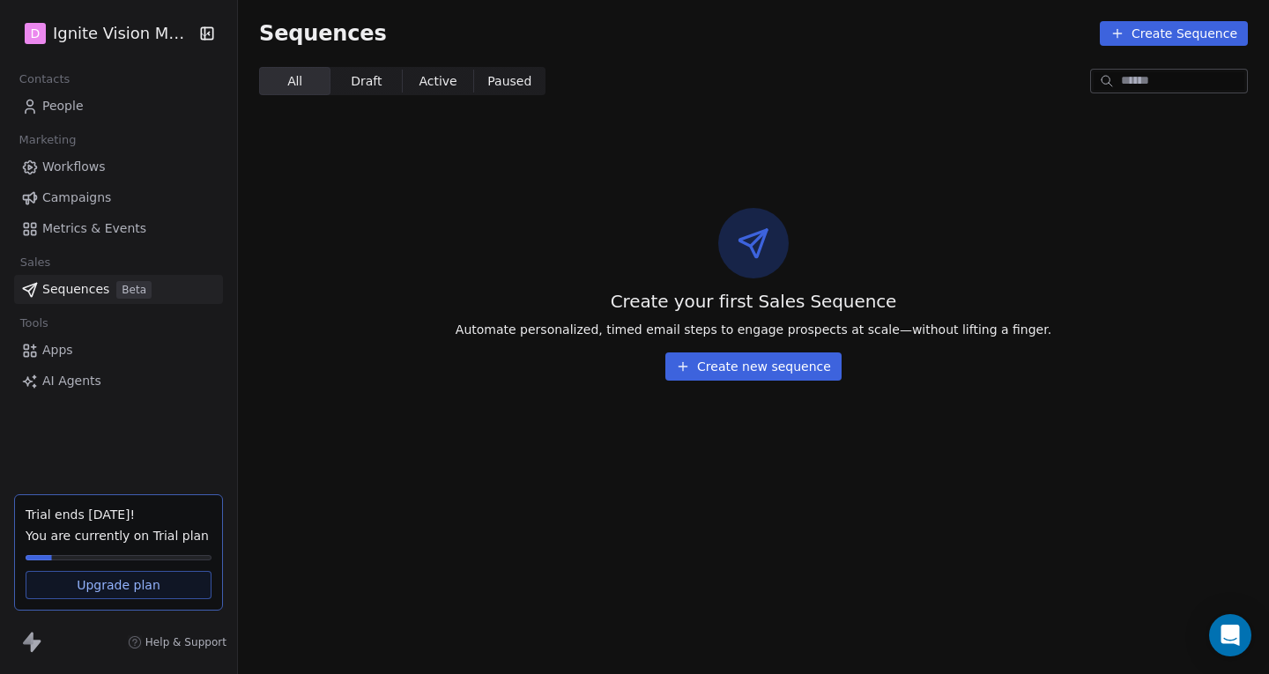
click at [54, 165] on span "Workflows" at bounding box center [73, 167] width 63 height 19
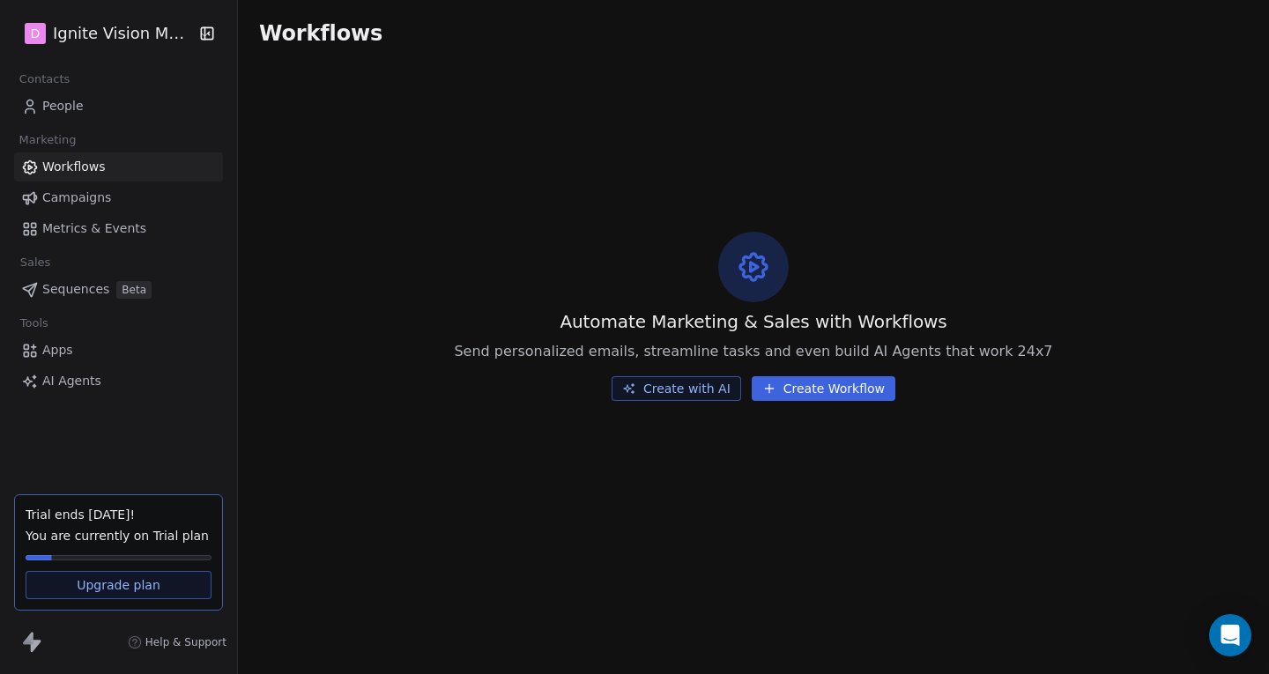
click at [52, 346] on span "Apps" at bounding box center [57, 350] width 31 height 19
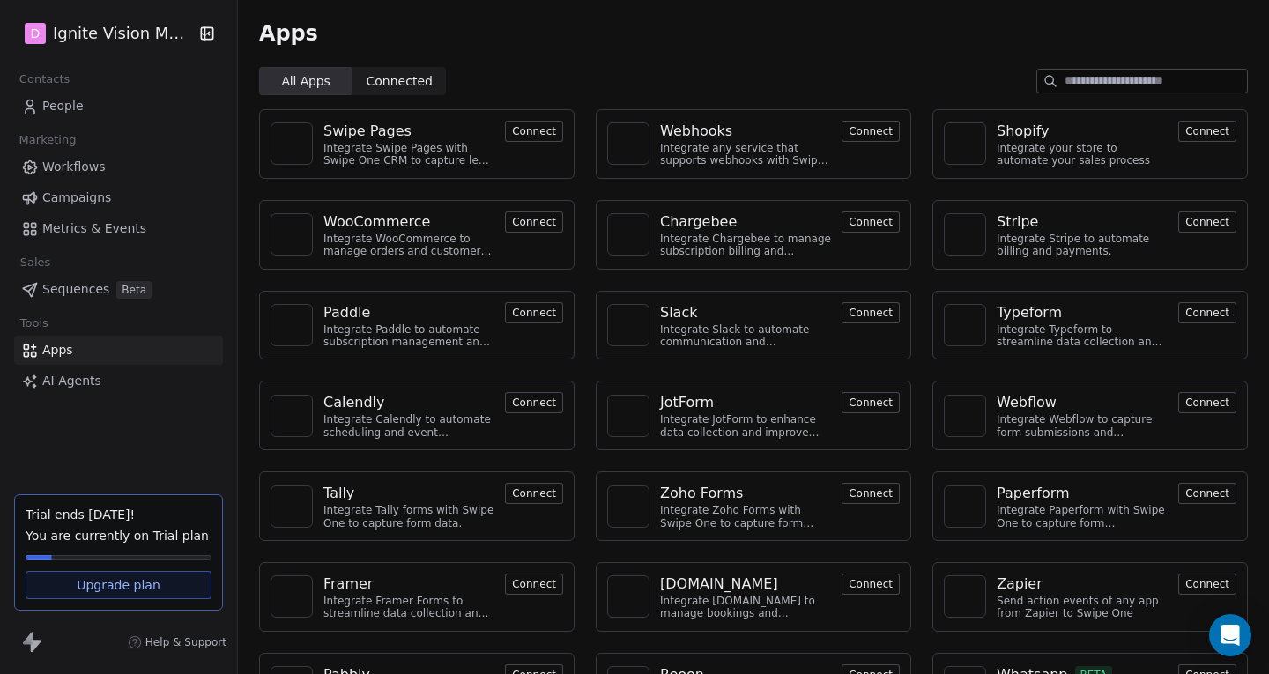
click at [38, 99] on icon at bounding box center [30, 107] width 18 height 18
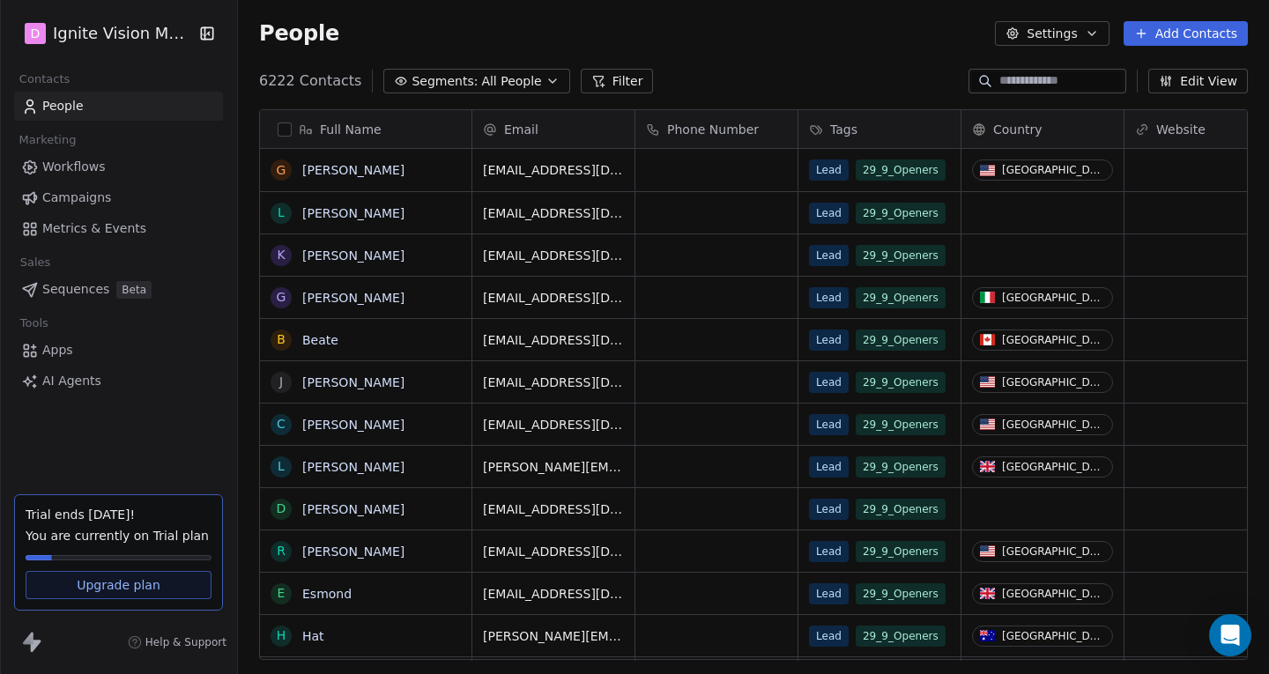
scroll to position [580, 1018]
click at [1078, 32] on button "Settings" at bounding box center [1052, 33] width 114 height 25
click at [1078, 32] on html "D Ignite Vision Media Contacts People Marketing Workflows Campaigns Metrics & E…" at bounding box center [634, 337] width 1269 height 674
click at [1233, 636] on icon "Open Intercom Messenger" at bounding box center [1230, 635] width 20 height 23
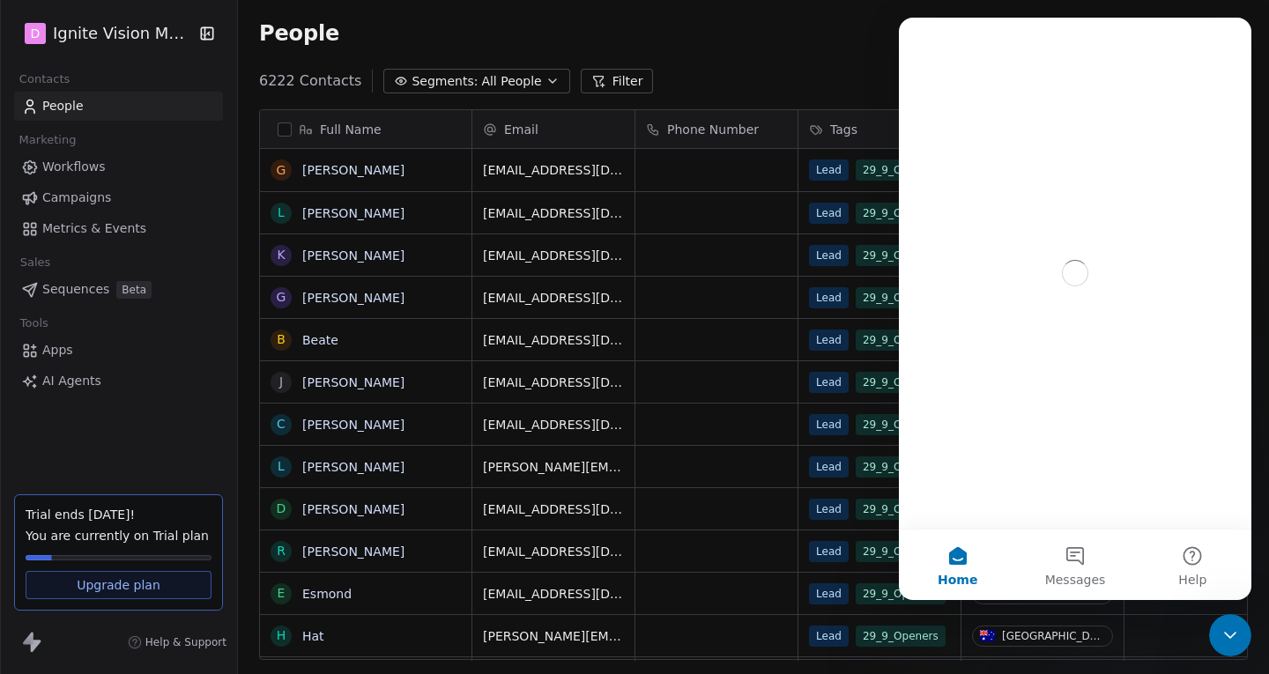
scroll to position [0, 0]
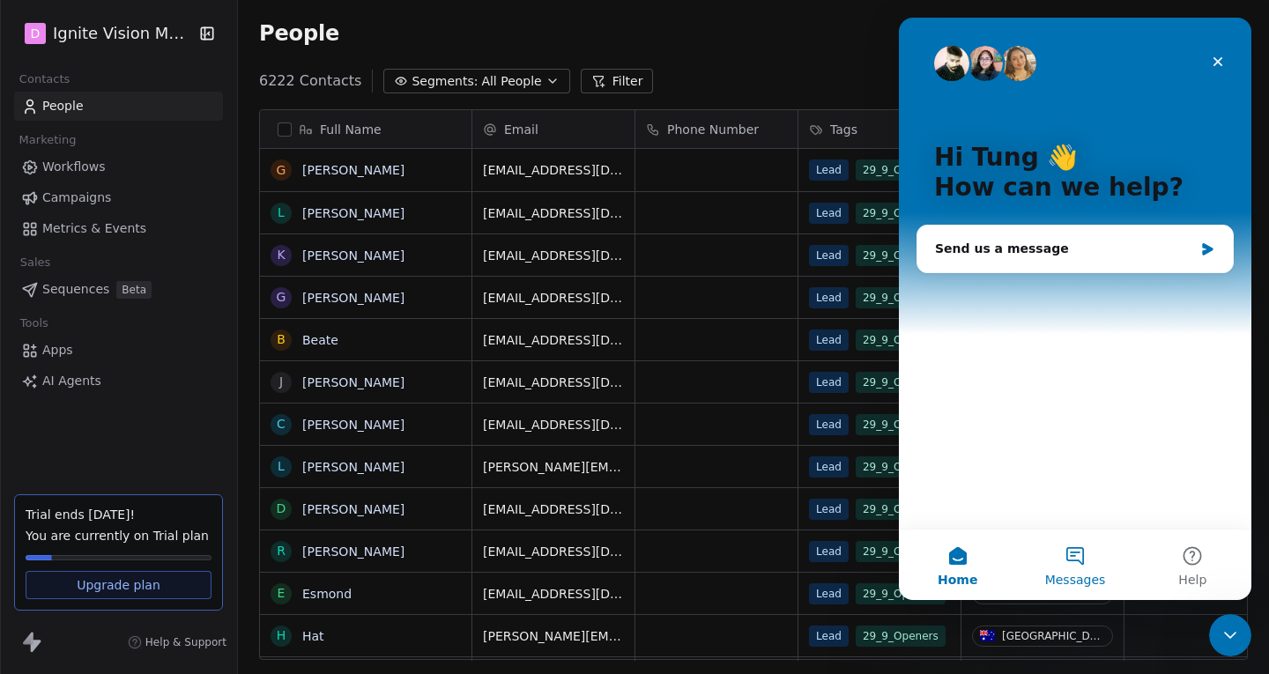
click at [1093, 589] on button "Messages" at bounding box center [1074, 565] width 117 height 71
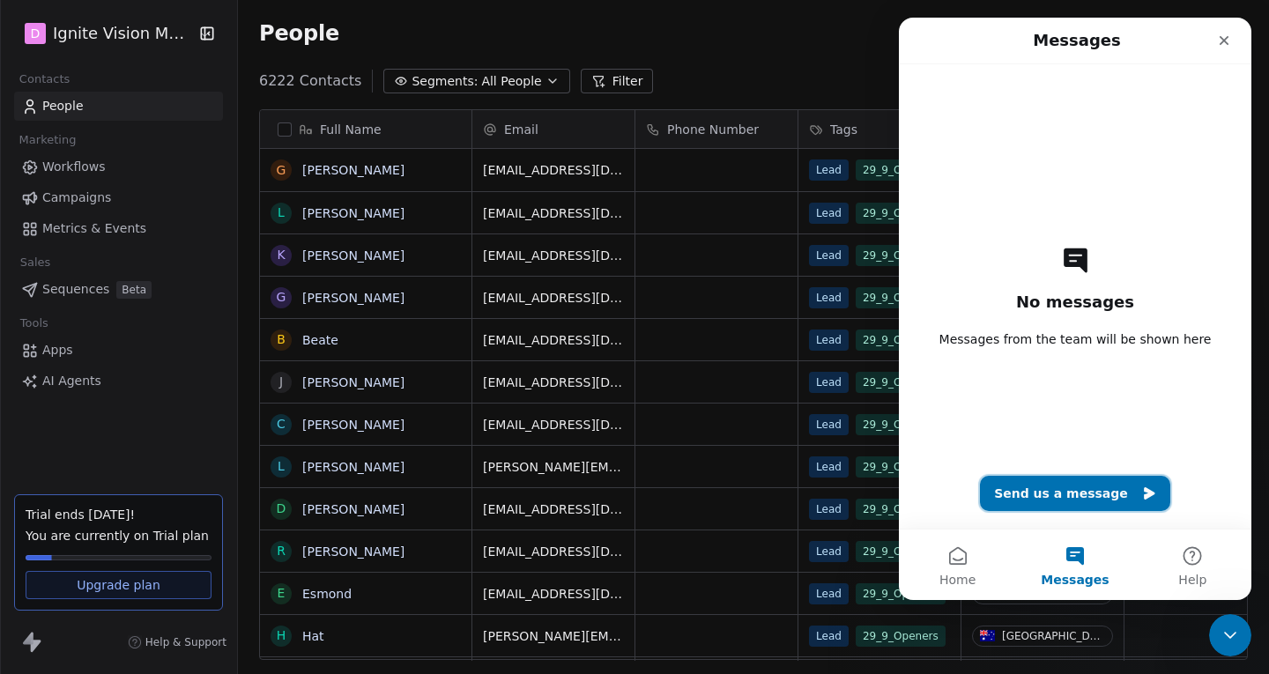
click at [1043, 485] on button "Send us a message" at bounding box center [1075, 493] width 190 height 35
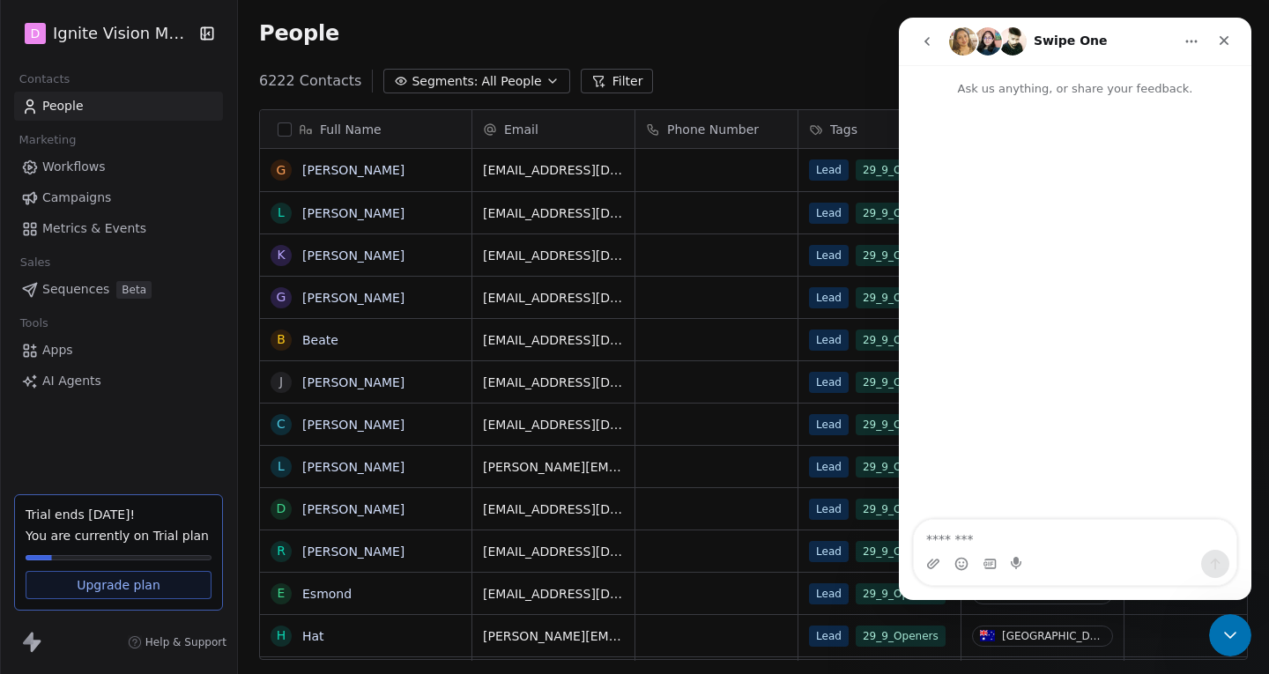
click at [932, 36] on icon "go back" at bounding box center [927, 41] width 14 height 14
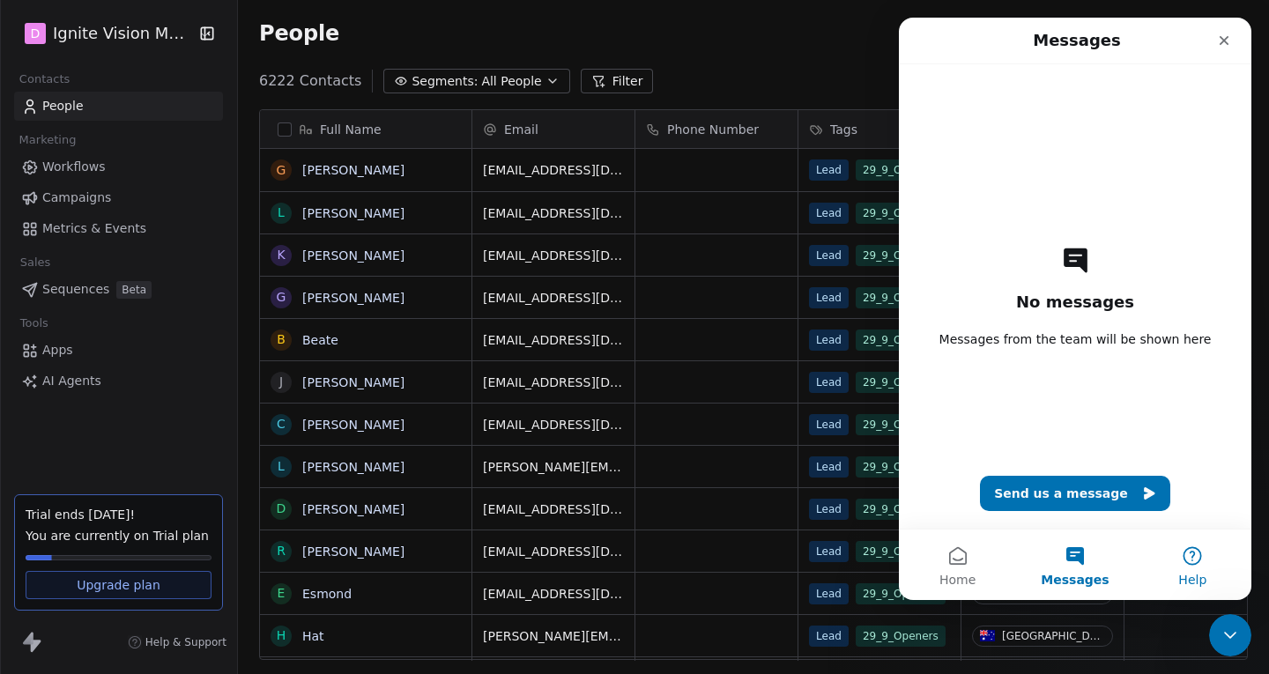
click at [1172, 552] on button "Help" at bounding box center [1193, 565] width 117 height 71
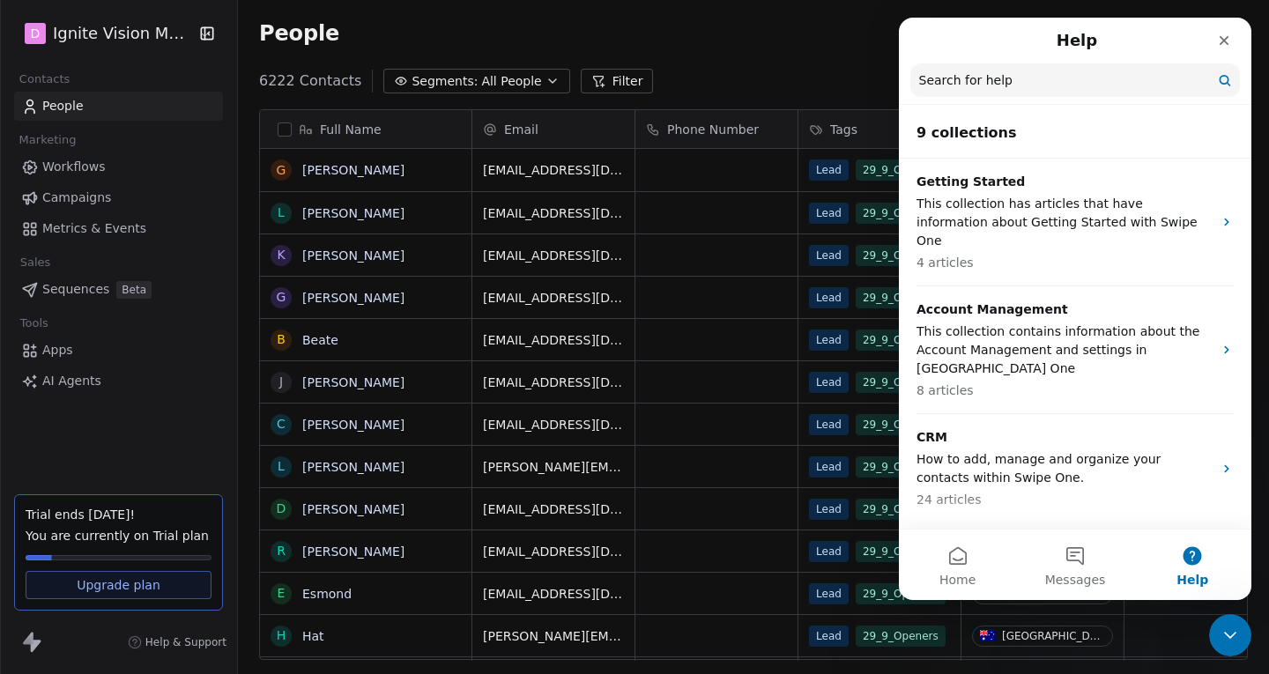
click at [1006, 80] on input "Search for help" at bounding box center [1076, 79] width 330 height 33
type input "****"
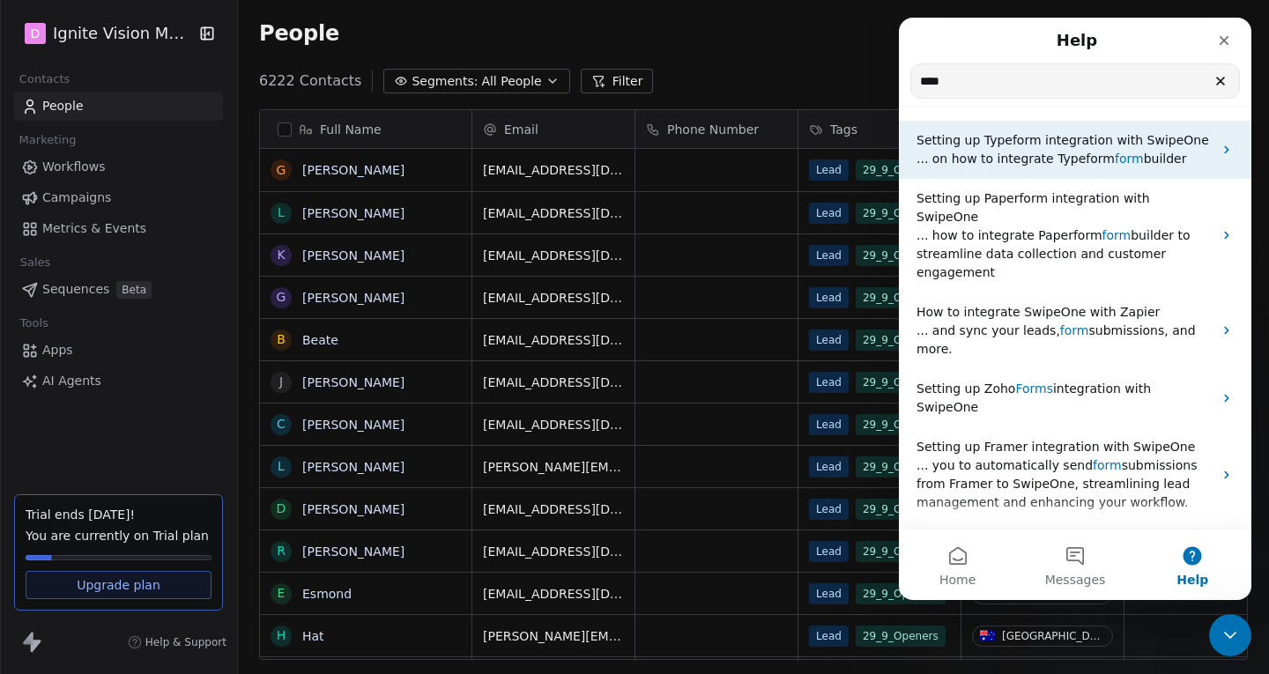
click at [1011, 142] on span "Setting up Typeform integration with SwipeOne" at bounding box center [1063, 140] width 293 height 14
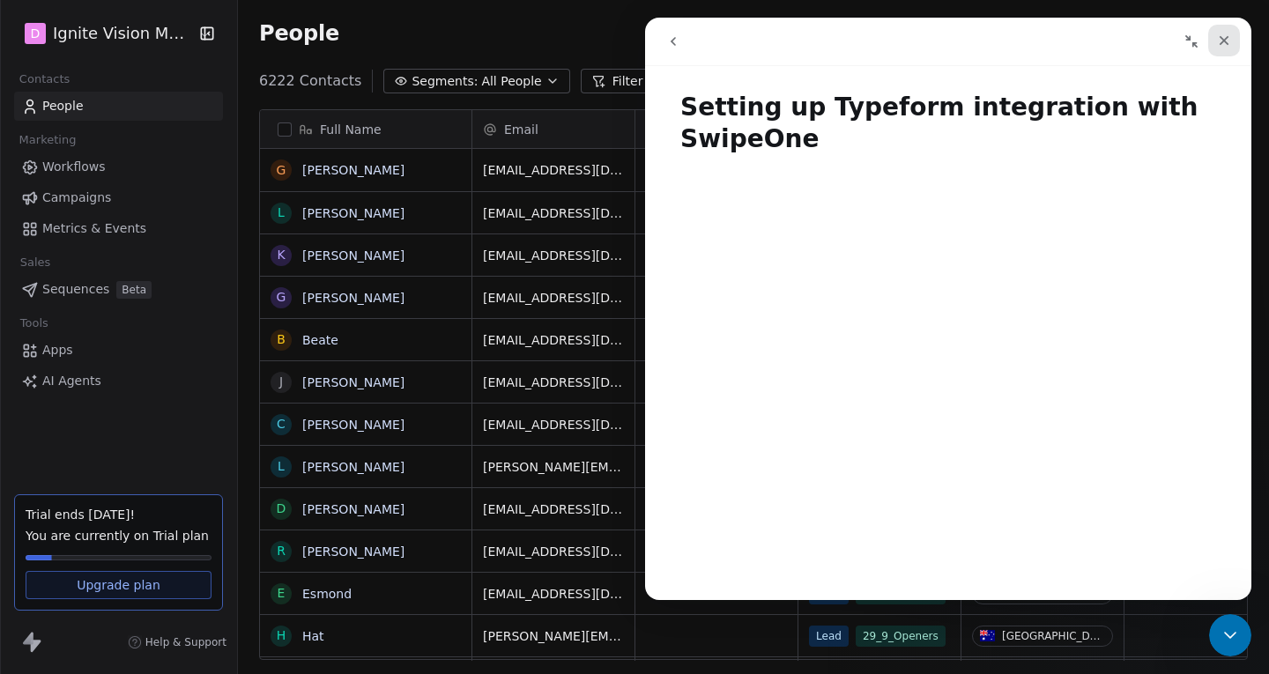
click at [1232, 42] on div "Close" at bounding box center [1225, 41] width 32 height 32
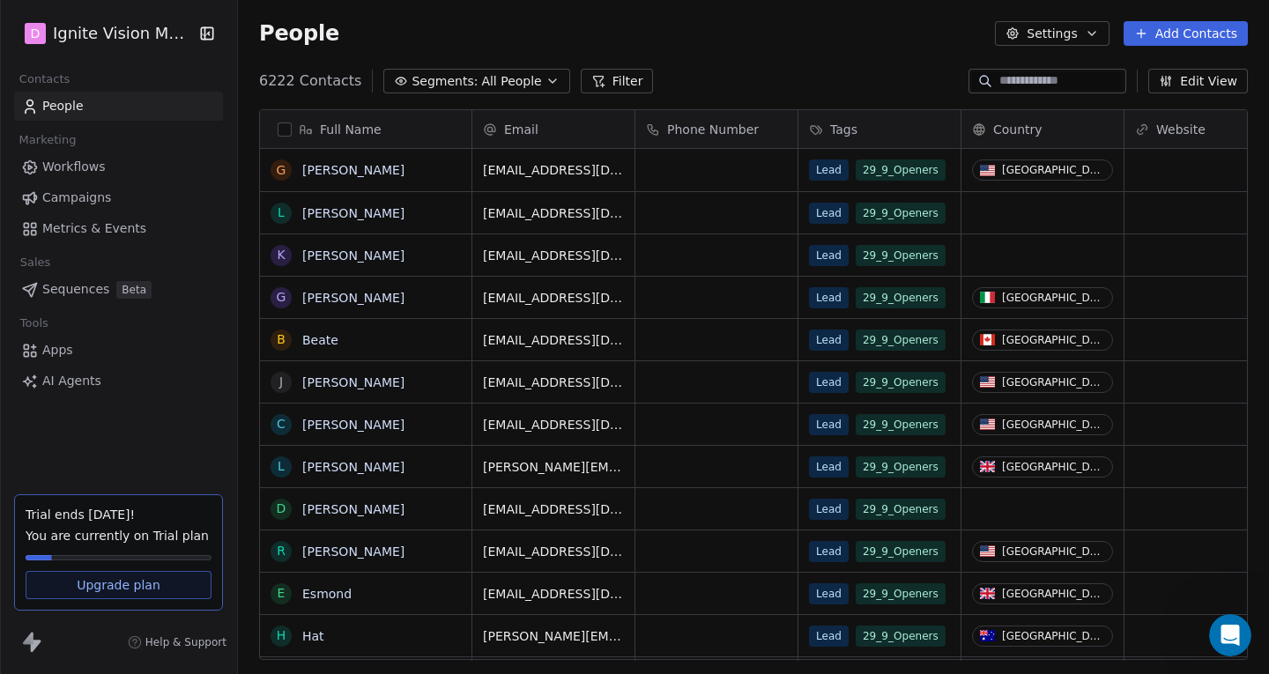
click at [1040, 36] on button "Settings" at bounding box center [1052, 33] width 114 height 25
click at [1040, 36] on html "D Ignite Vision Media Contacts People Marketing Workflows Campaigns Metrics & E…" at bounding box center [634, 337] width 1269 height 674
click at [68, 30] on html "D Ignite Vision Media Contacts People Marketing Workflows Campaigns Metrics & E…" at bounding box center [634, 337] width 1269 height 674
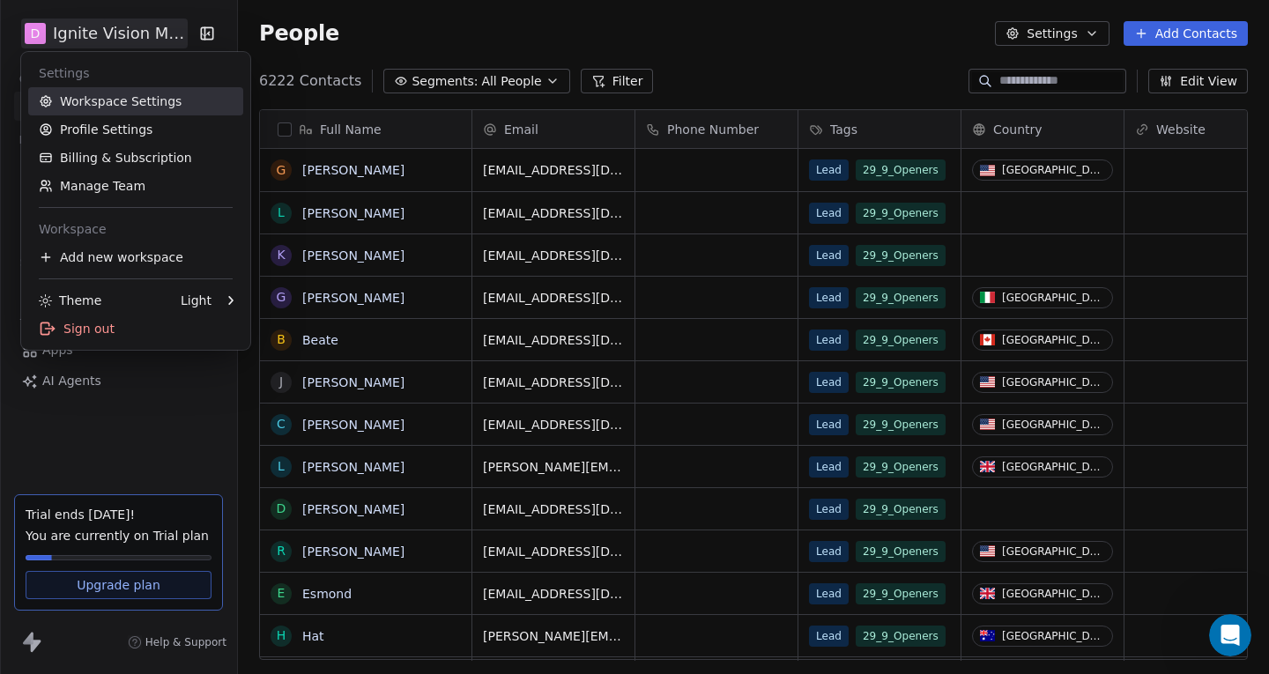
click at [83, 94] on link "Workspace Settings" at bounding box center [135, 101] width 215 height 28
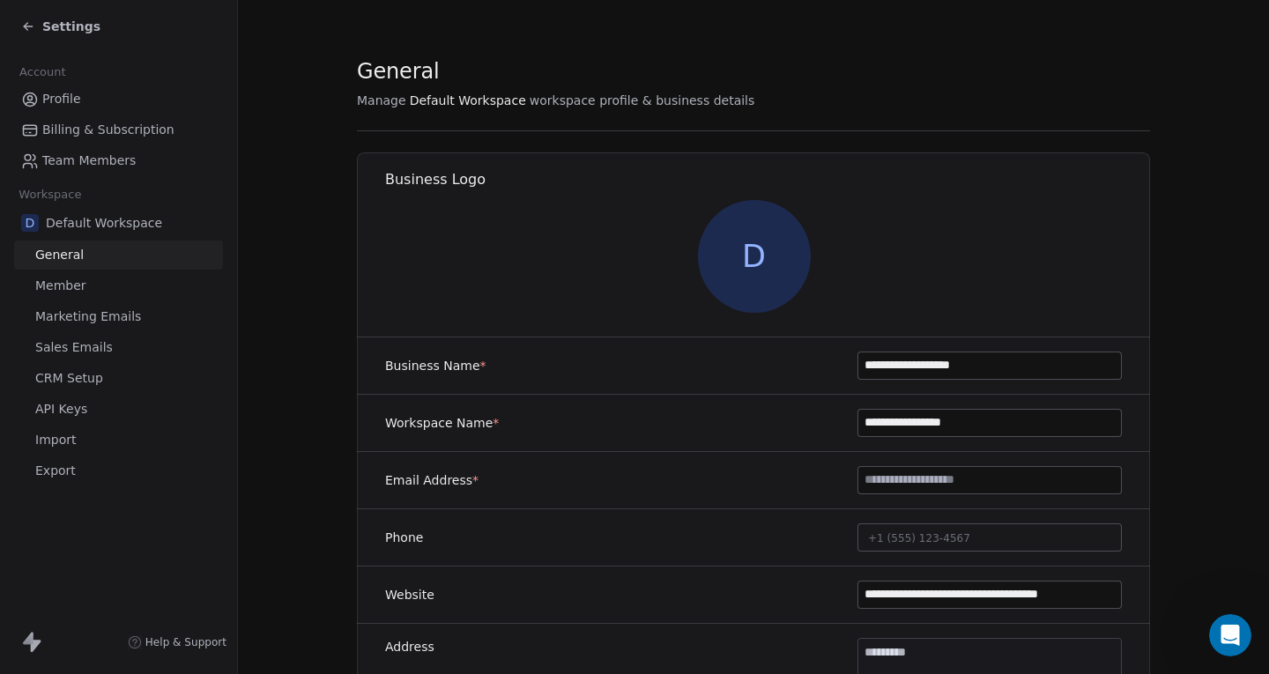
click at [97, 406] on link "API Keys" at bounding box center [118, 409] width 209 height 29
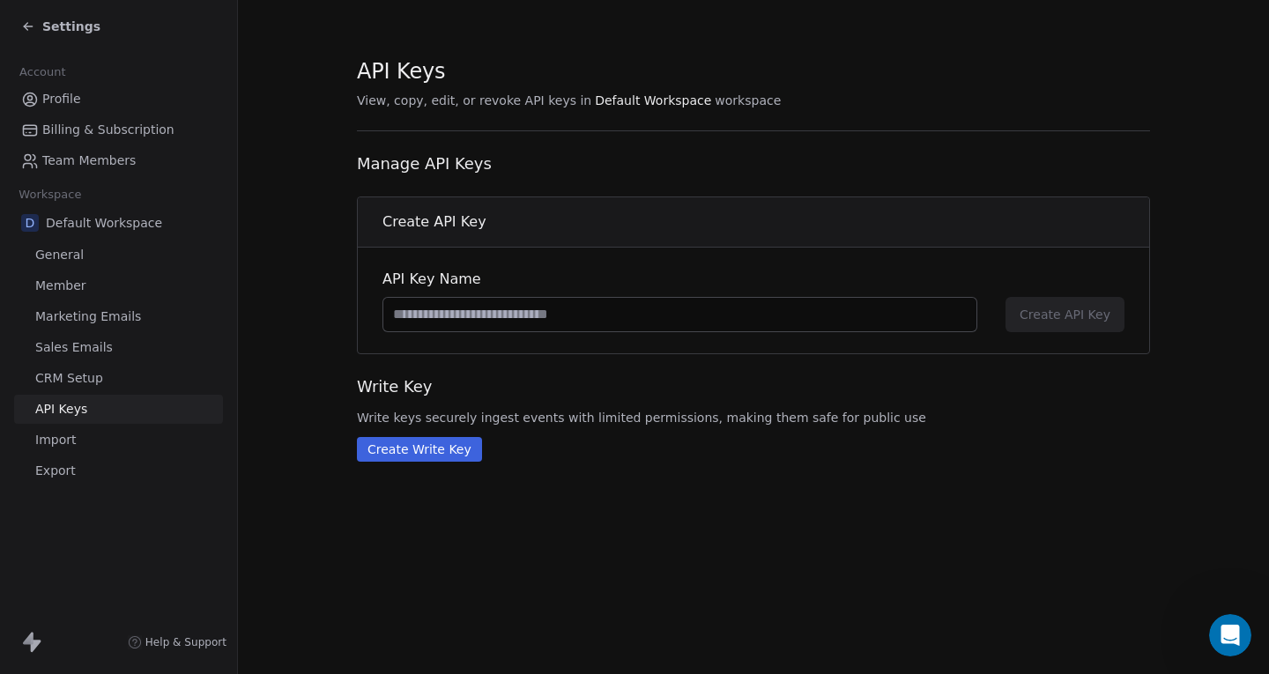
drag, startPoint x: 409, startPoint y: 447, endPoint x: 582, endPoint y: 353, distance: 196.9
click at [582, 367] on div "API Keys View, copy, edit, or revoke API keys in Default Workspace workspace Ma…" at bounding box center [753, 259] width 793 height 406
click at [583, 316] on input at bounding box center [679, 314] width 593 height 33
type input "*"
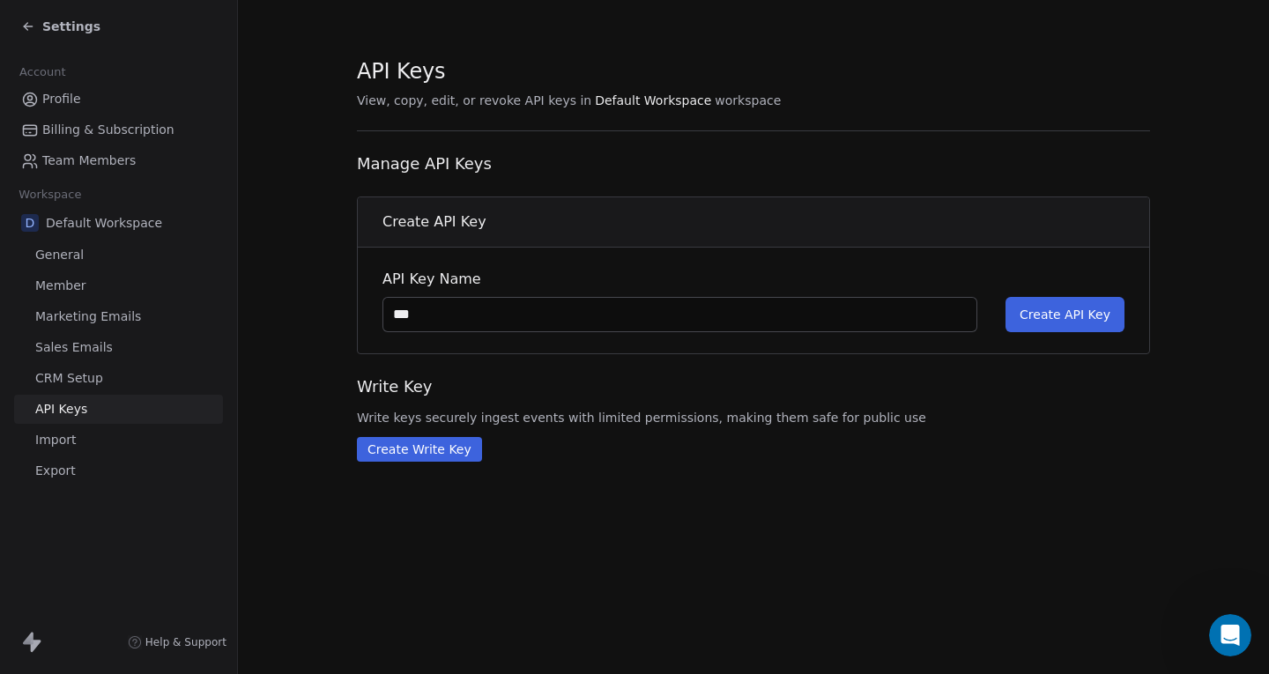
click at [392, 316] on input "***" at bounding box center [679, 314] width 593 height 33
type input "**********"
click at [1090, 317] on span "Create API Key" at bounding box center [1065, 315] width 91 height 18
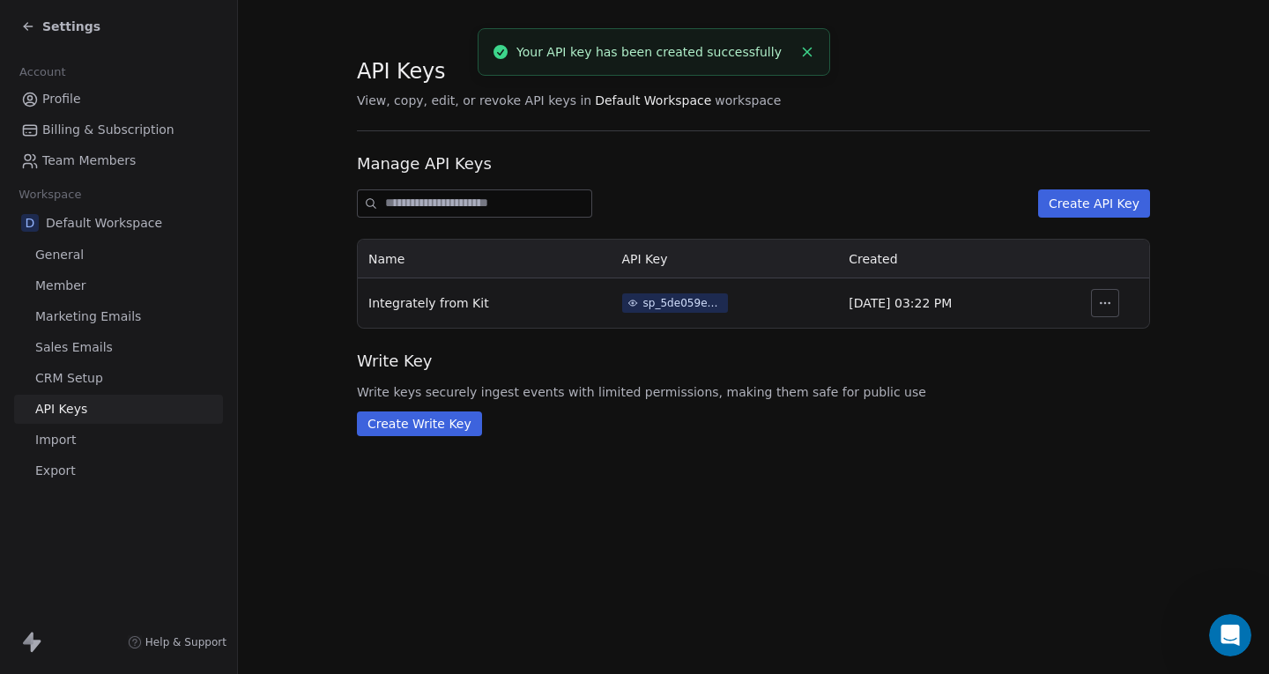
click at [646, 303] on div "sp_5de059e578974af98627934c73176f23" at bounding box center [683, 303] width 79 height 16
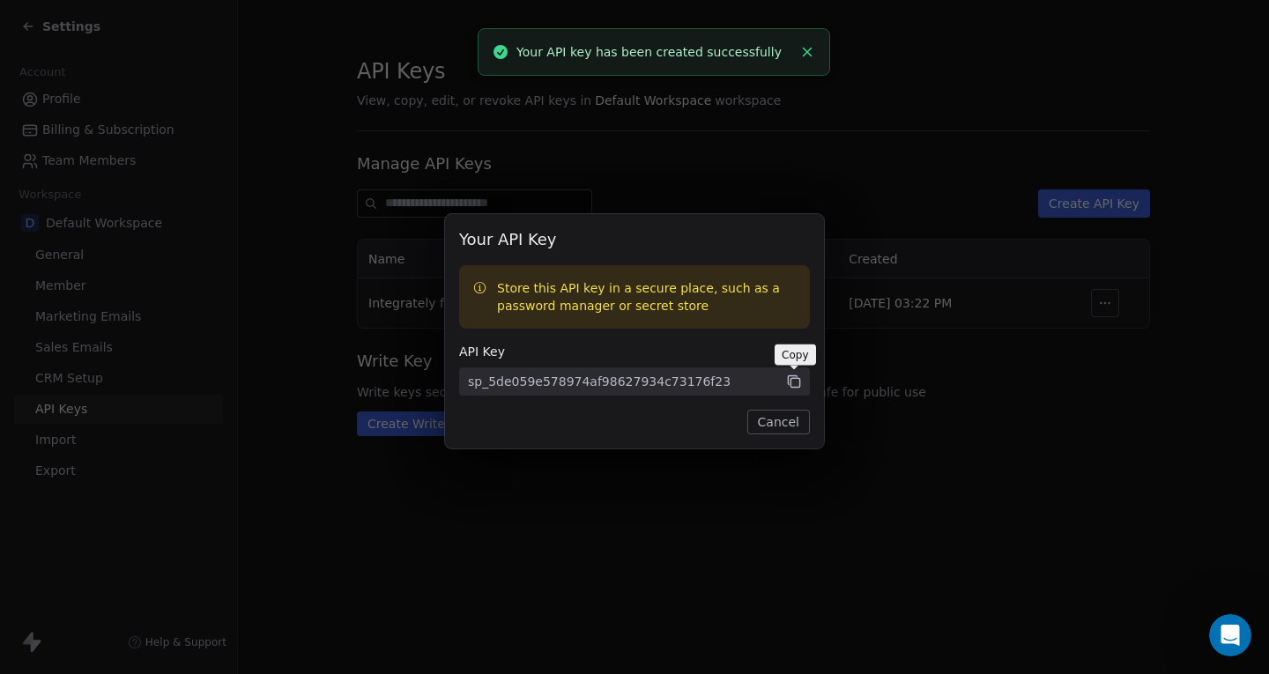
click at [794, 385] on icon at bounding box center [794, 382] width 16 height 16
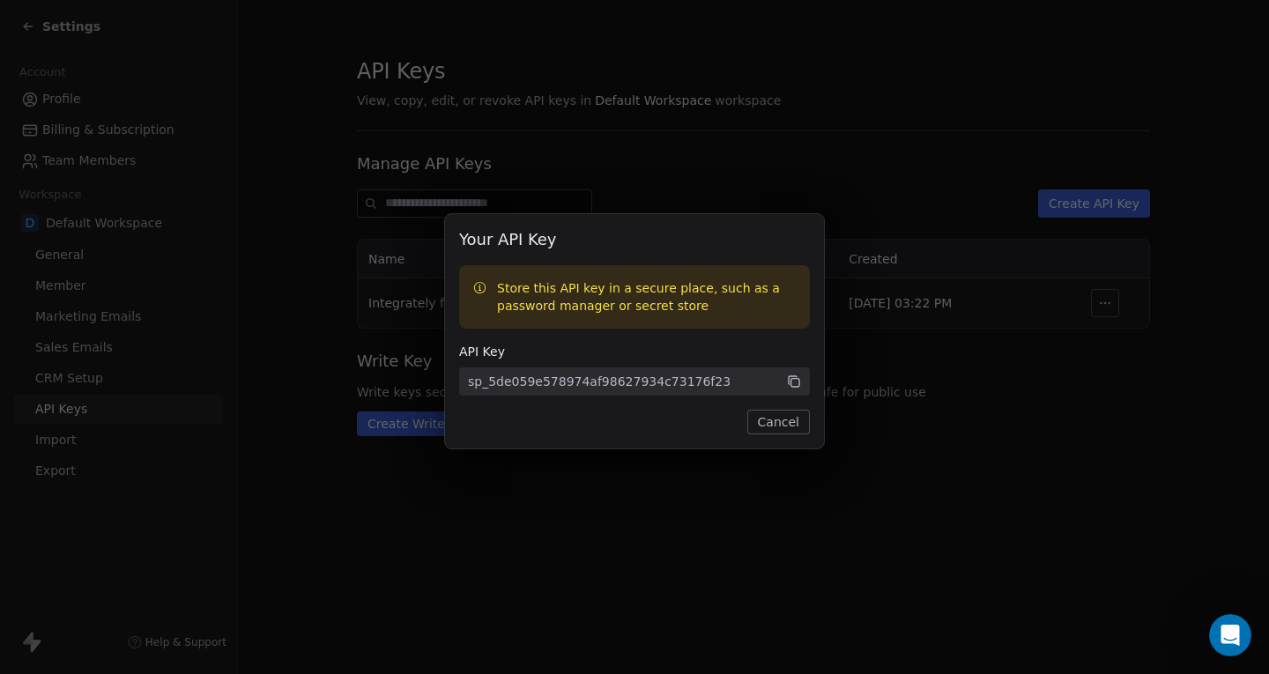
click at [778, 414] on button "Cancel" at bounding box center [779, 422] width 63 height 25
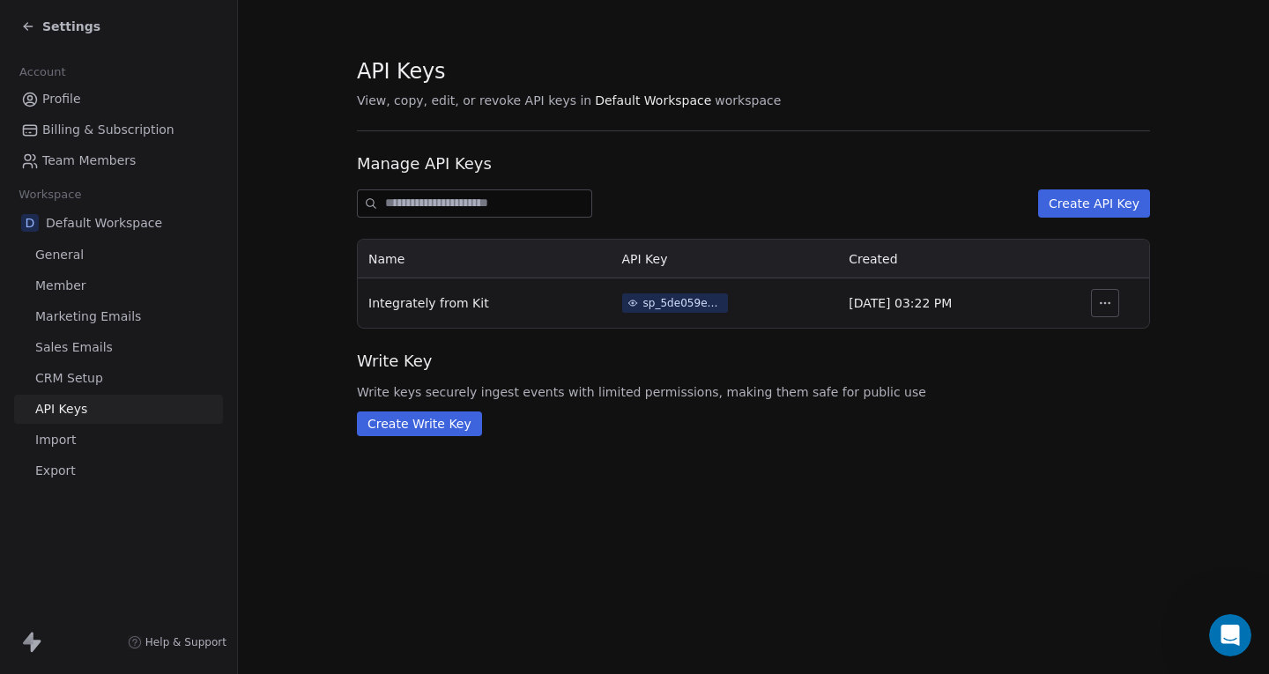
click at [32, 26] on icon at bounding box center [28, 26] width 14 height 14
